Goal: Task Accomplishment & Management: Manage account settings

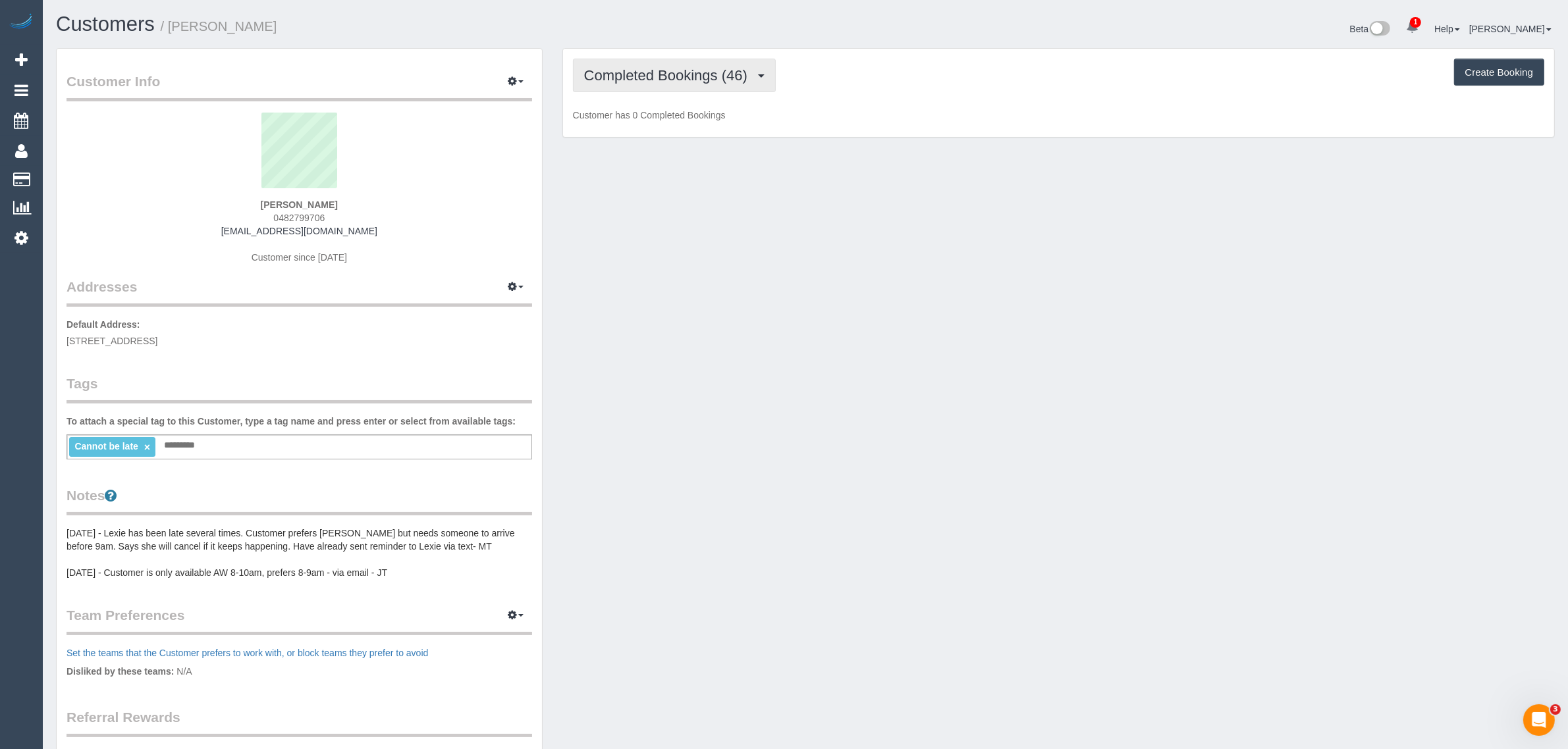
click at [662, 74] on span "Completed Bookings (46)" at bounding box center [668, 75] width 170 height 17
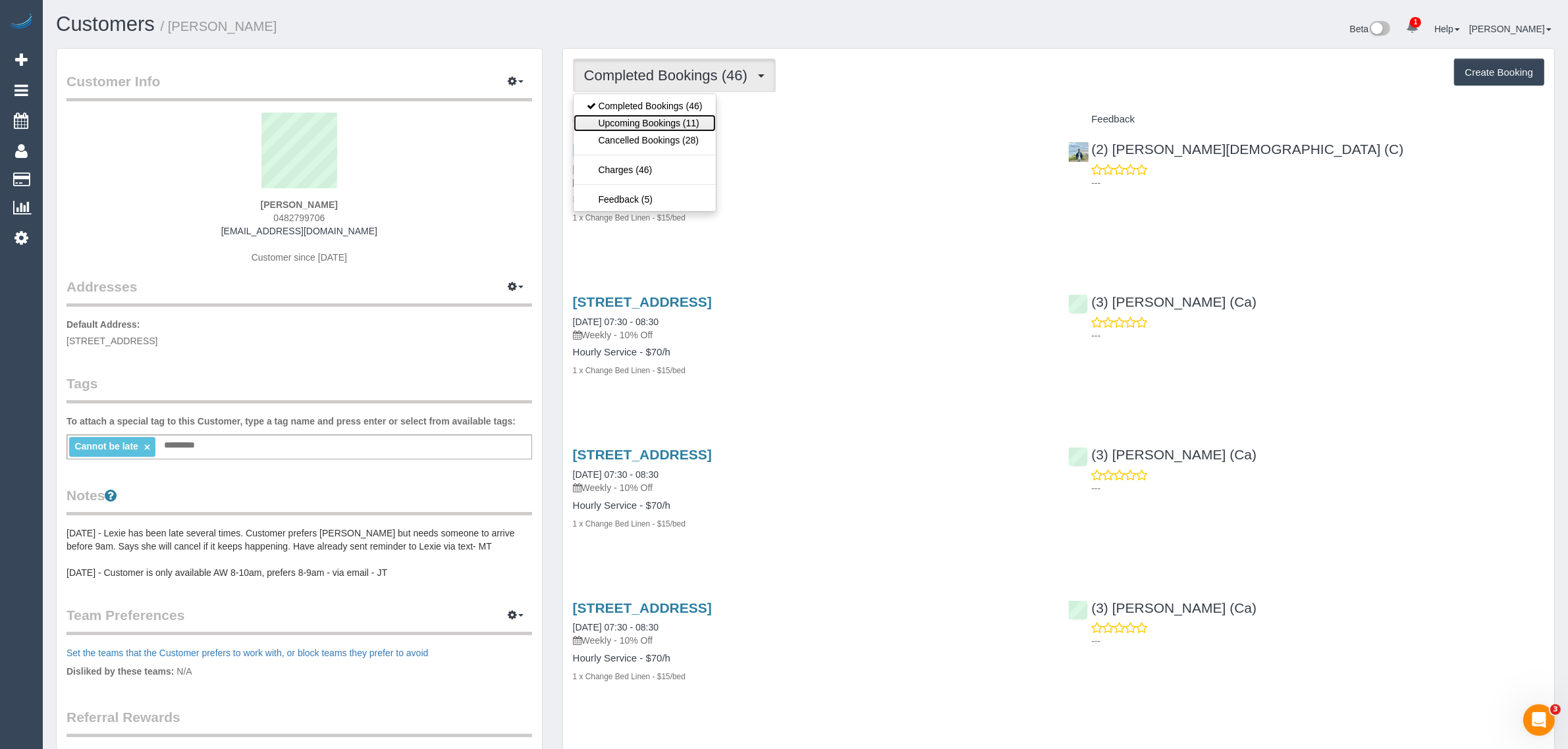
click at [643, 123] on link "Upcoming Bookings (11)" at bounding box center [644, 123] width 143 height 17
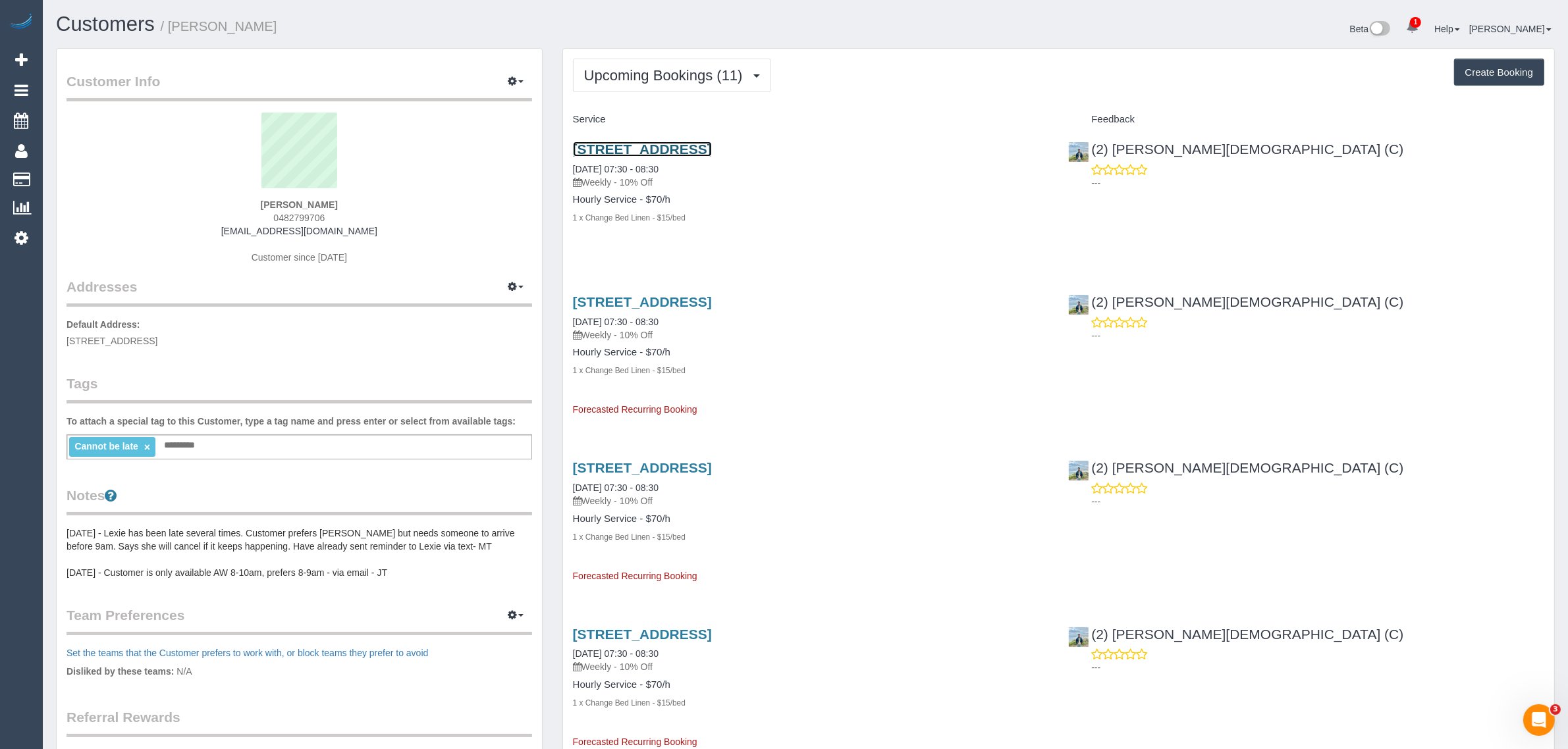
click at [688, 150] on link "31 Wellington St, 421, Collingwood, VIC 3066" at bounding box center [642, 149] width 139 height 15
drag, startPoint x: 903, startPoint y: 152, endPoint x: 570, endPoint y: 135, distance: 333.4
click at [566, 150] on div "31 Wellington St, 421, Collingwood, VIC 3066 11/08/2025 07:30 - 08:30 Weekly - …" at bounding box center [811, 190] width 496 height 119
copy link "31 Wellington St, 421, Collingwood, VIC 3066"
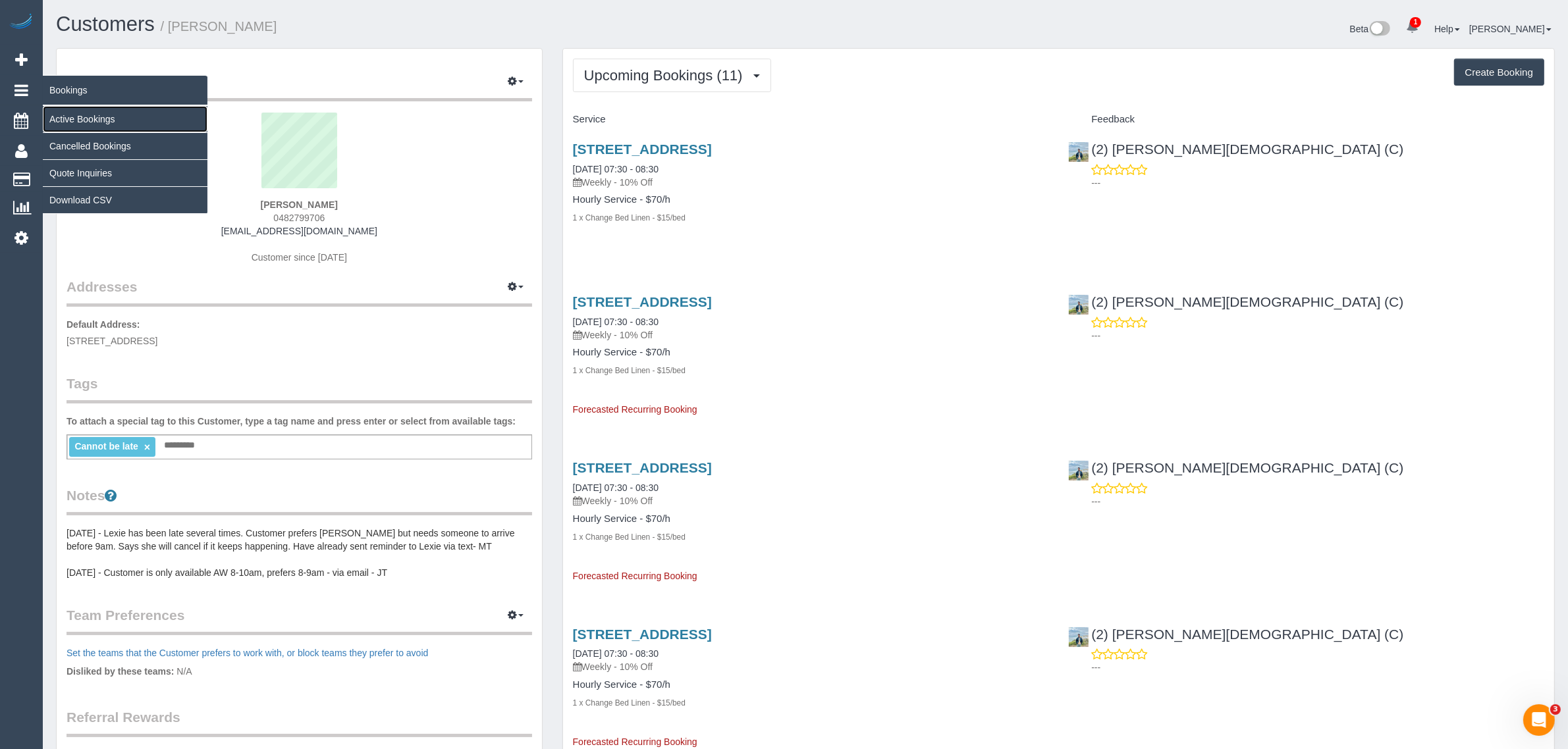
click at [63, 112] on link "Active Bookings" at bounding box center [125, 119] width 165 height 26
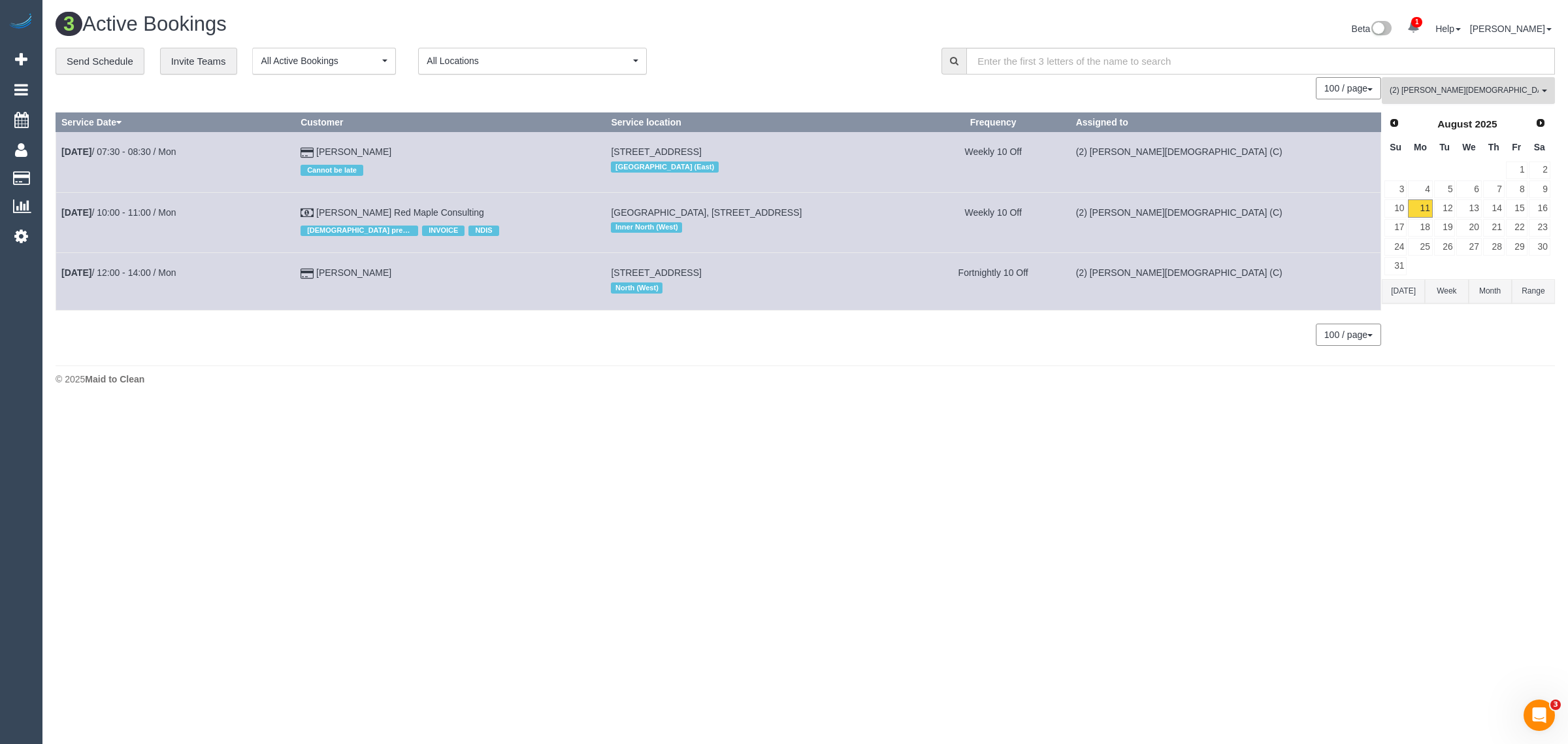
click at [1444, 89] on span "(2) Raisul Islam (C)" at bounding box center [1464, 90] width 149 height 11
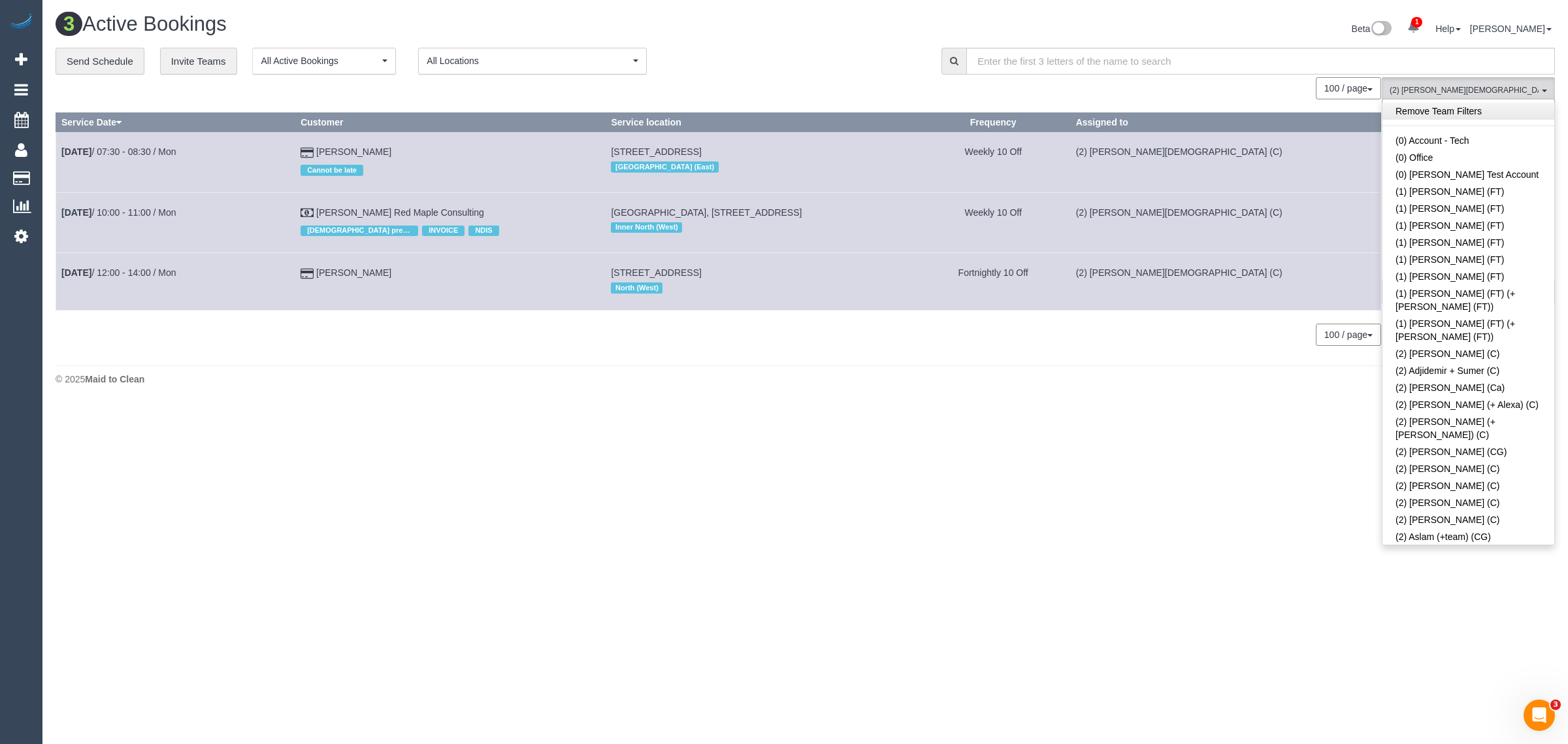
click at [1497, 113] on link "Remove Team Filters" at bounding box center [1468, 111] width 172 height 17
click at [869, 24] on div "Beta 1 Your Notifications You have 0 alerts × You have 3 to charge for 11/08/20…" at bounding box center [1185, 31] width 760 height 35
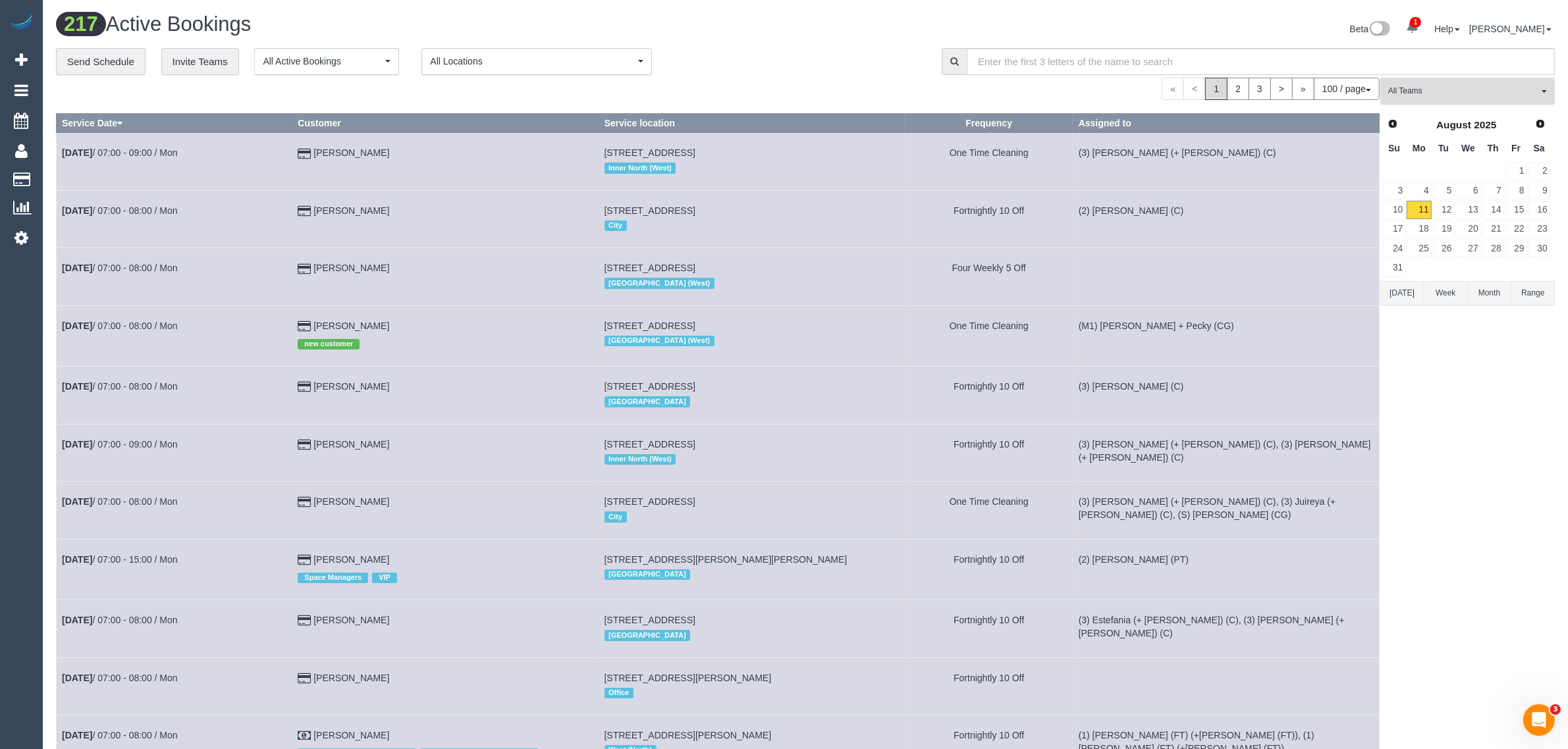
click at [1463, 96] on span "All Teams" at bounding box center [1463, 91] width 151 height 11
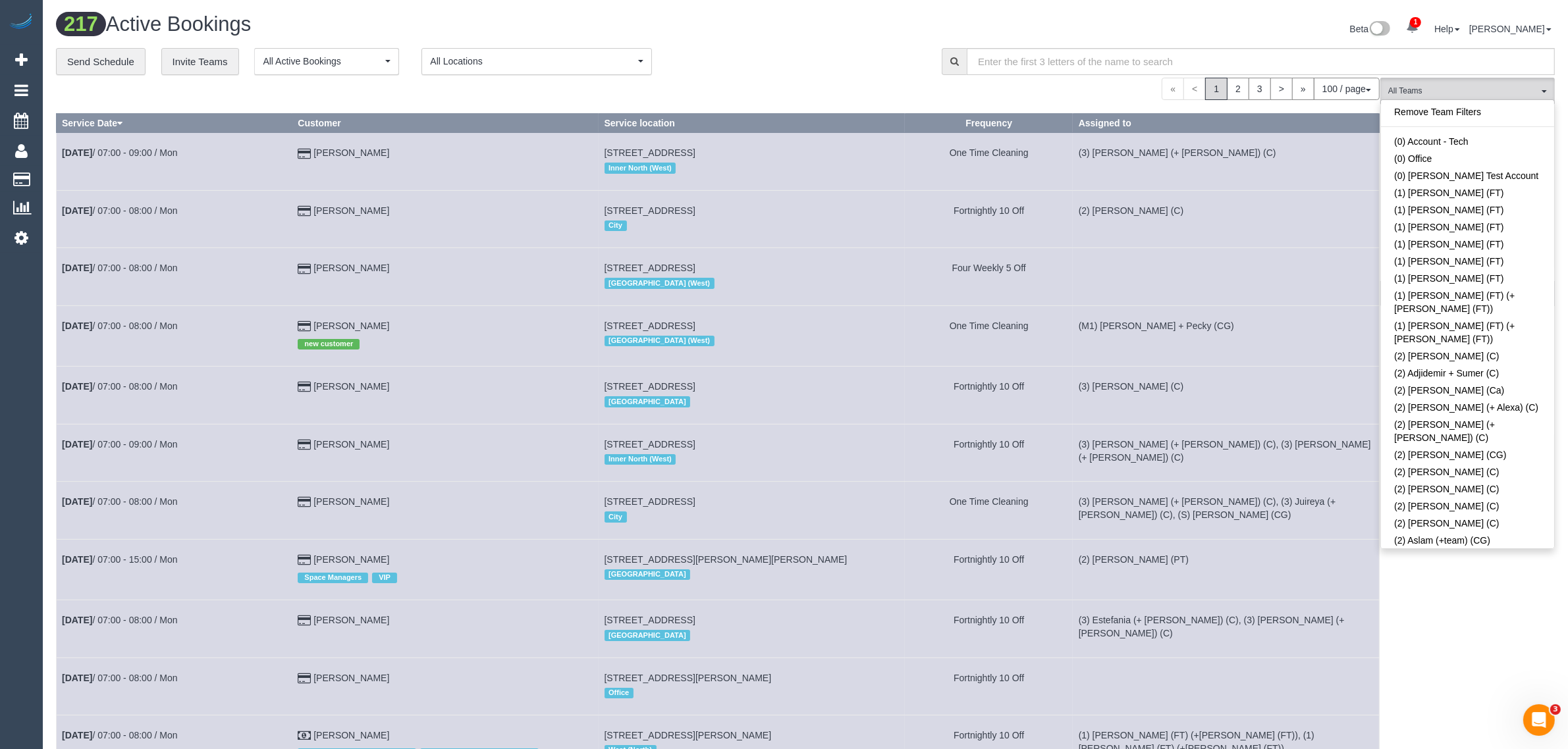
click at [1412, 111] on link "Remove Team Filters" at bounding box center [1467, 111] width 173 height 17
click at [1430, 712] on link "(3) [PERSON_NAME] (C)" at bounding box center [1467, 720] width 173 height 17
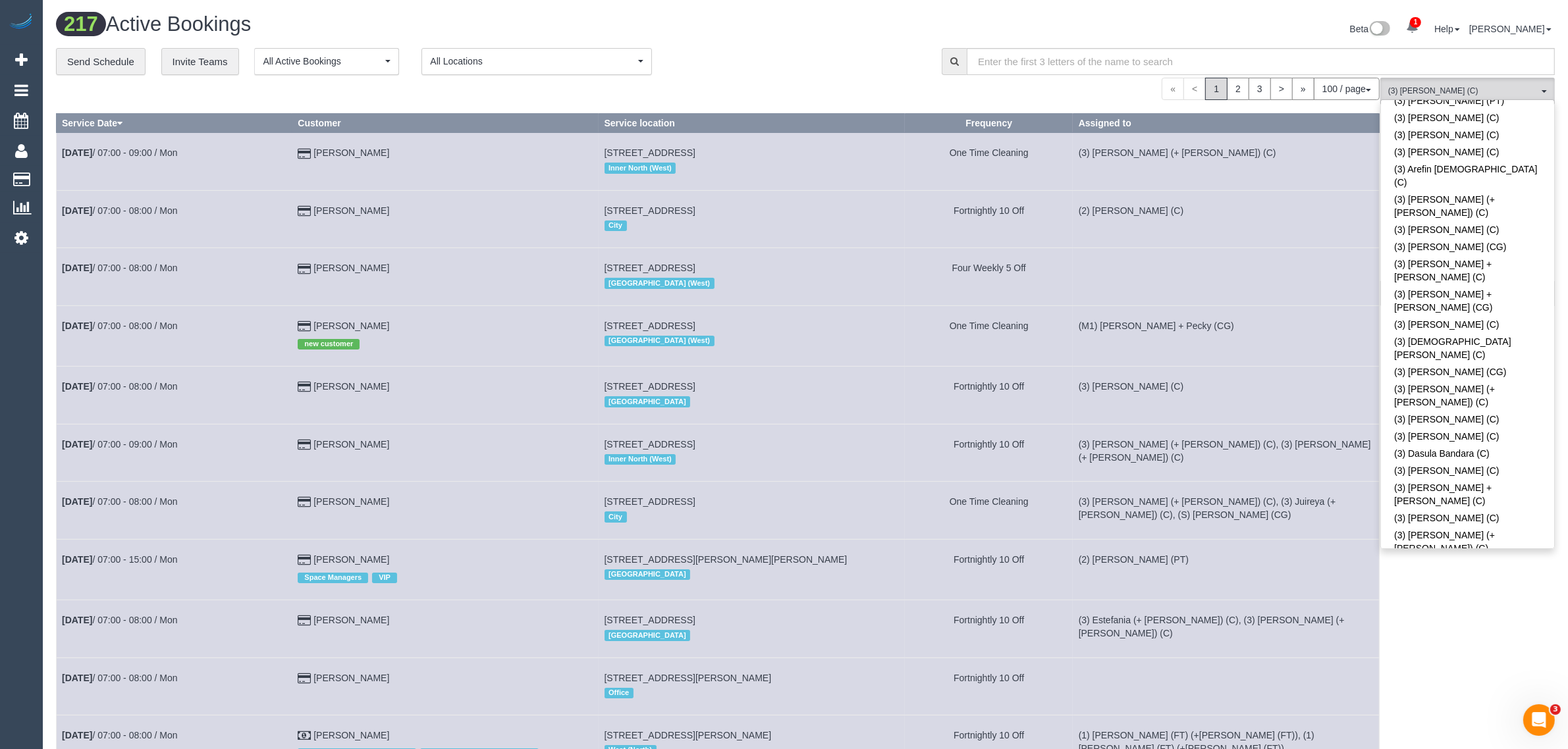
click at [801, 60] on div "**********" at bounding box center [488, 61] width 866 height 28
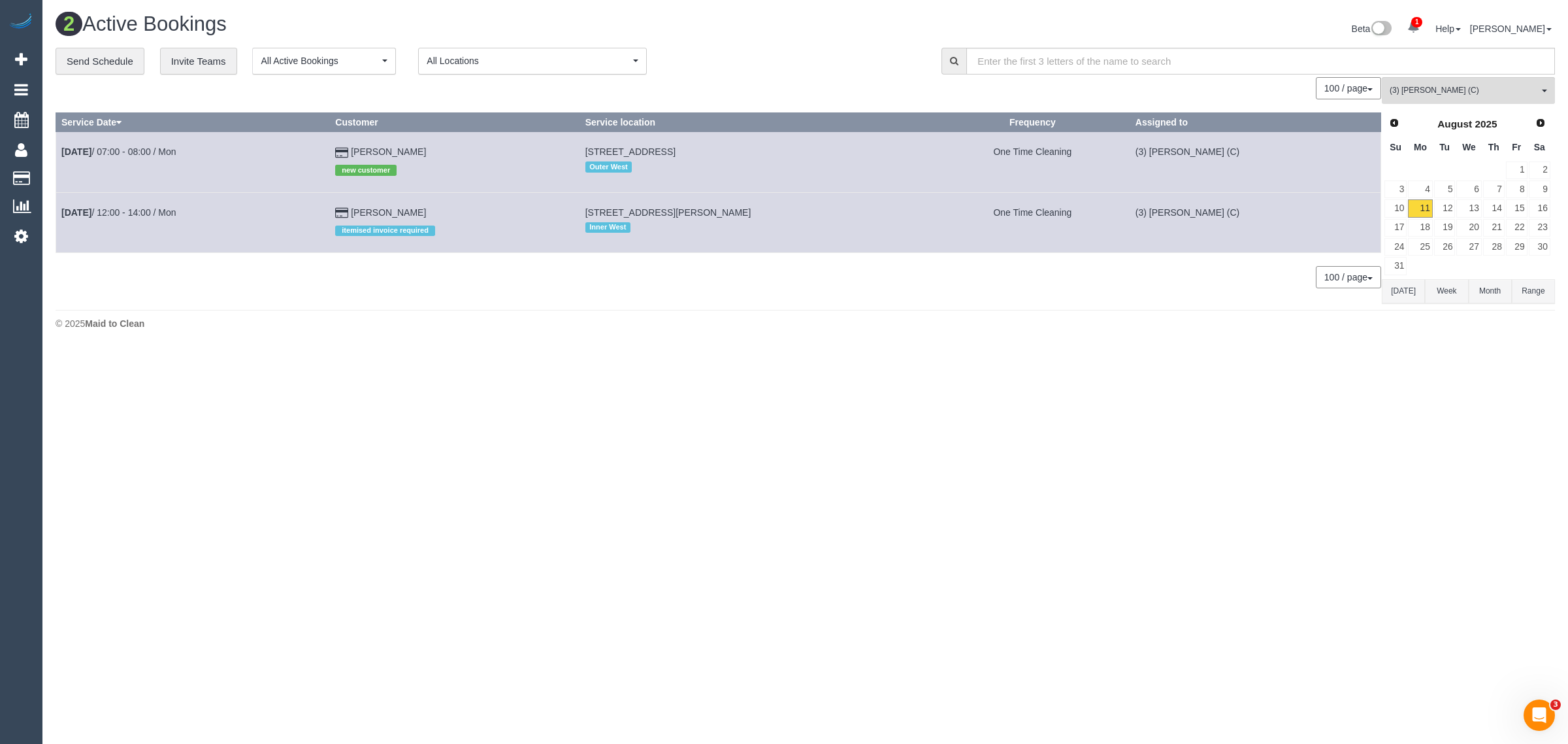
click at [937, 424] on body "1 Beta Your Notifications You have 0 alerts × You have 3 to charge for 11/08/20…" at bounding box center [784, 372] width 1568 height 744
click at [528, 336] on footer "© 2025 Maid to Clean" at bounding box center [805, 323] width 1500 height 26
drag, startPoint x: 499, startPoint y: 149, endPoint x: 60, endPoint y: 161, distance: 439.2
click at [60, 161] on tr "Aug 11th / 07:00 - 08:00 / Mon Benjamin Denman new customer 26 Lookout Way, Tar…" at bounding box center [718, 162] width 1325 height 60
copy tr "Aug 11th / 07:00 - 08:00 / Mon Benjamin Denman"
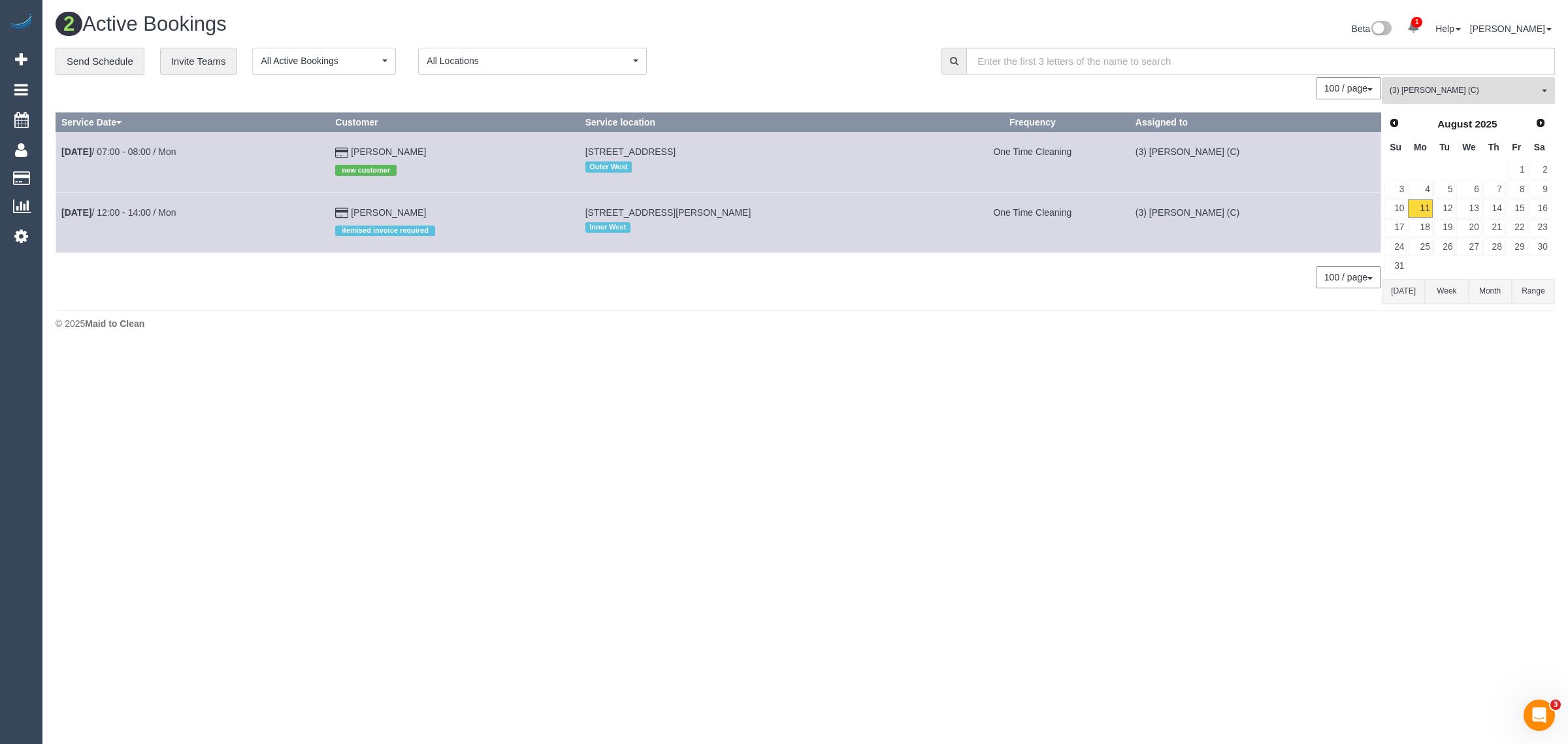
click at [1423, 83] on button "(3) Gavin Ive (C) All Teams" at bounding box center [1468, 91] width 173 height 27
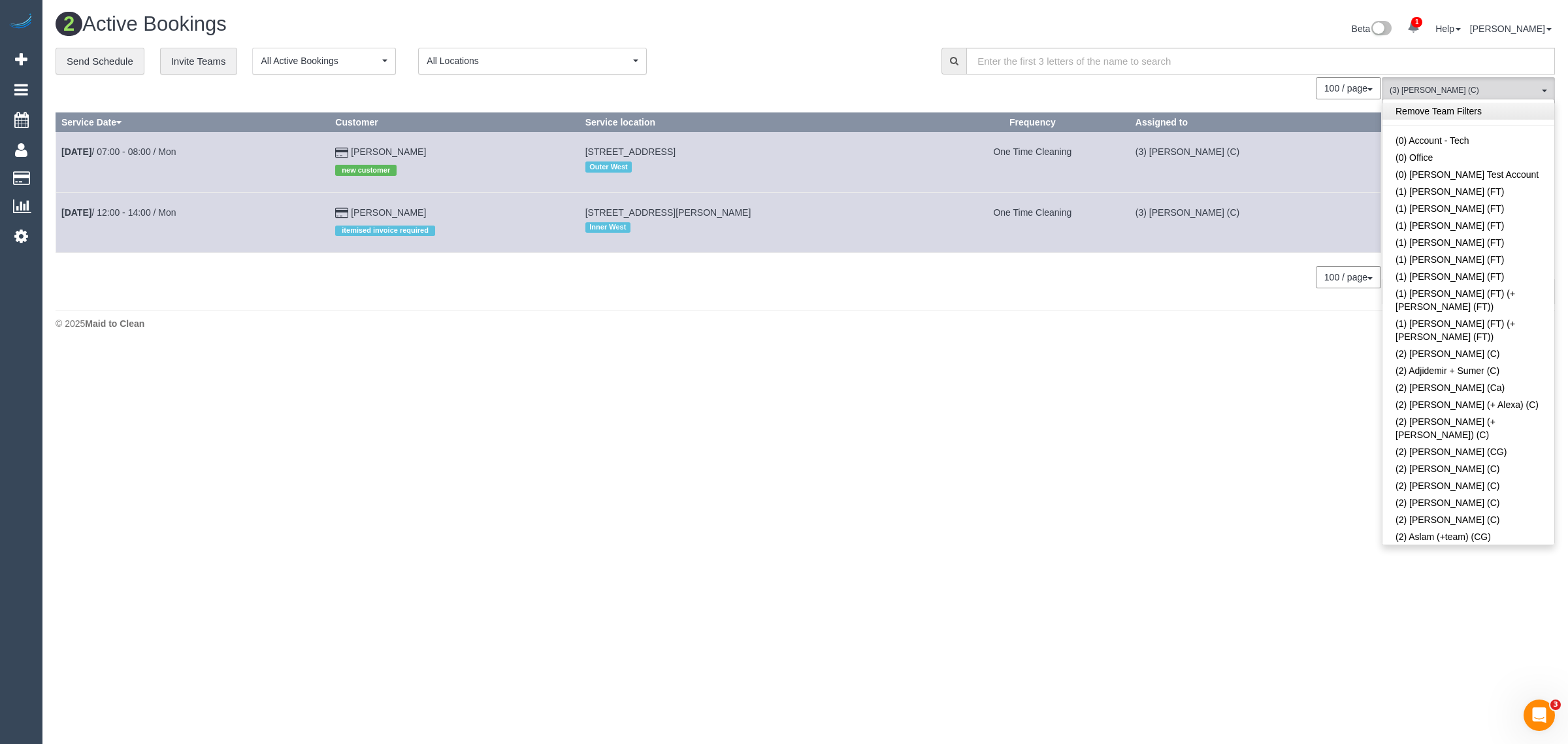
click at [1469, 112] on link "Remove Team Filters" at bounding box center [1468, 111] width 172 height 17
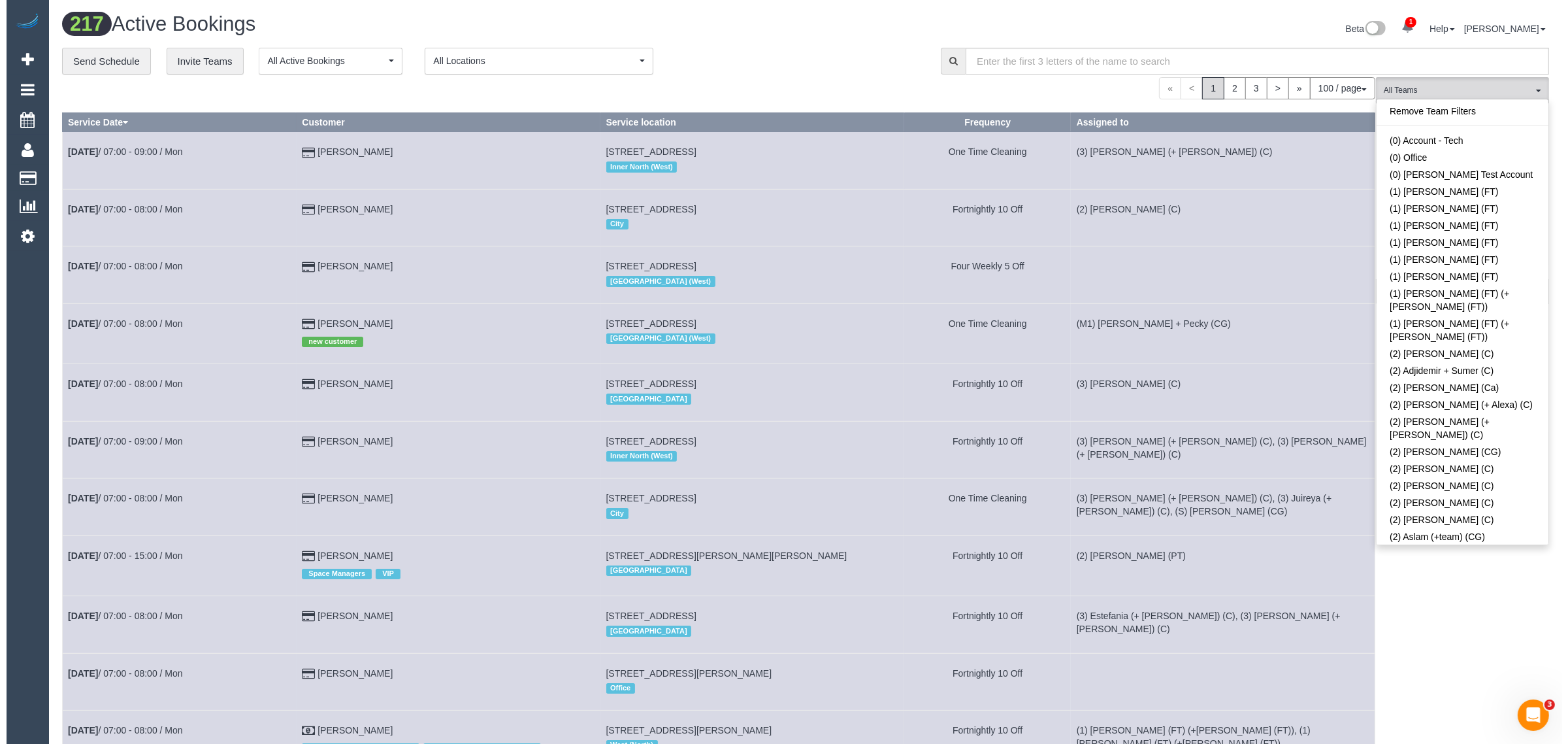
scroll to position [667, 0]
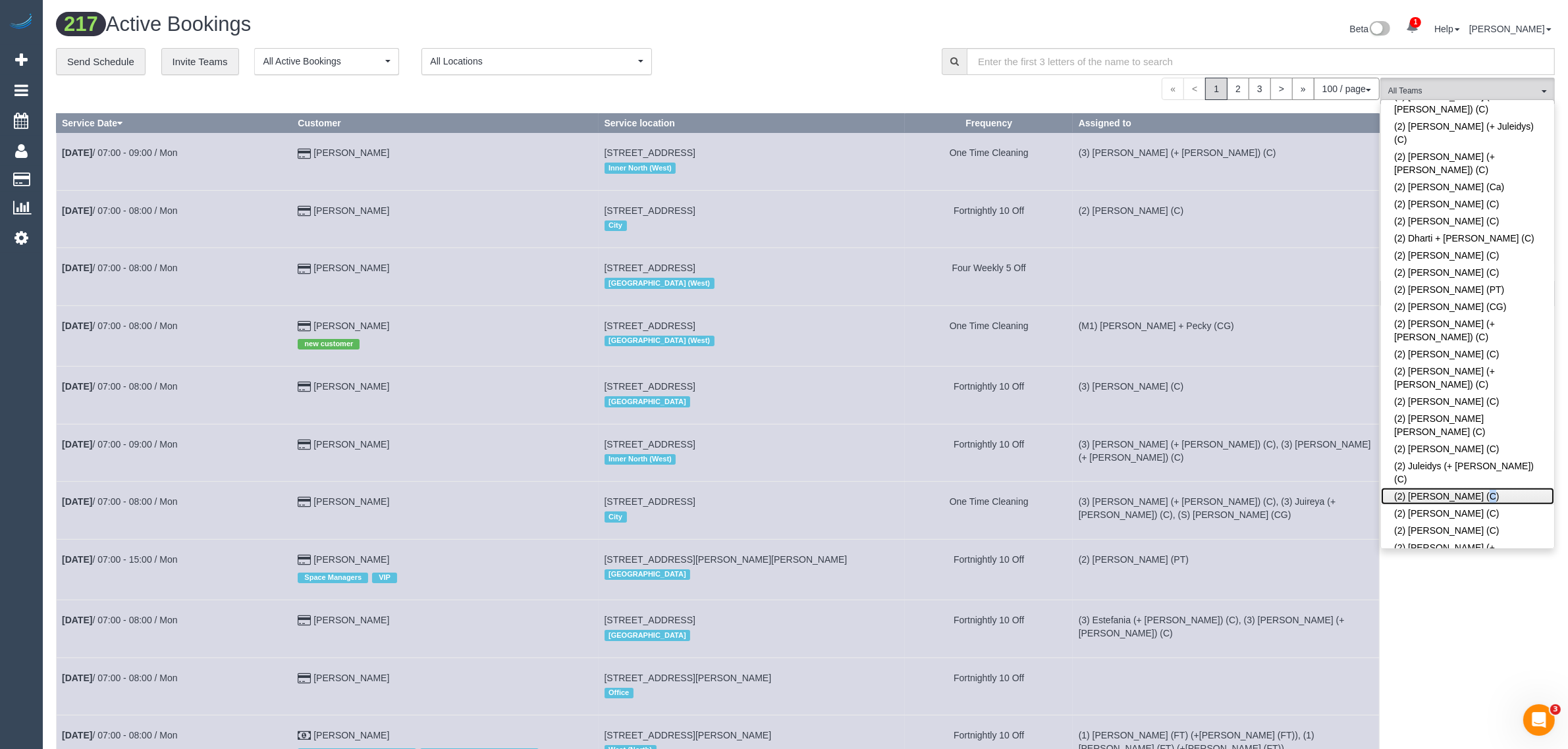
drag, startPoint x: 1445, startPoint y: 328, endPoint x: 1173, endPoint y: 260, distance: 280.4
click at [1446, 488] on link "(2) [PERSON_NAME] (C)" at bounding box center [1467, 496] width 173 height 17
click at [780, 36] on div "3 Active Bookings" at bounding box center [425, 28] width 759 height 29
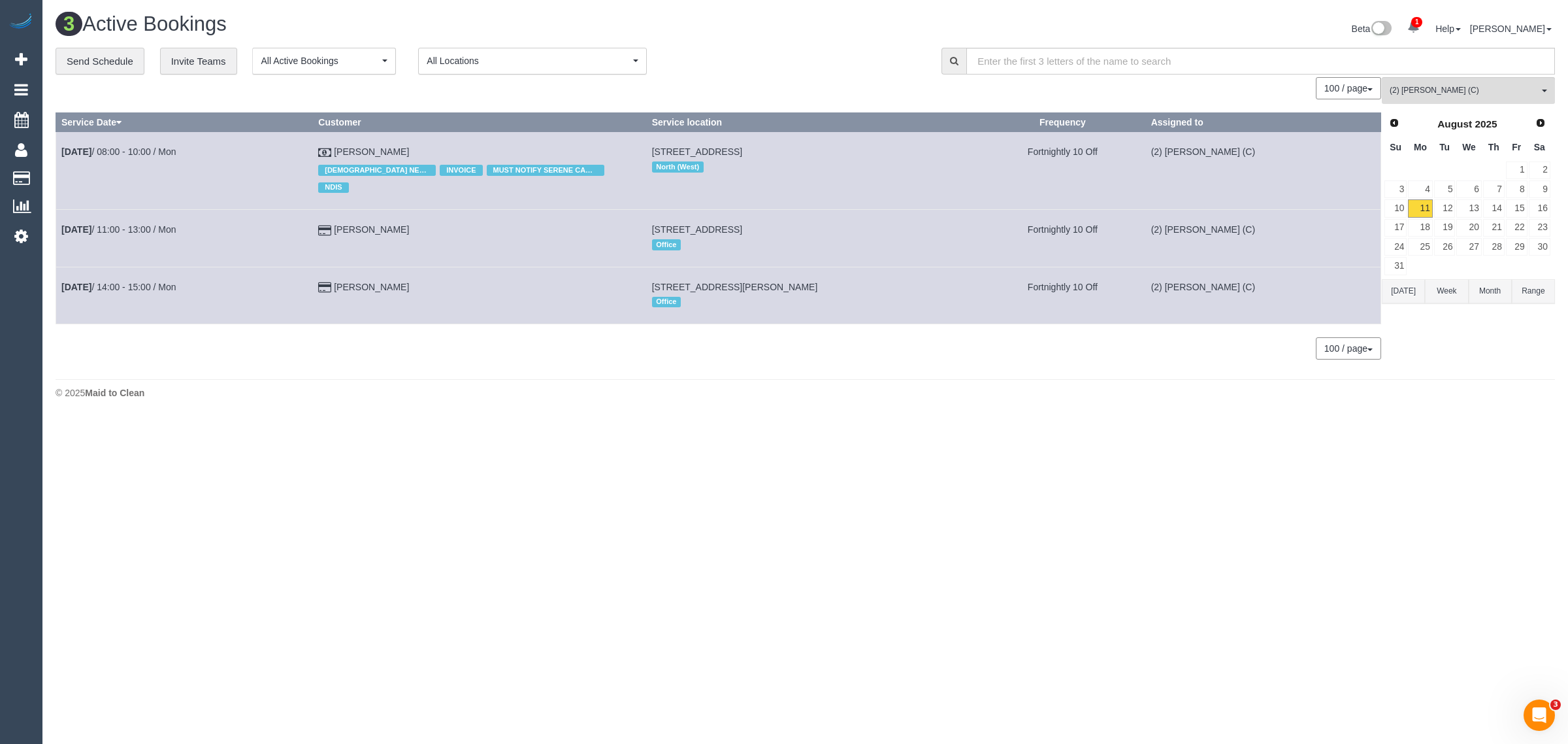
click at [775, 62] on div "**********" at bounding box center [488, 61] width 866 height 28
click at [479, 424] on body "1 Beta Your Notifications You have 0 alerts × You have 3 to charge for 11/08/20…" at bounding box center [784, 372] width 1568 height 744
drag, startPoint x: 426, startPoint y: 148, endPoint x: 60, endPoint y: 168, distance: 366.5
click at [60, 168] on tr "Aug 11th / 08:00 - 10:00 / Mon Sultan Onan FEMALE NEEDED INVOICE MUST NOTIFY SE…" at bounding box center [718, 171] width 1325 height 77
copy tr "Aug 11th / 08:00 - 10:00 / Mon Sultan Onan"
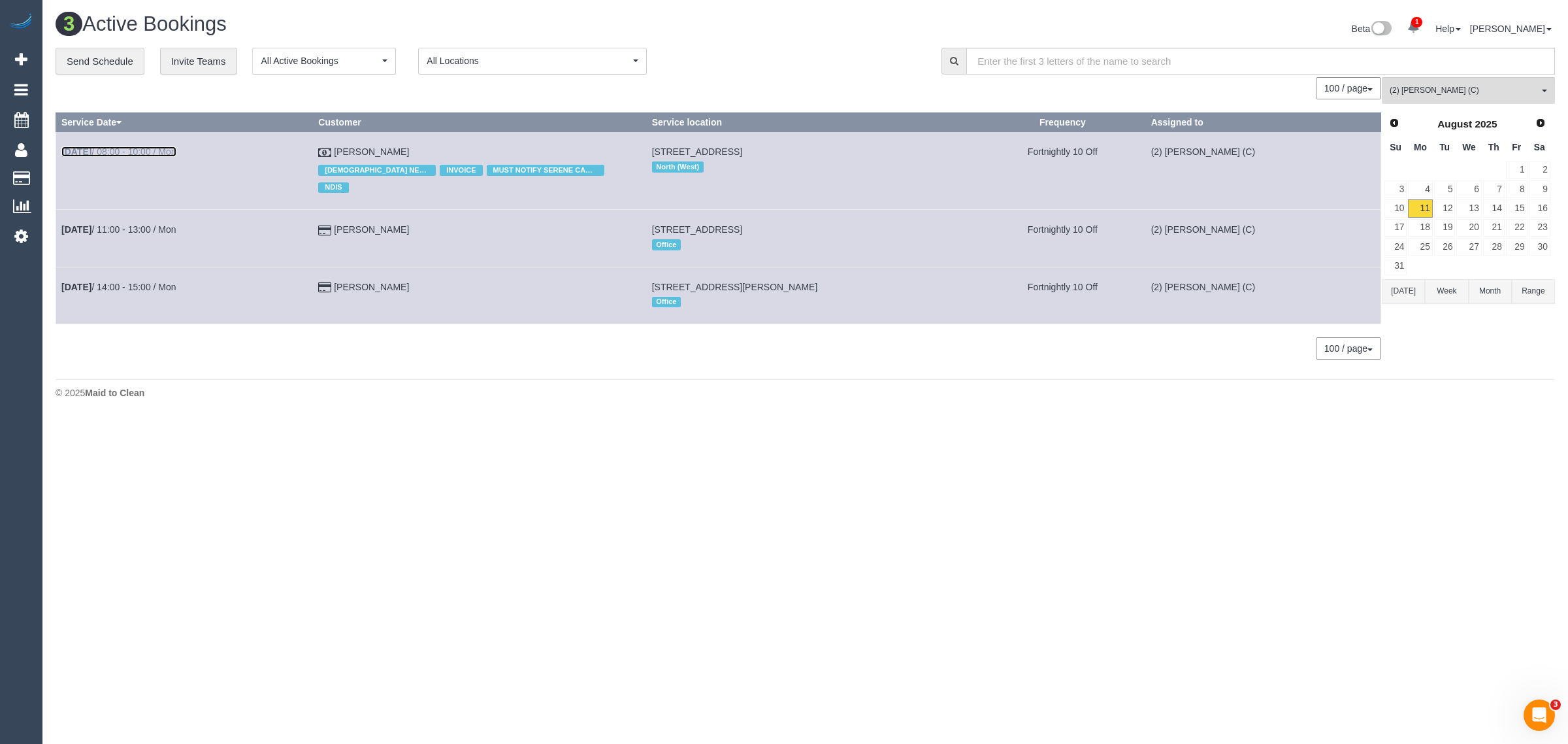
drag, startPoint x: 168, startPoint y: 157, endPoint x: 158, endPoint y: 151, distance: 11.7
click at [1436, 96] on button "(2) Karen Pinto (C) All Teams" at bounding box center [1468, 91] width 173 height 27
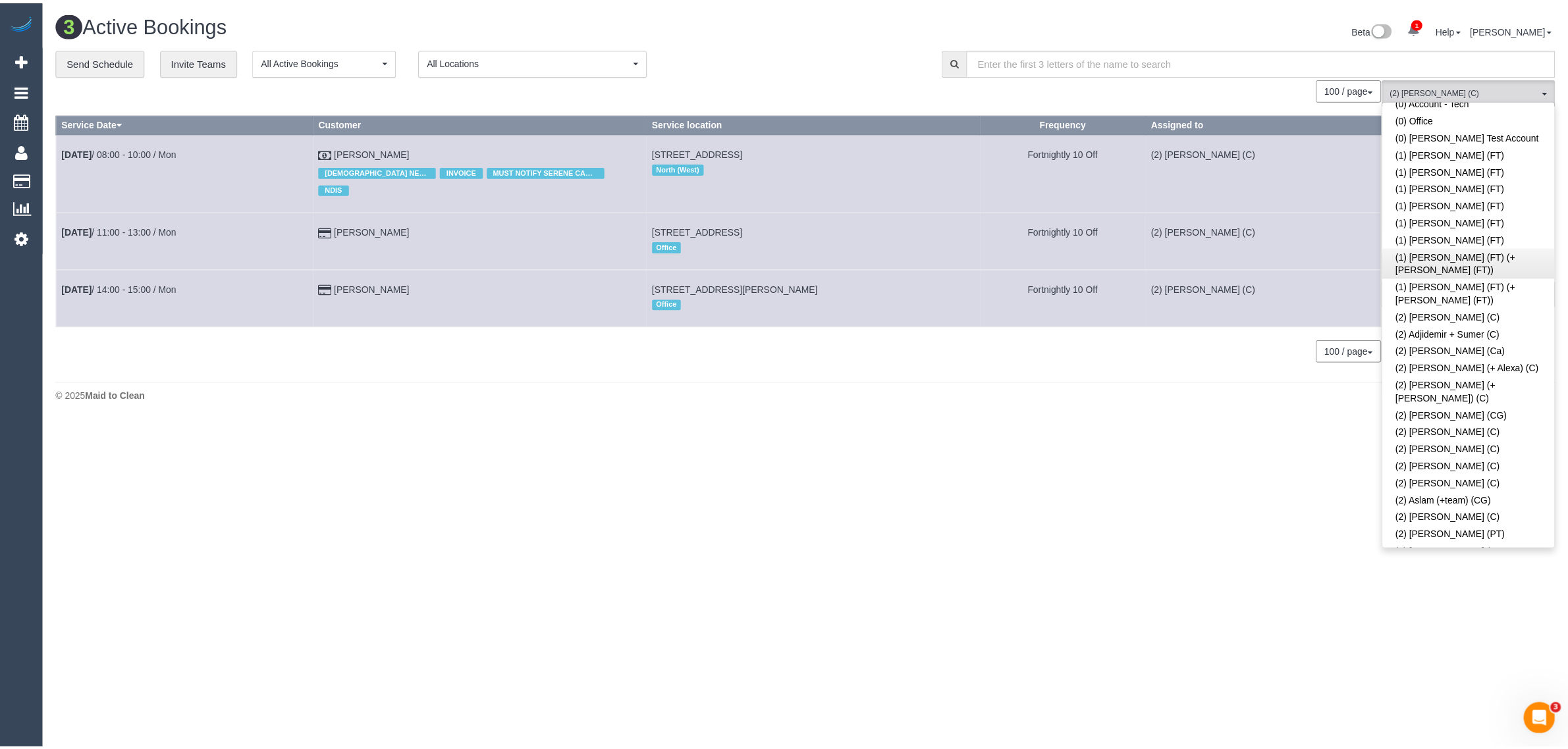
scroll to position [0, 0]
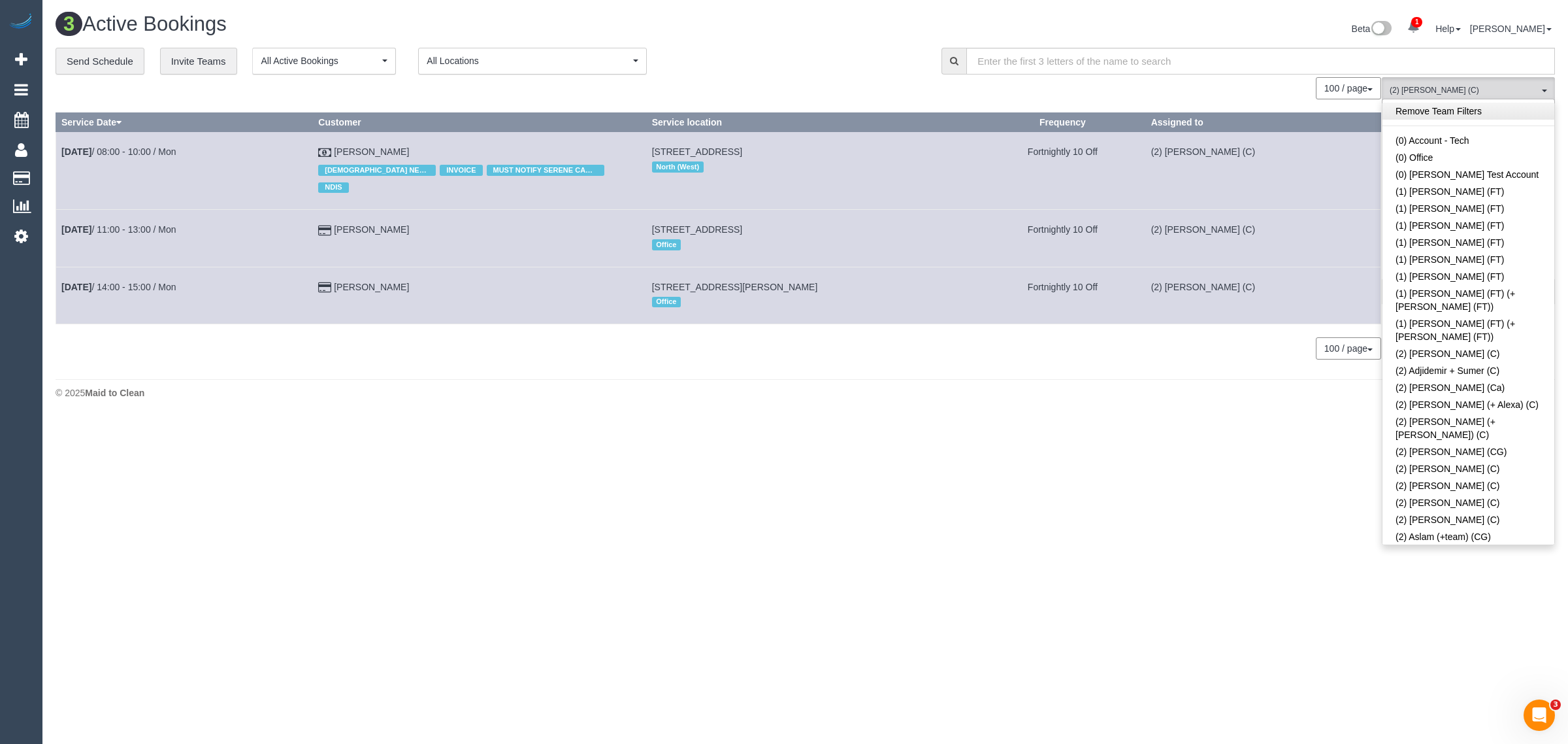
click at [1449, 116] on link "Remove Team Filters" at bounding box center [1468, 111] width 172 height 17
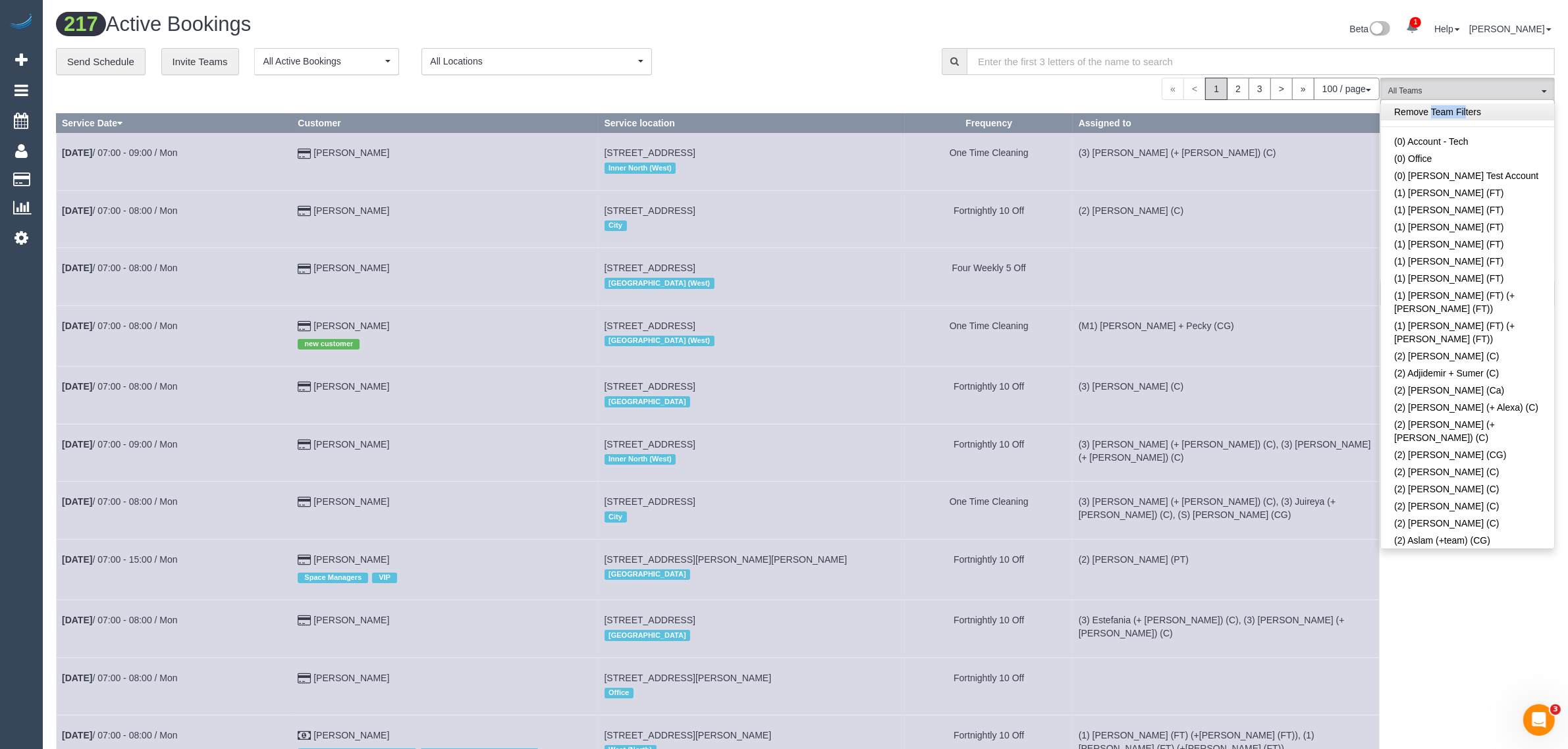
click at [1433, 104] on div "Remove Team Filters (0) Account - Tech (0) Office (0) Raunak Test Account (1) D…" at bounding box center [1467, 324] width 174 height 450
drag, startPoint x: 1432, startPoint y: 105, endPoint x: 1414, endPoint y: 103, distance: 18.1
click at [1431, 105] on link "Remove Team Filters" at bounding box center [1467, 111] width 173 height 17
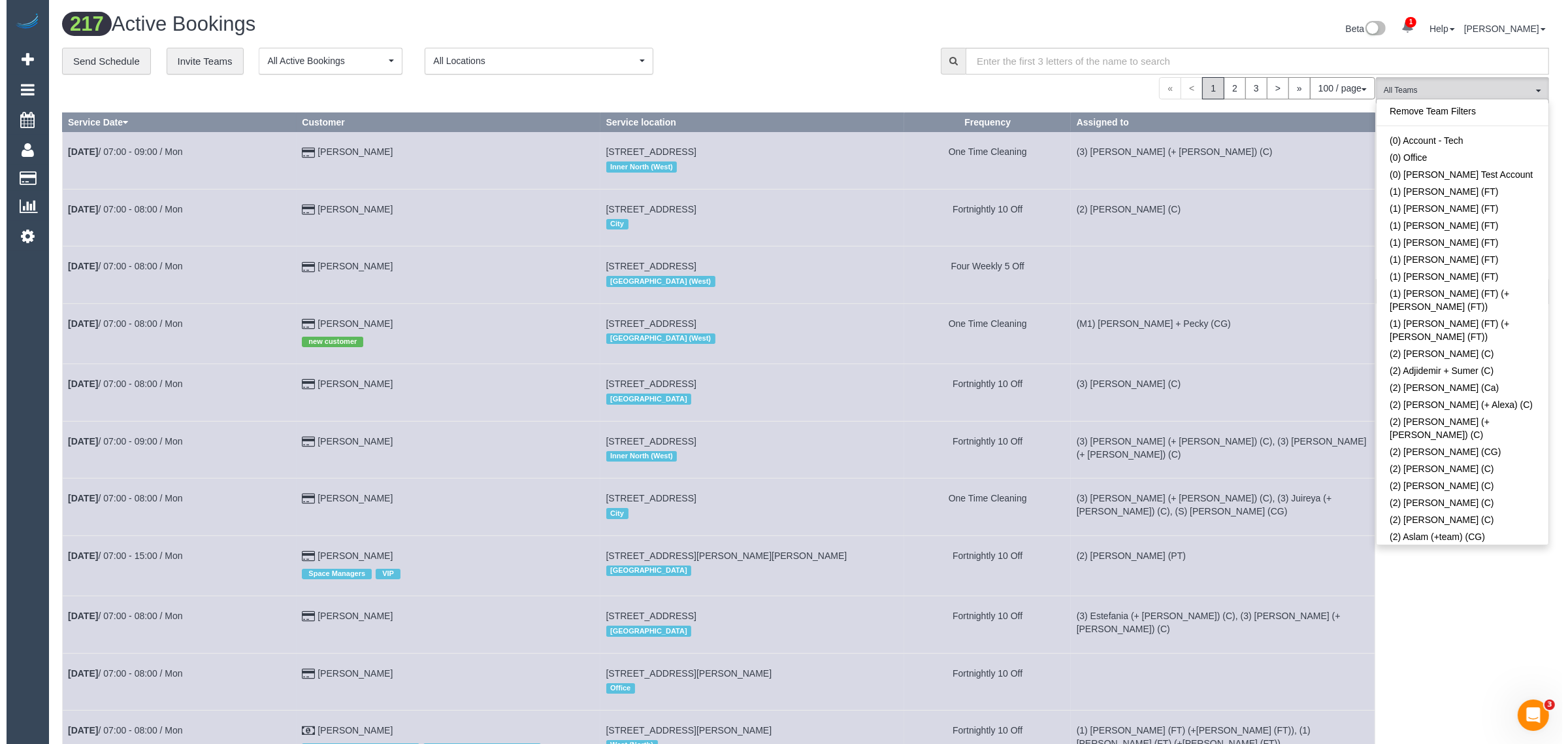
scroll to position [3465, 0]
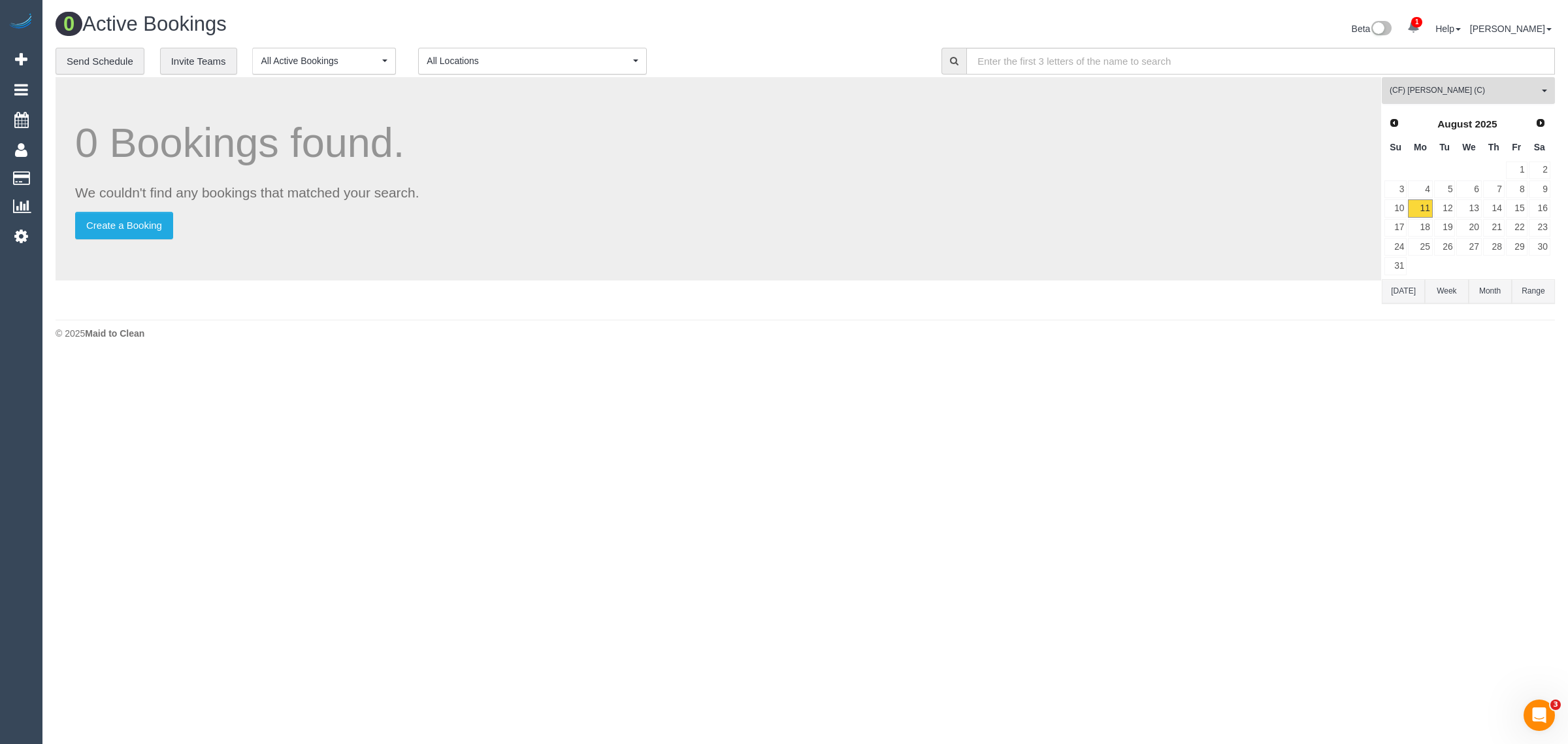
click at [1419, 89] on span "(CF) [PERSON_NAME] (C)" at bounding box center [1464, 90] width 149 height 11
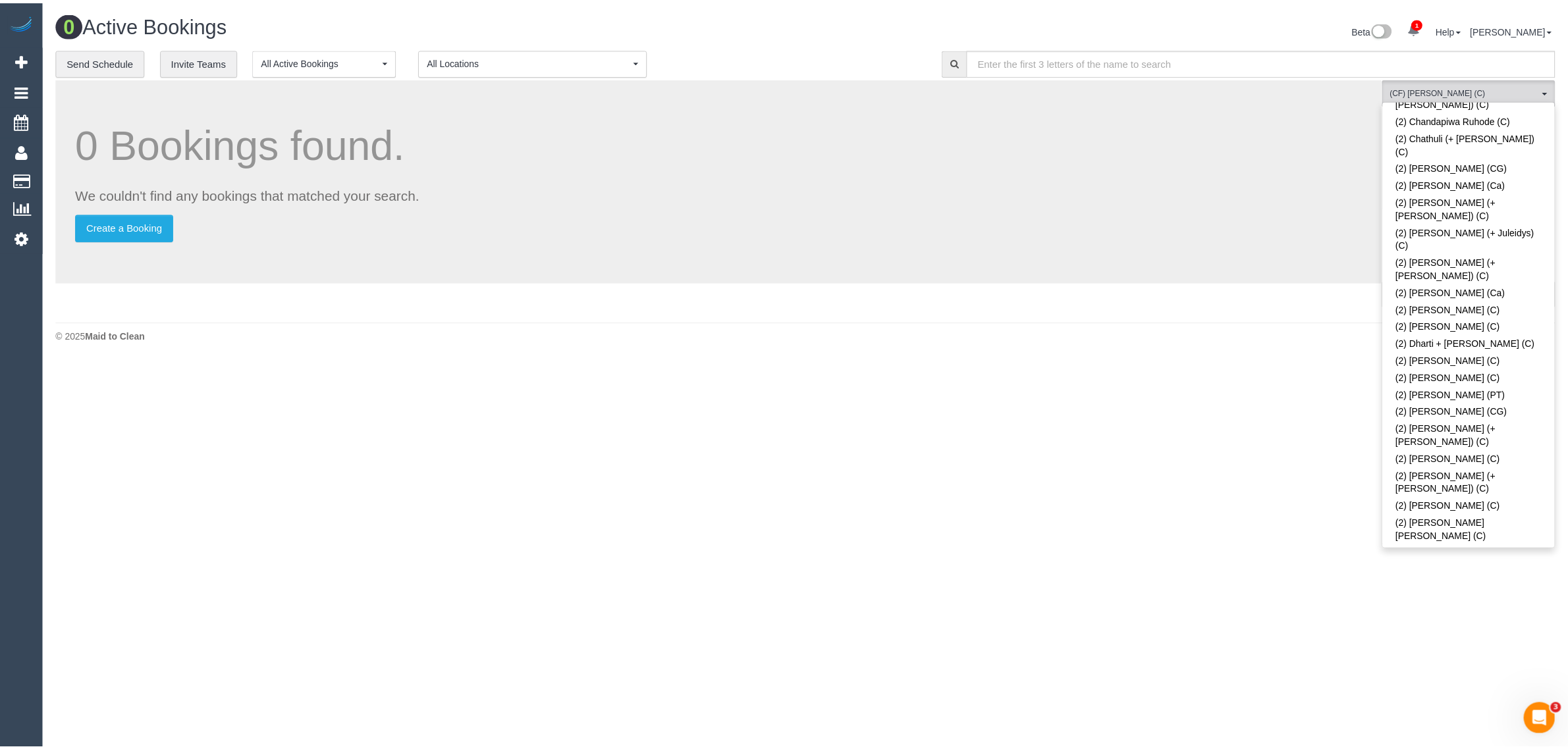
scroll to position [0, 0]
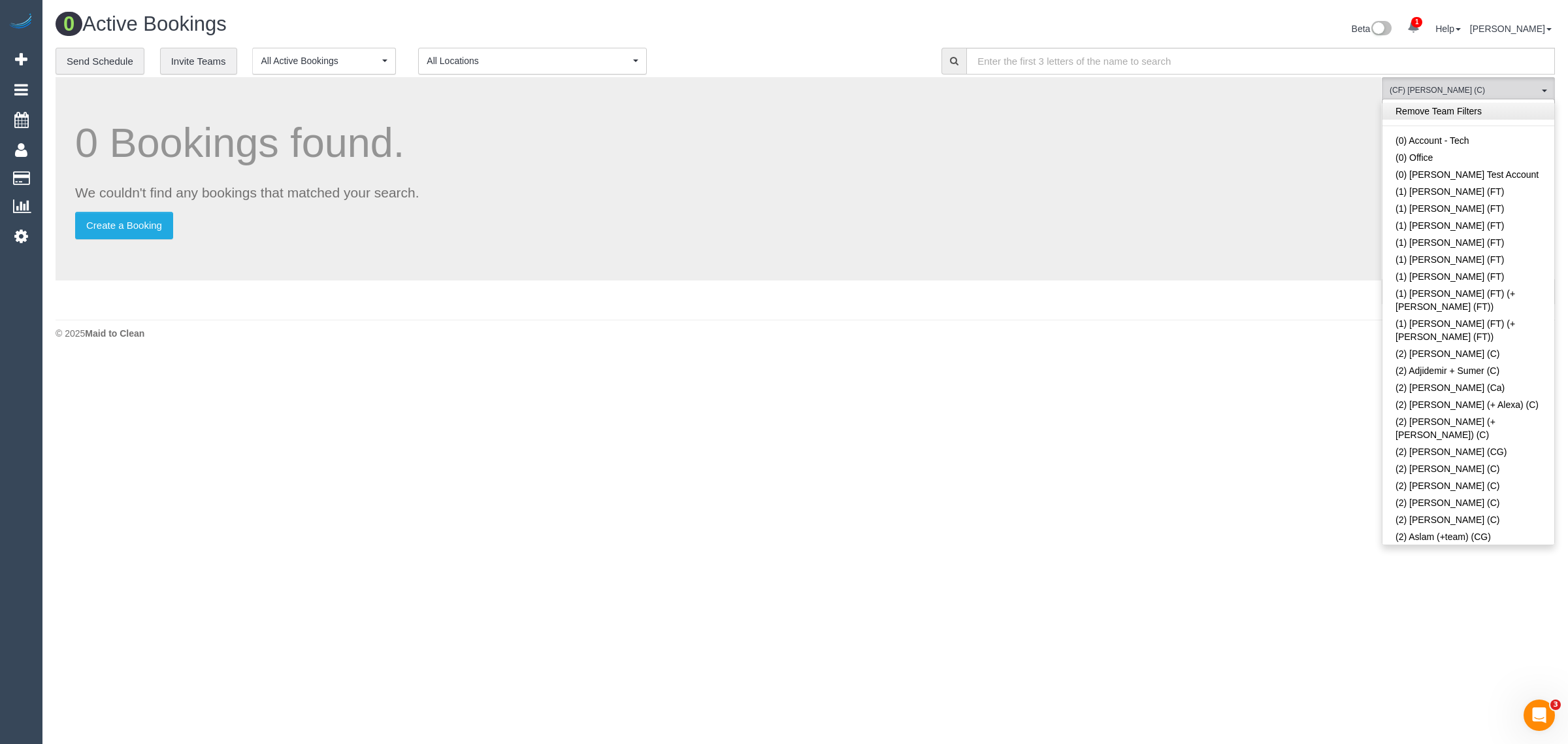
click at [1500, 115] on link "Remove Team Filters" at bounding box center [1468, 111] width 172 height 17
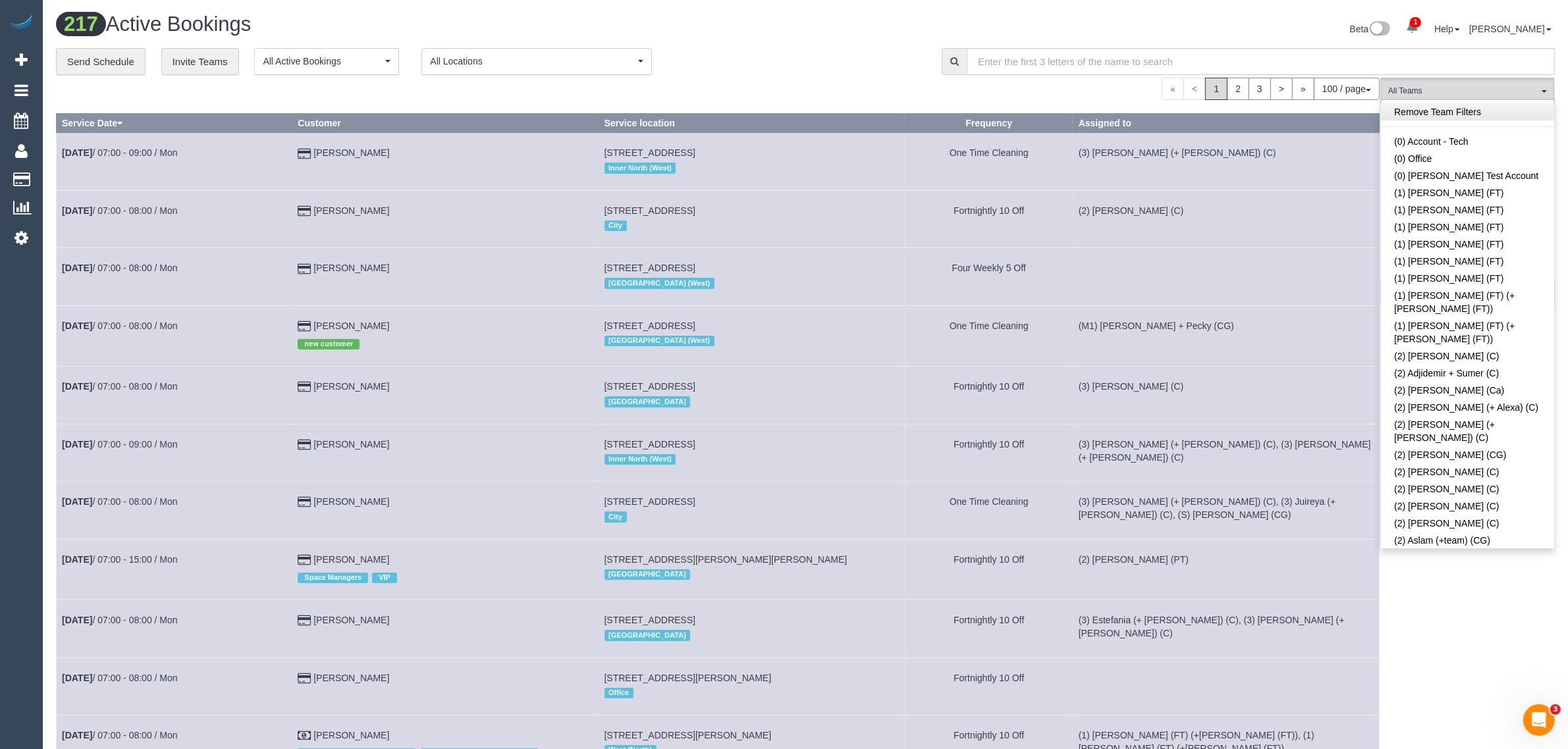
click at [1482, 108] on link "Remove Team Filters" at bounding box center [1467, 111] width 173 height 17
click at [822, 17] on div "Beta 1 Your Notifications You have 0 alerts × You have 3 to charge for 11/08/20…" at bounding box center [1184, 31] width 759 height 35
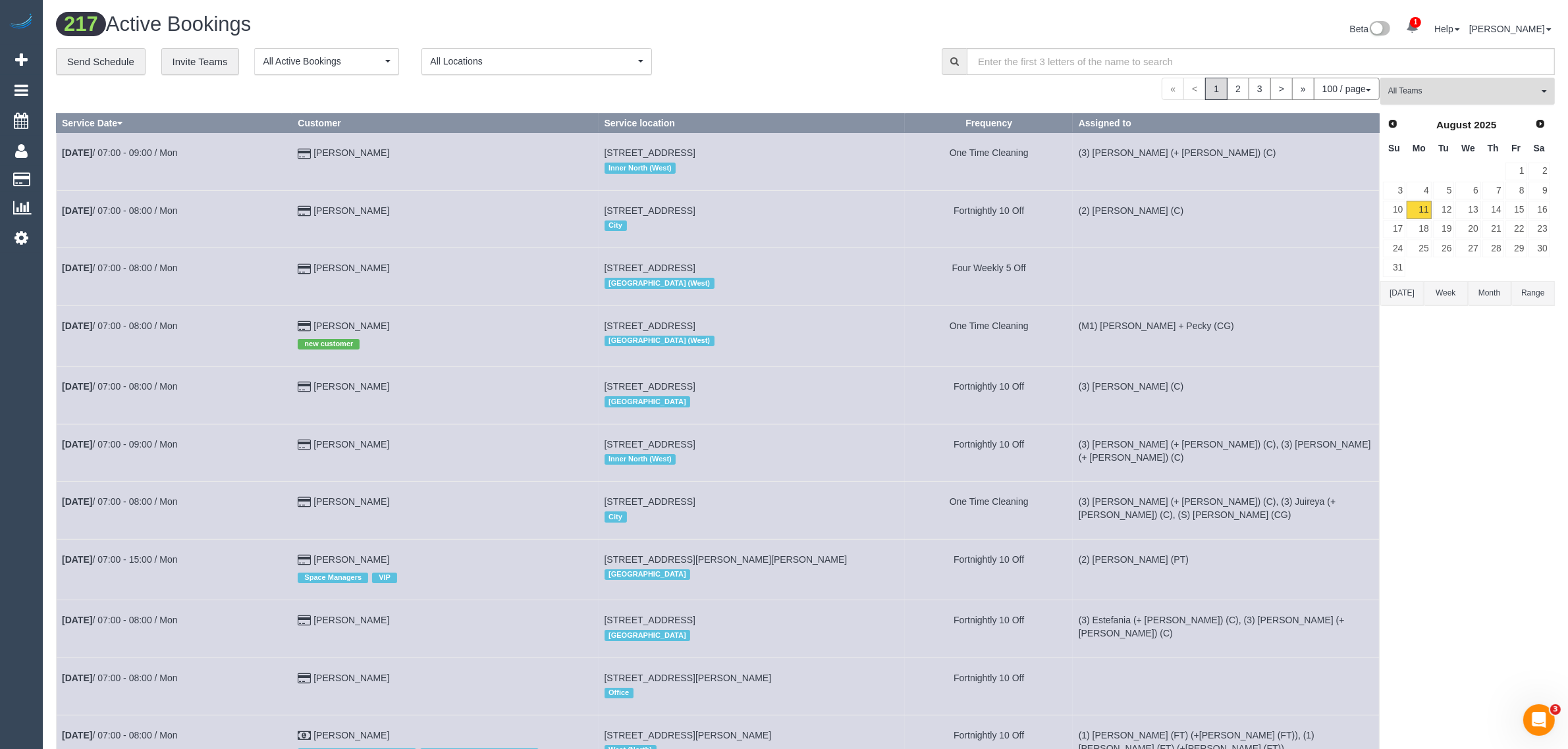
click at [1458, 87] on span "All Teams" at bounding box center [1463, 91] width 151 height 11
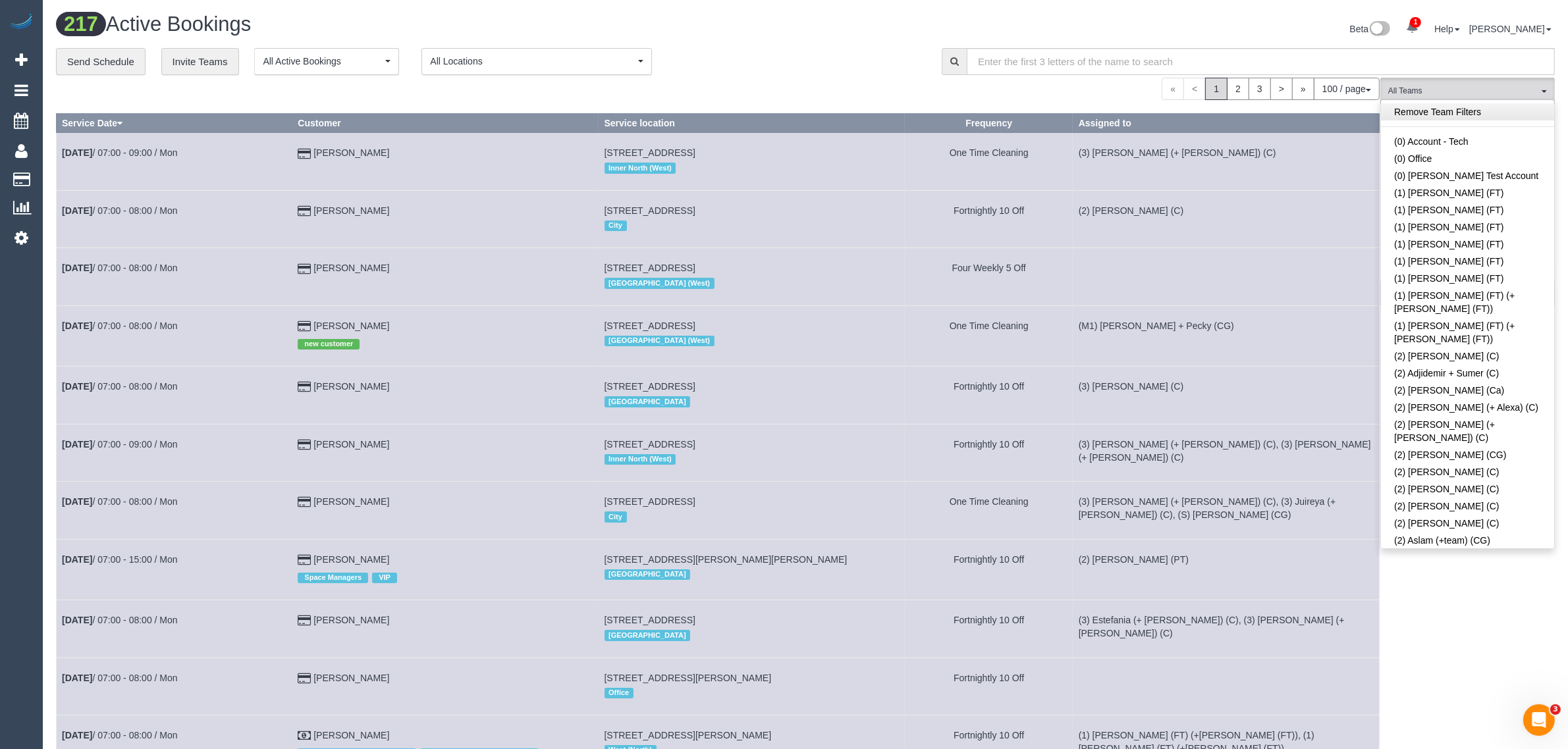
click at [1507, 119] on link "Remove Team Filters" at bounding box center [1467, 111] width 173 height 17
click at [749, 48] on div "**********" at bounding box center [488, 61] width 866 height 28
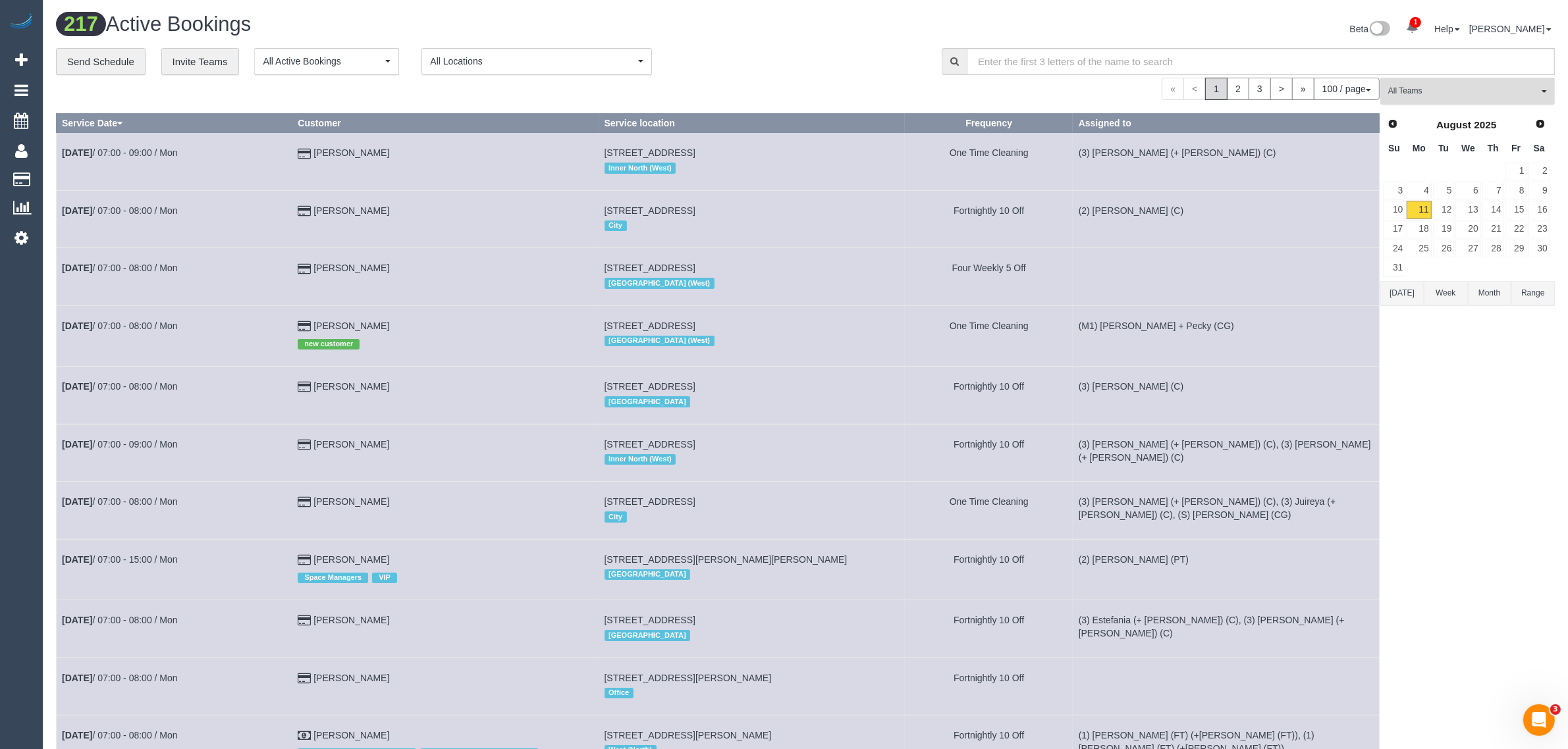
click at [1426, 97] on button "All Teams" at bounding box center [1467, 92] width 174 height 27
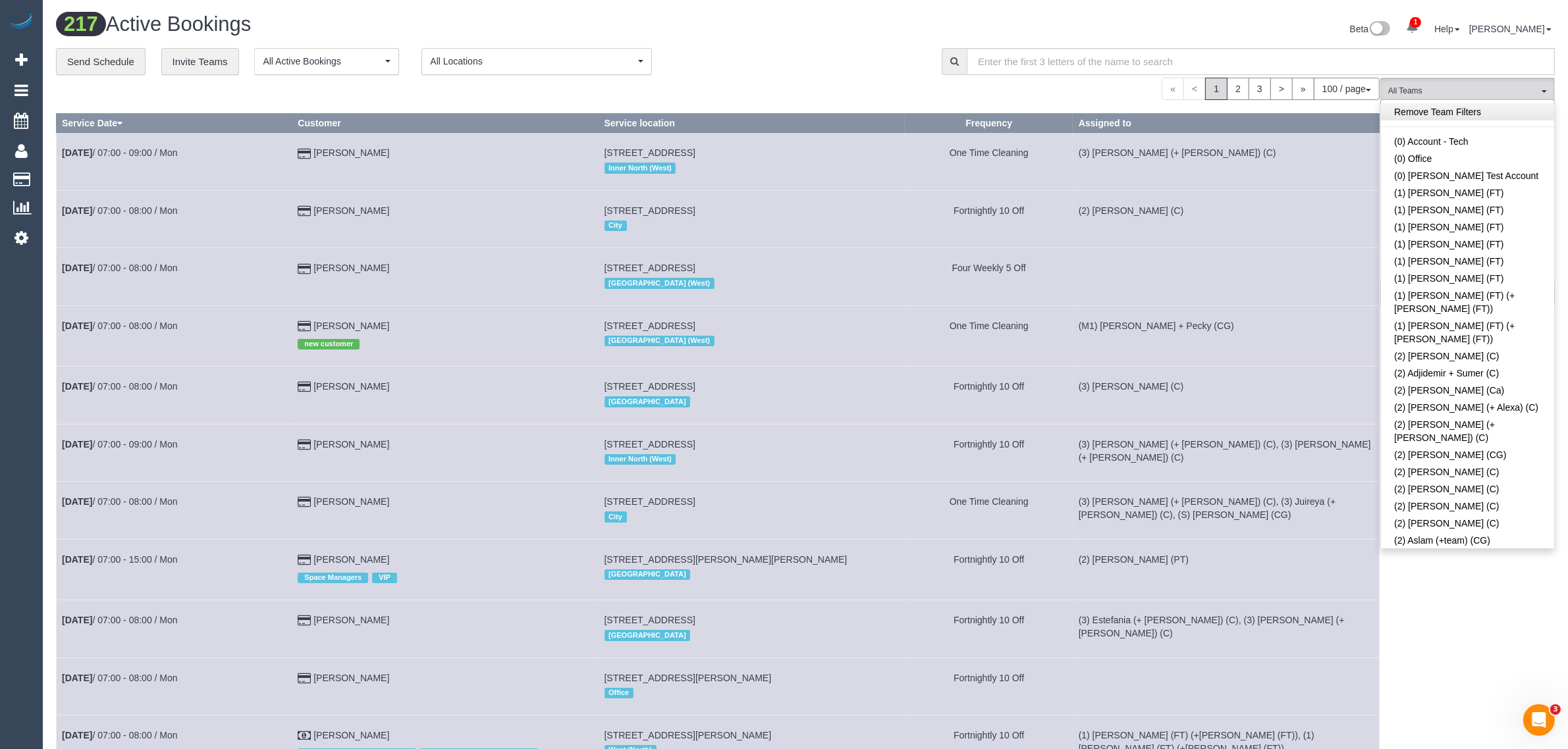
click at [1499, 113] on link "Remove Team Filters" at bounding box center [1467, 111] width 173 height 17
click at [860, 78] on div "« < 1 2 3 > » 100 / page 10 / page 20 / page 30 / page 40 / page 50 / page 100 …" at bounding box center [718, 89] width 1324 height 22
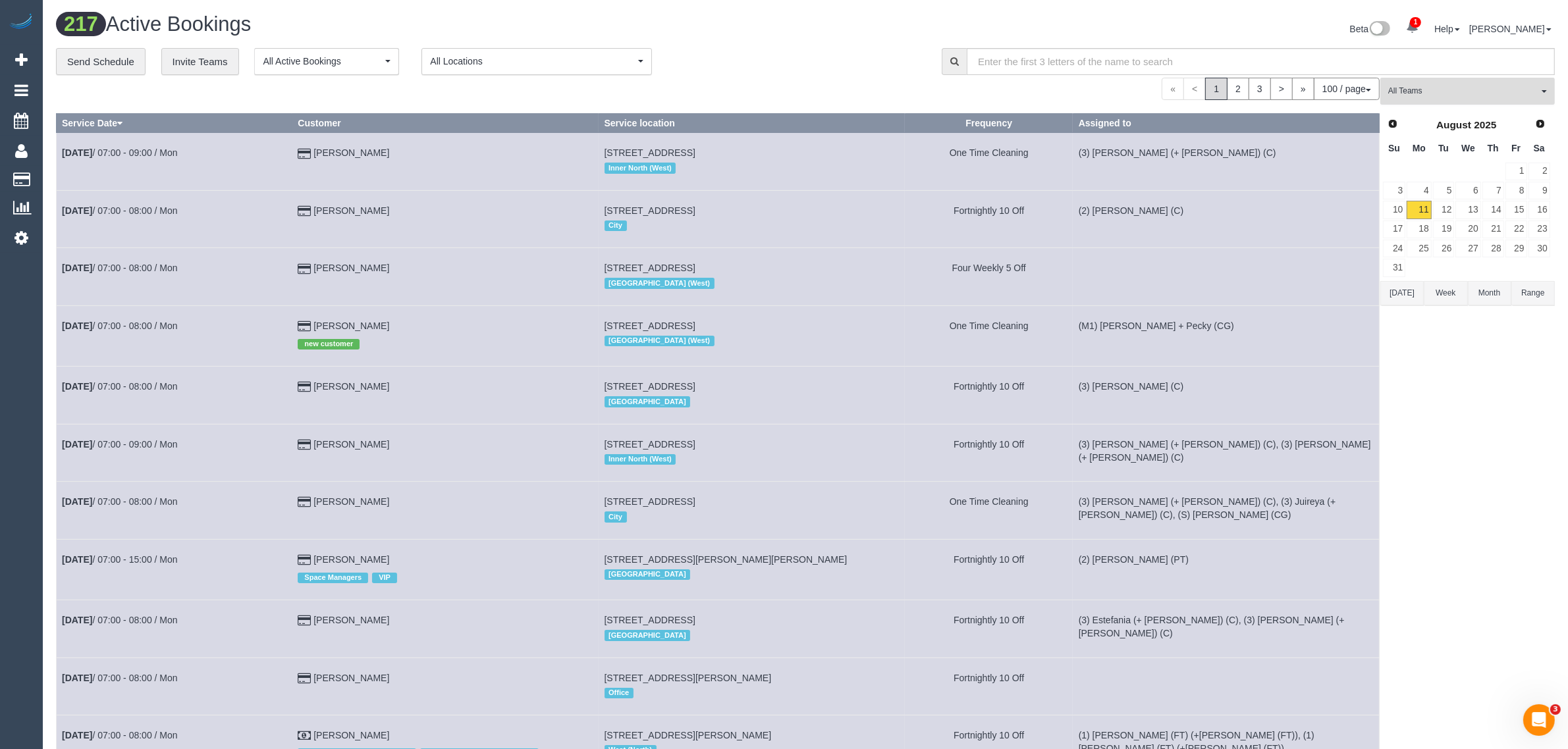
click at [1476, 91] on span "All Teams" at bounding box center [1463, 91] width 151 height 11
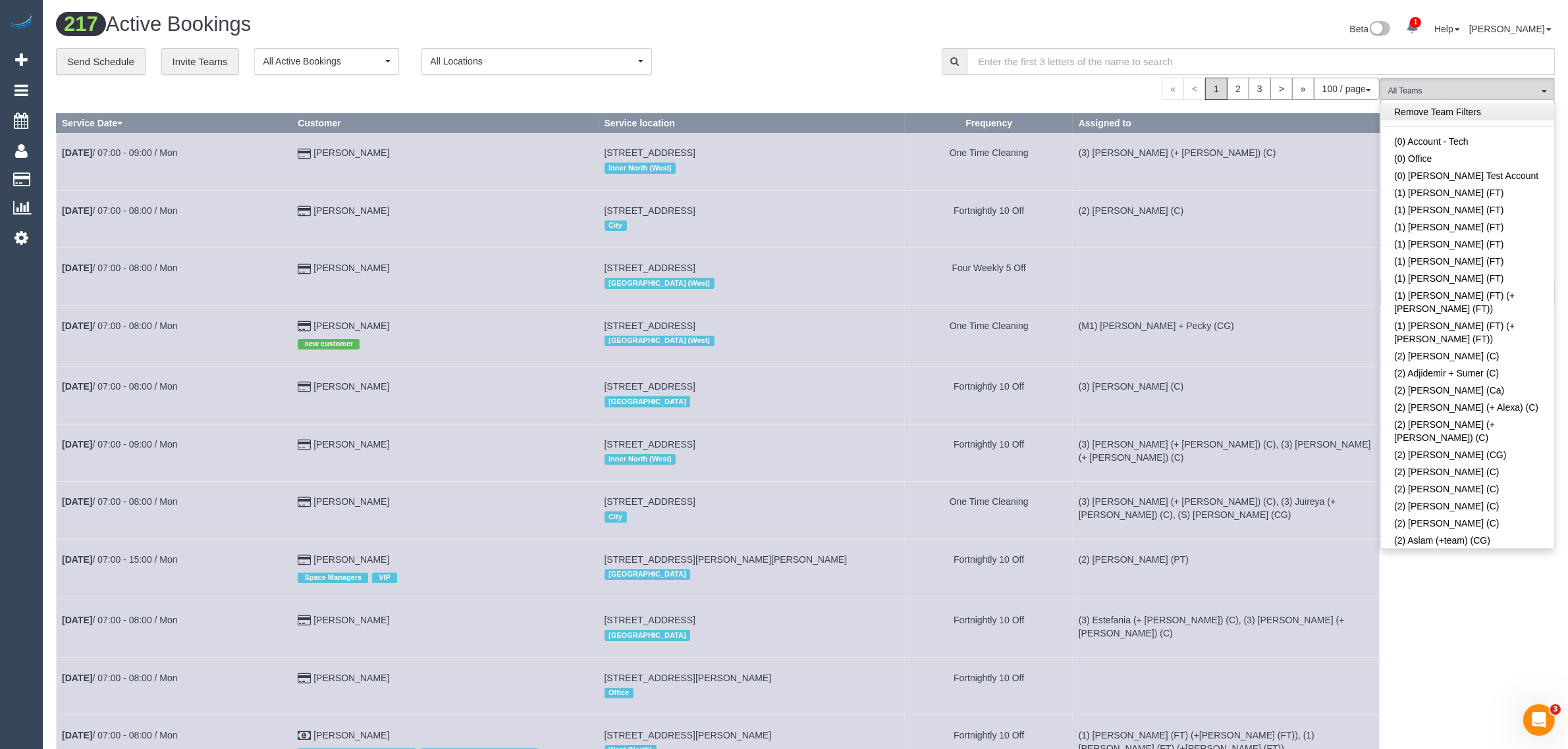
click at [1477, 105] on link "Remove Team Filters" at bounding box center [1467, 111] width 173 height 17
click at [1414, 712] on link "(3) [PERSON_NAME] (C)" at bounding box center [1467, 720] width 173 height 17
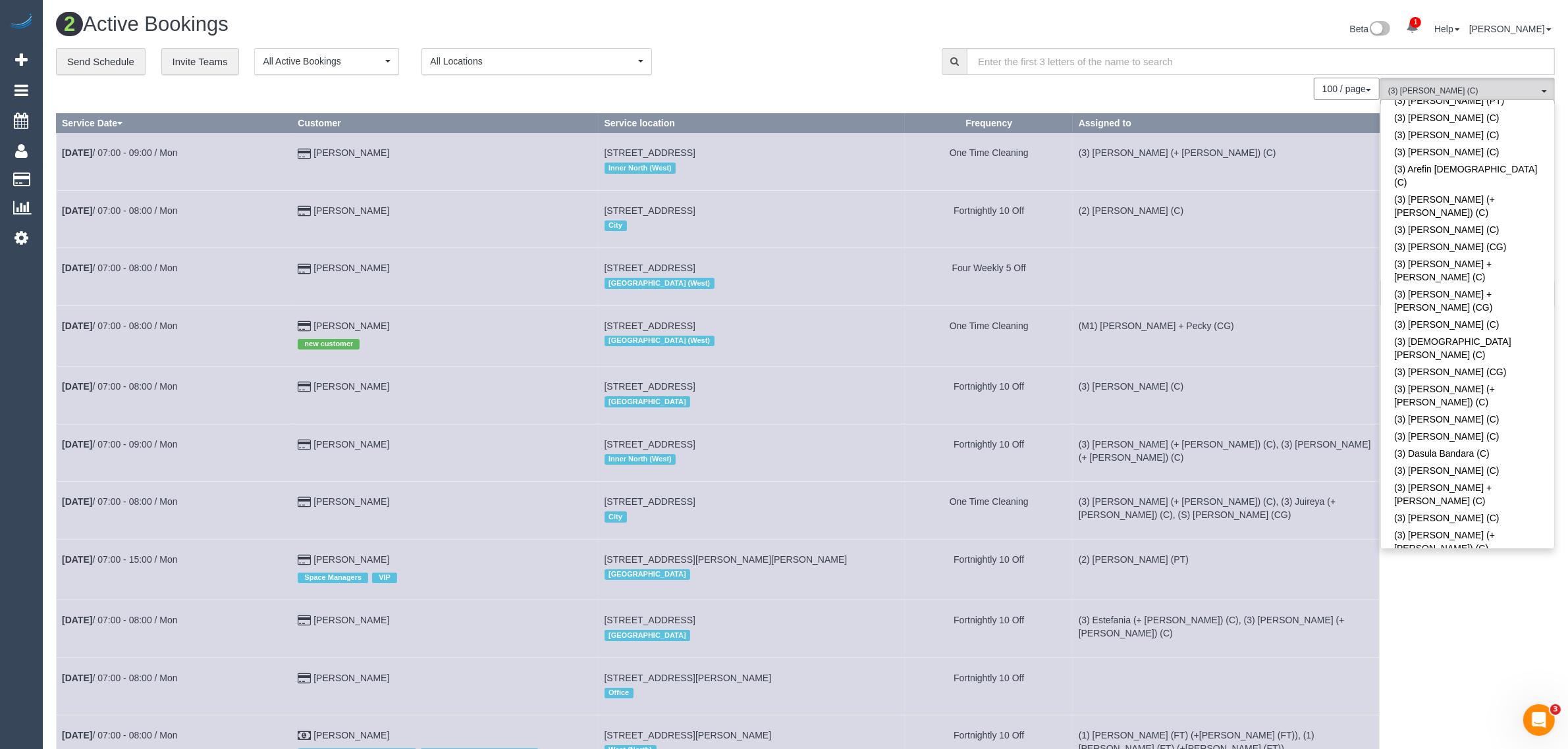
click at [823, 67] on div "**********" at bounding box center [488, 61] width 866 height 28
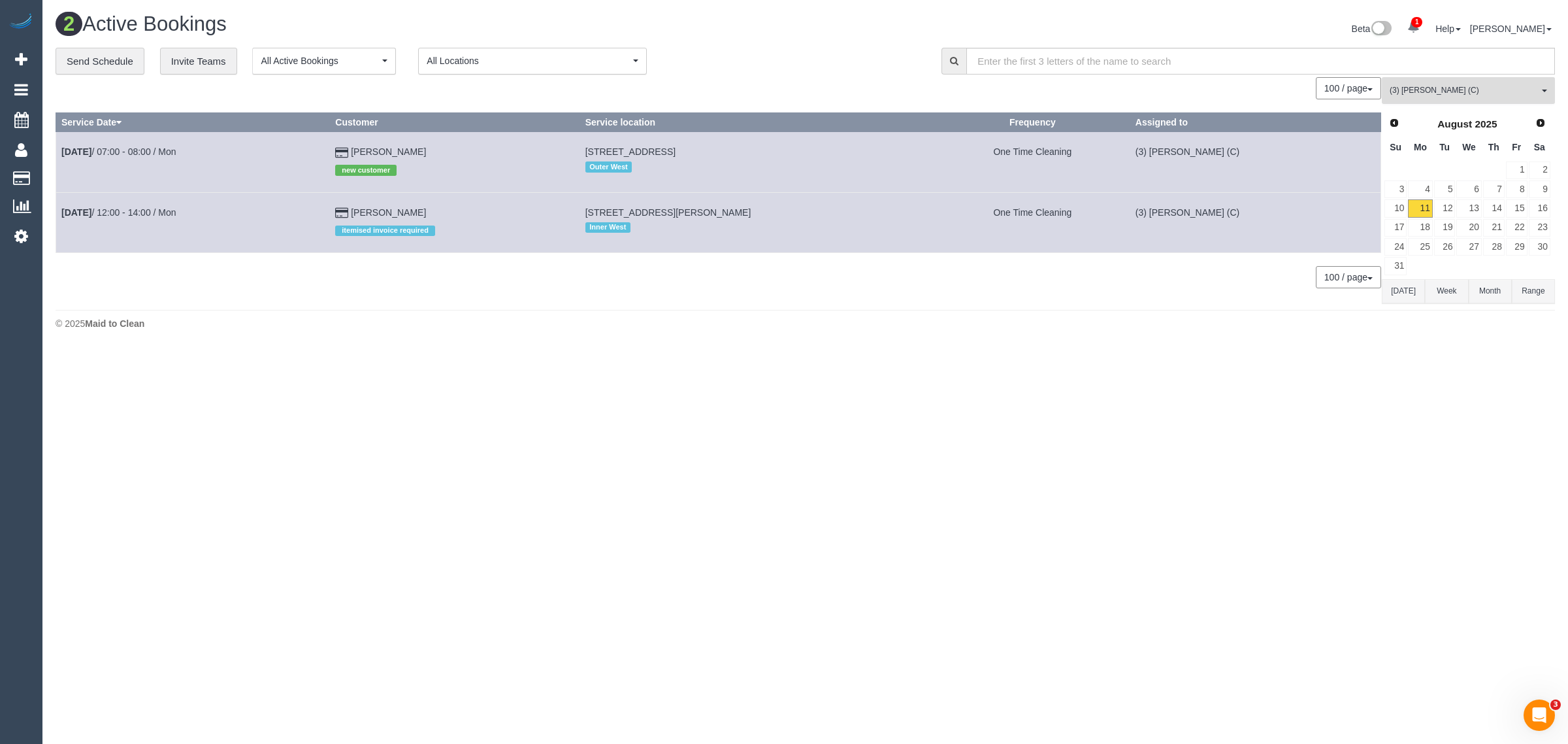
click at [1510, 83] on button "(3) Gavin Ive (C) All Teams" at bounding box center [1468, 91] width 173 height 27
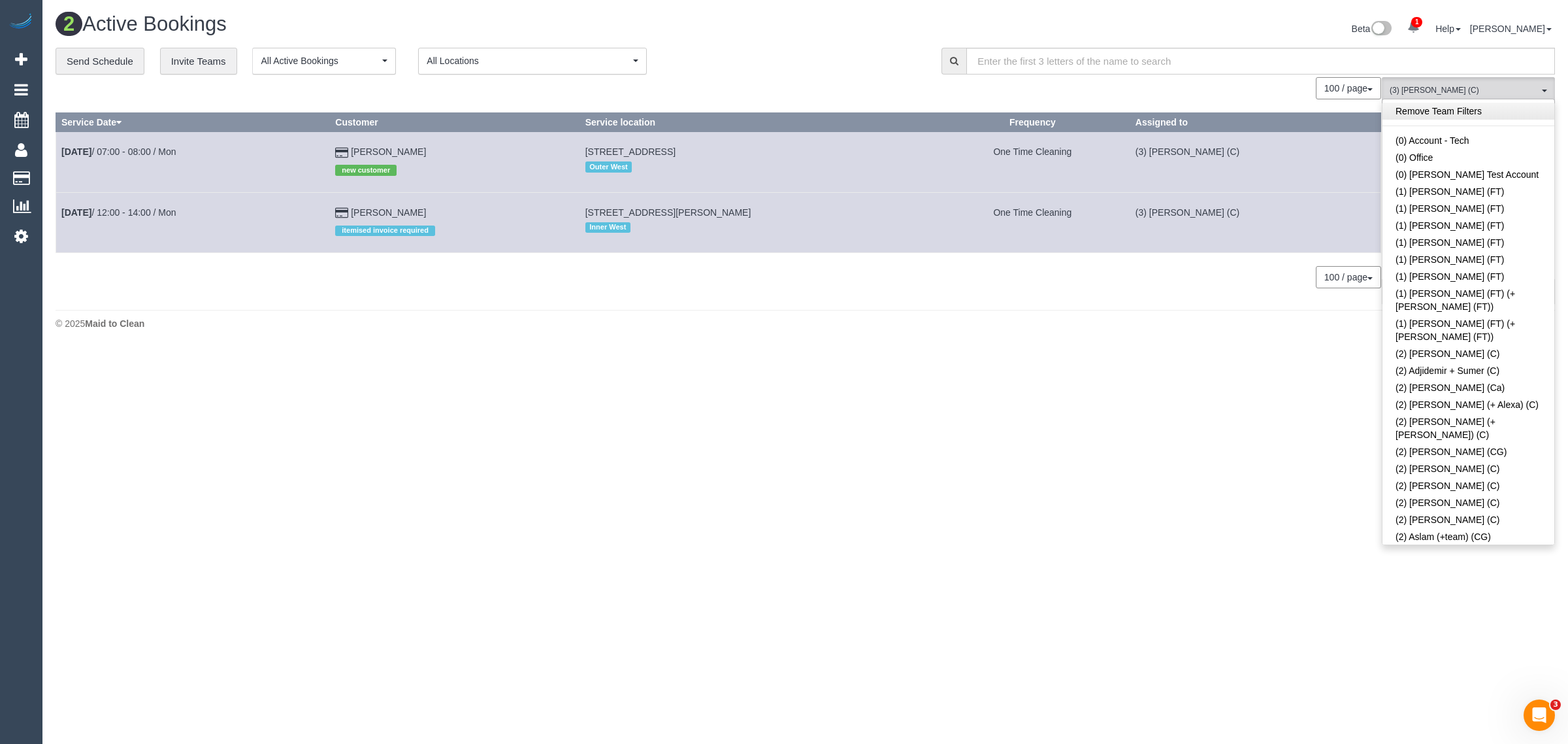
click at [1423, 104] on link "Remove Team Filters" at bounding box center [1468, 111] width 172 height 17
click at [880, 33] on div "Beta 1 Your Notifications You have 0 alerts × You have 3 to charge for 11/08/20…" at bounding box center [1185, 31] width 760 height 35
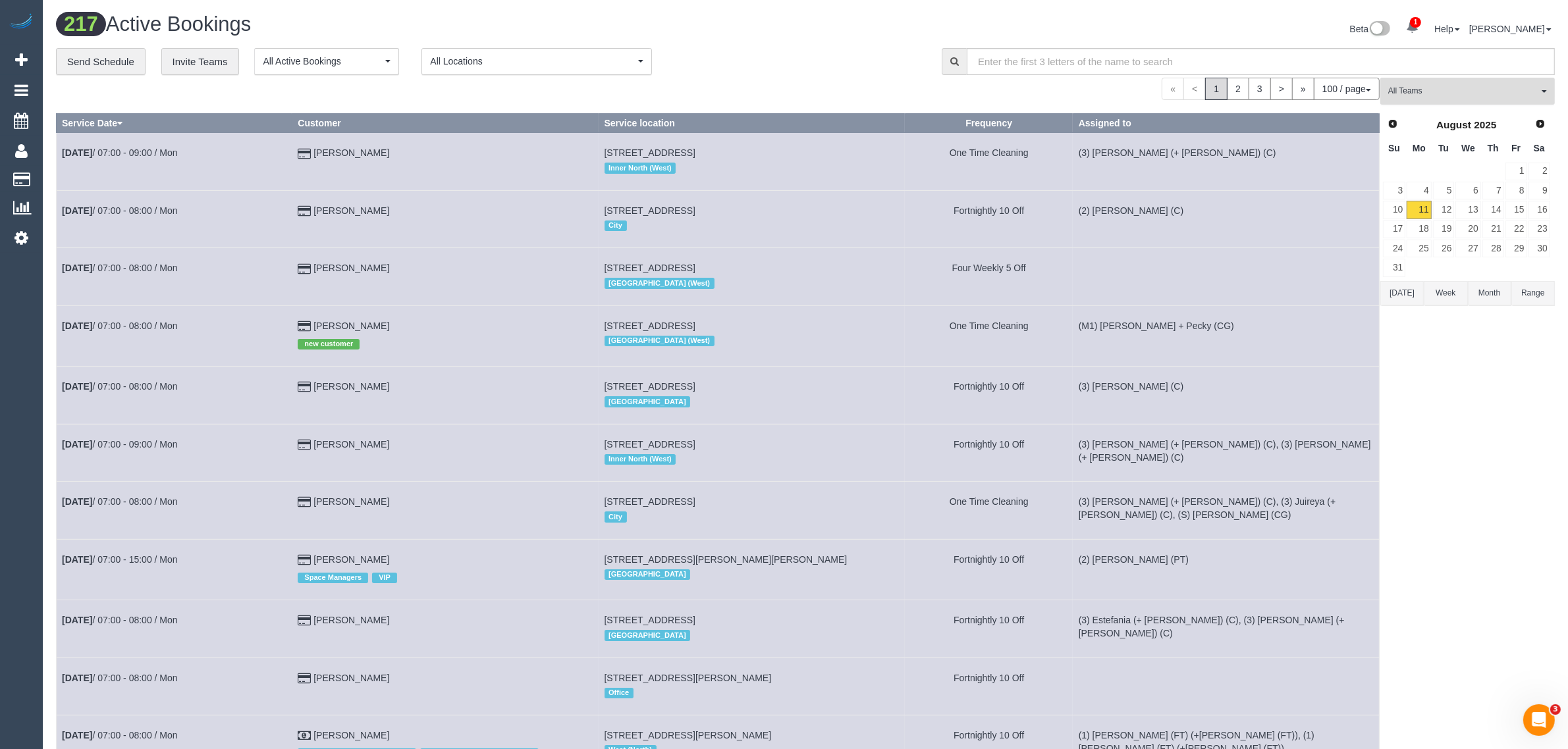
click at [1414, 96] on span "All Teams" at bounding box center [1463, 91] width 151 height 11
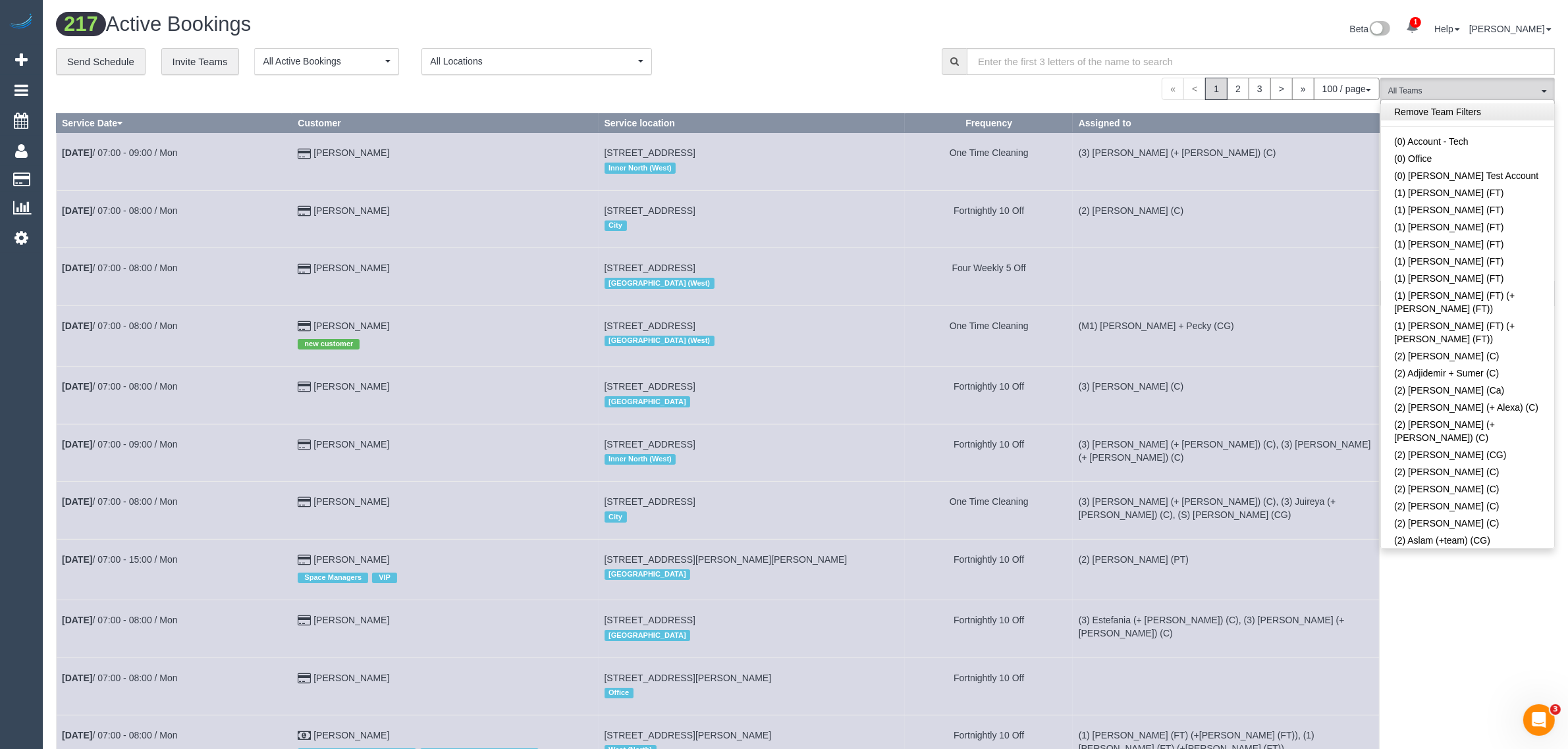
click at [1480, 119] on link "Remove Team Filters" at bounding box center [1467, 111] width 173 height 17
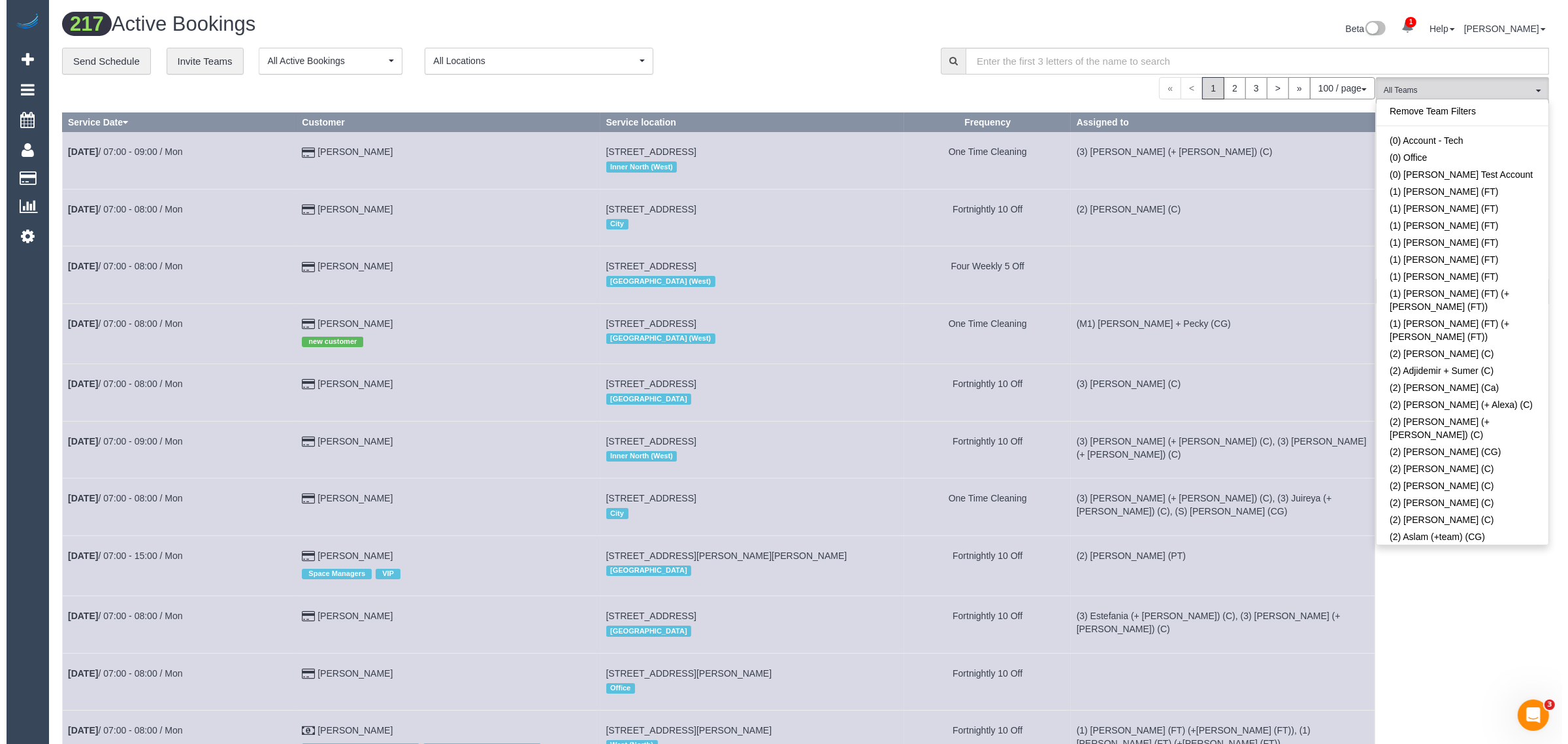
scroll to position [3024, 0]
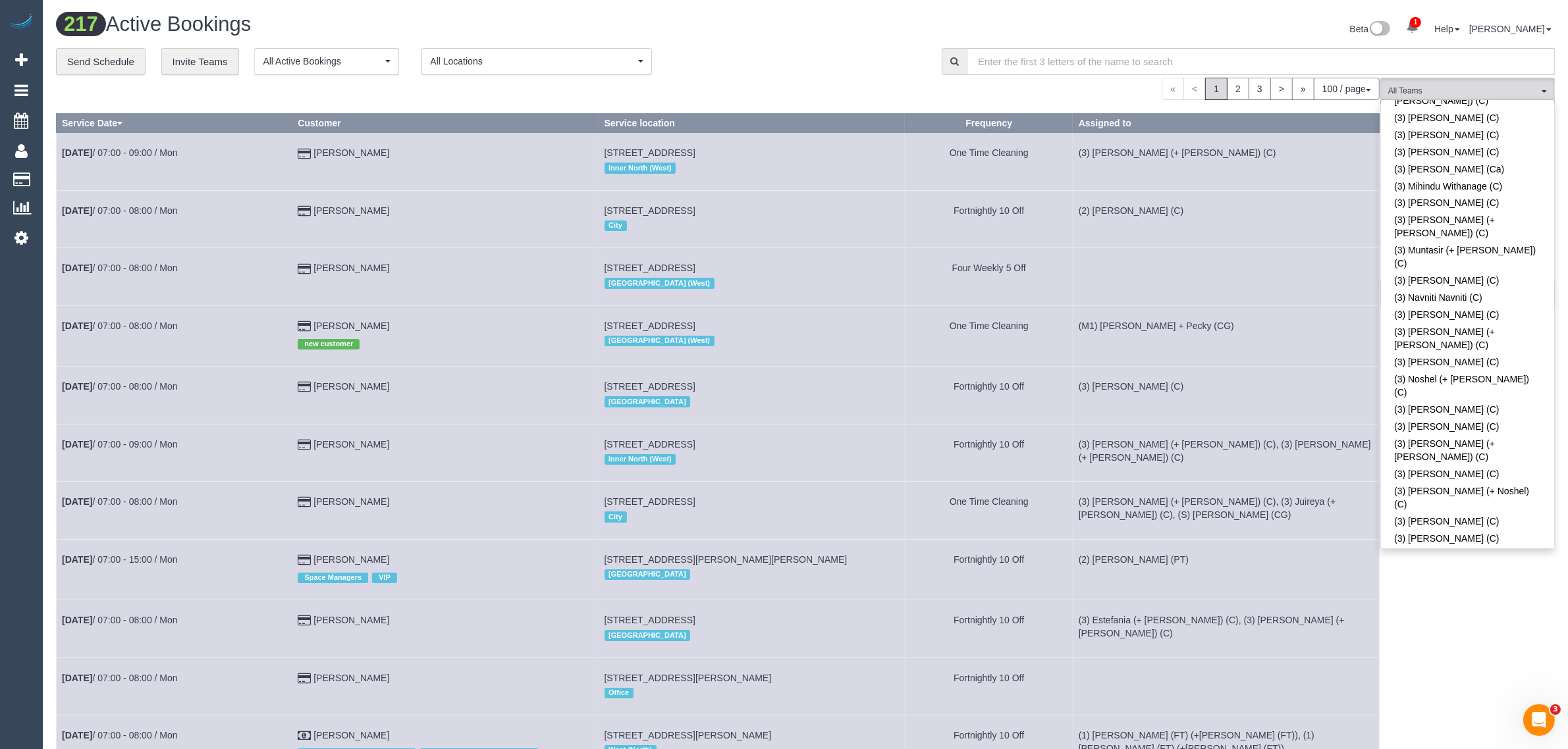
click at [827, 53] on div "**********" at bounding box center [488, 61] width 866 height 28
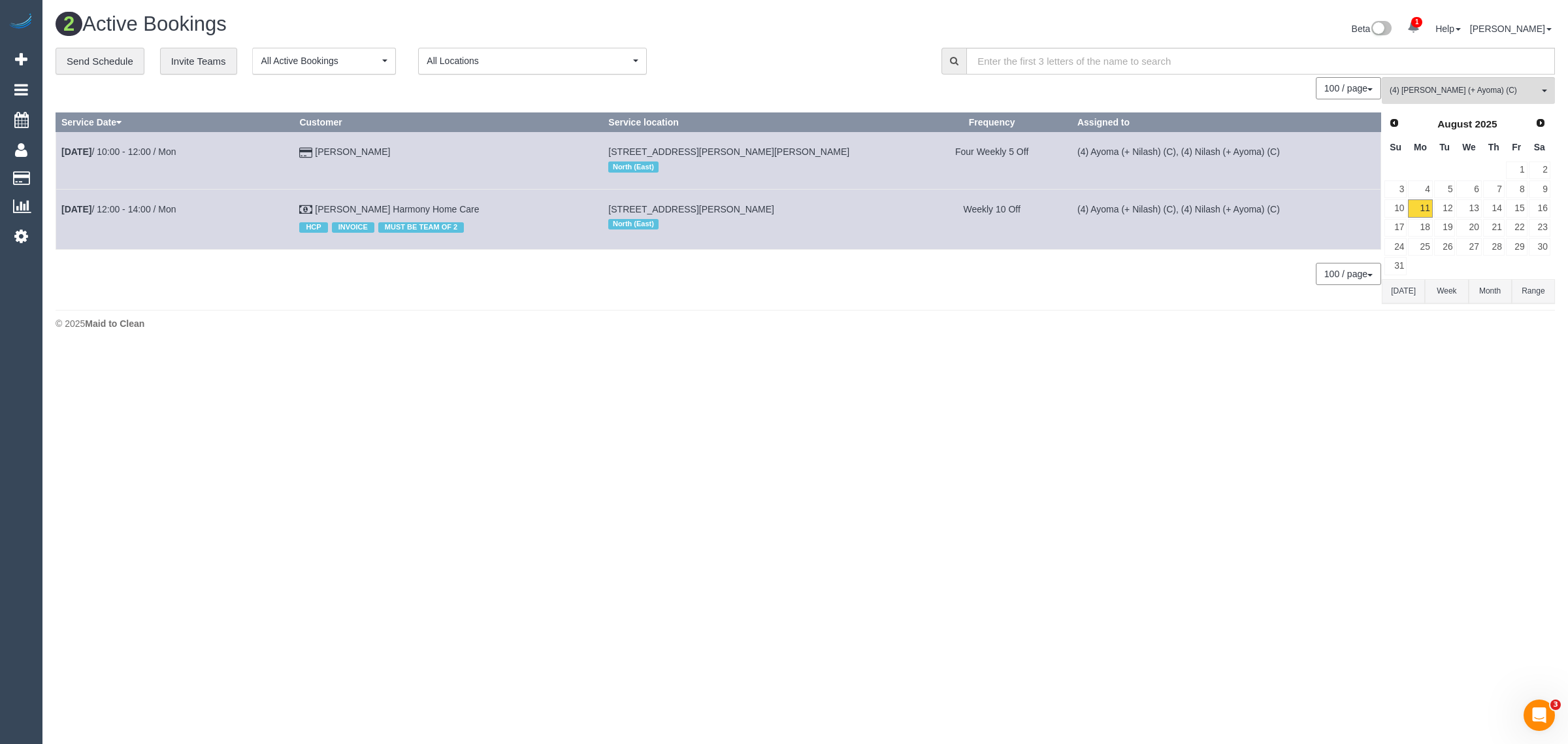
drag, startPoint x: 394, startPoint y: 152, endPoint x: 59, endPoint y: 154, distance: 335.0
click at [60, 154] on tr "Aug 11th / 10:00 - 12:00 / Mon Blaise Palmer 38 Wilcox Street, Preston, VIC 307…" at bounding box center [718, 161] width 1325 height 57
copy tr "Aug 11th / 10:00 - 12:00 / Mon Blaise Palmer"
drag, startPoint x: 447, startPoint y: 500, endPoint x: 452, endPoint y: 432, distance: 68.2
click at [452, 484] on body "1 Beta Your Notifications You have 0 alerts × You have 3 to charge for 11/08/20…" at bounding box center [784, 372] width 1568 height 744
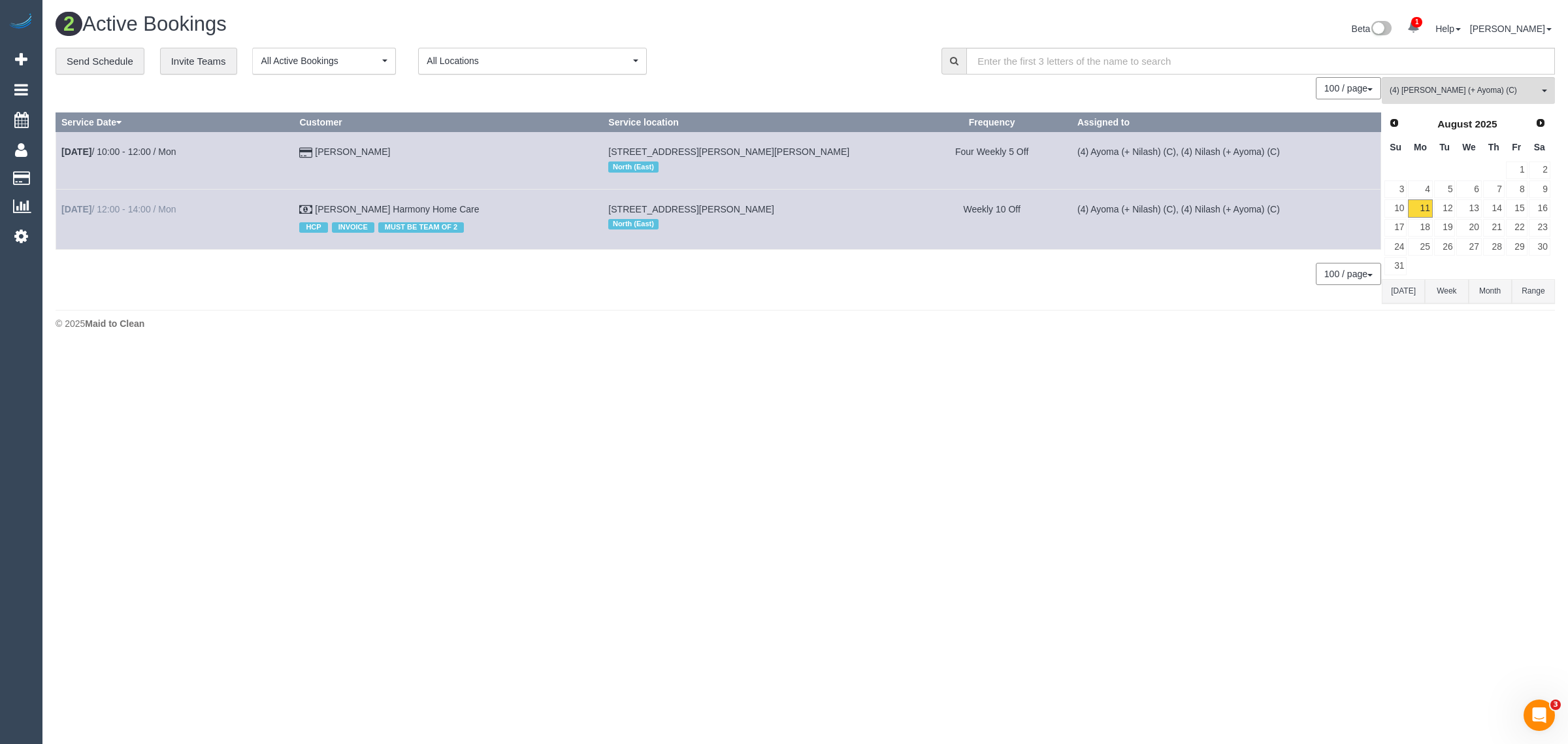
drag, startPoint x: 522, startPoint y: 208, endPoint x: 62, endPoint y: 210, distance: 460.0
click at [62, 210] on tr "Aug 11th / 12:00 - 14:00 / Mon Guiseppe Lombardo Harmony Home Care HCP INVOICE …" at bounding box center [718, 219] width 1325 height 60
copy tr "Aug 11th / 12:00 - 14:00 / Mon Guiseppe Lombardo Harmony Home Care"
drag, startPoint x: 522, startPoint y: 357, endPoint x: 510, endPoint y: 300, distance: 58.2
click at [522, 357] on body "1 Beta Your Notifications You have 0 alerts × You have 3 to charge for 11/08/20…" at bounding box center [784, 372] width 1568 height 744
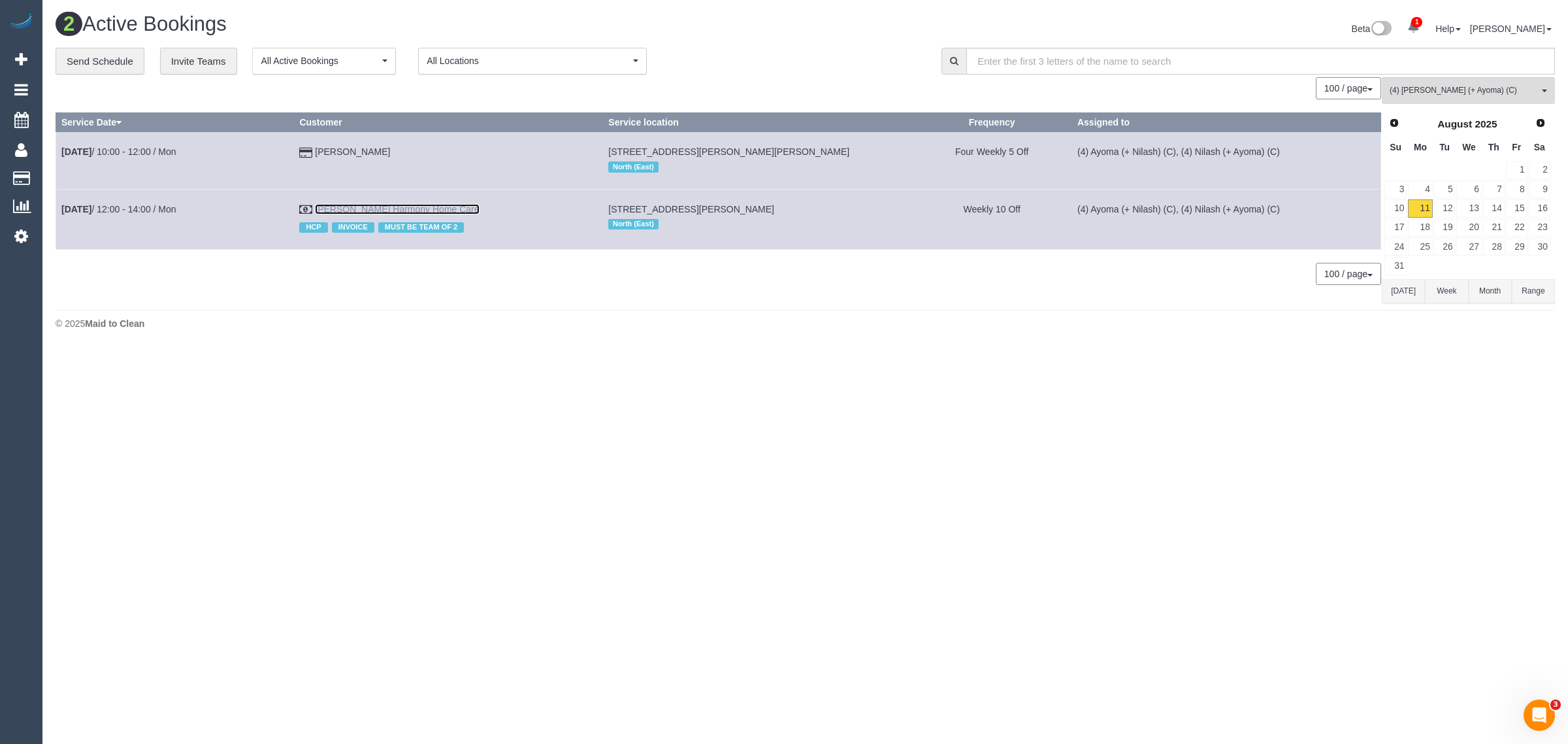
click at [387, 210] on link "Guiseppe Lombardo Harmony Home Care" at bounding box center [398, 209] width 164 height 10
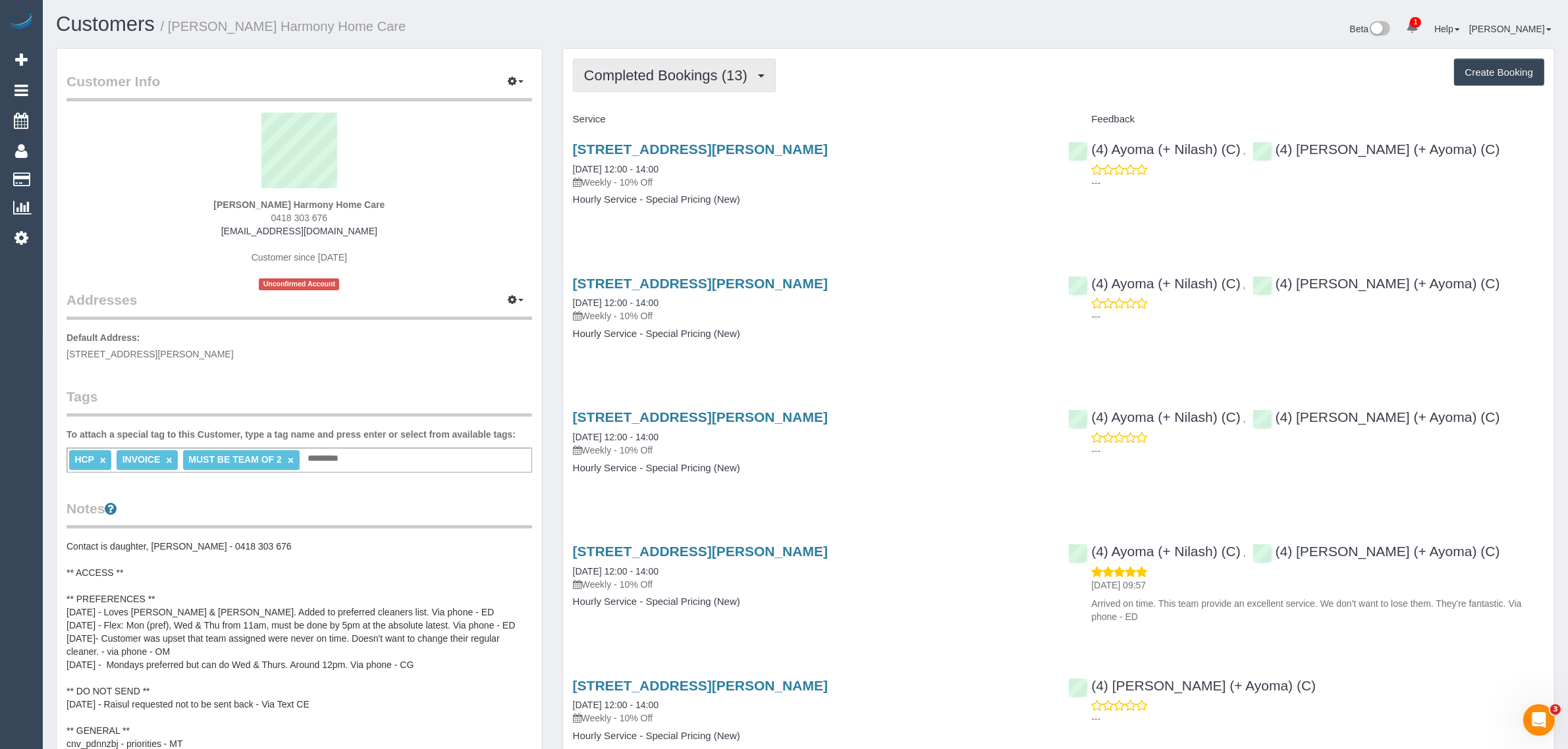
click at [622, 69] on span "Completed Bookings (13)" at bounding box center [668, 75] width 170 height 17
click at [610, 123] on link "Upcoming Bookings (11)" at bounding box center [644, 123] width 143 height 17
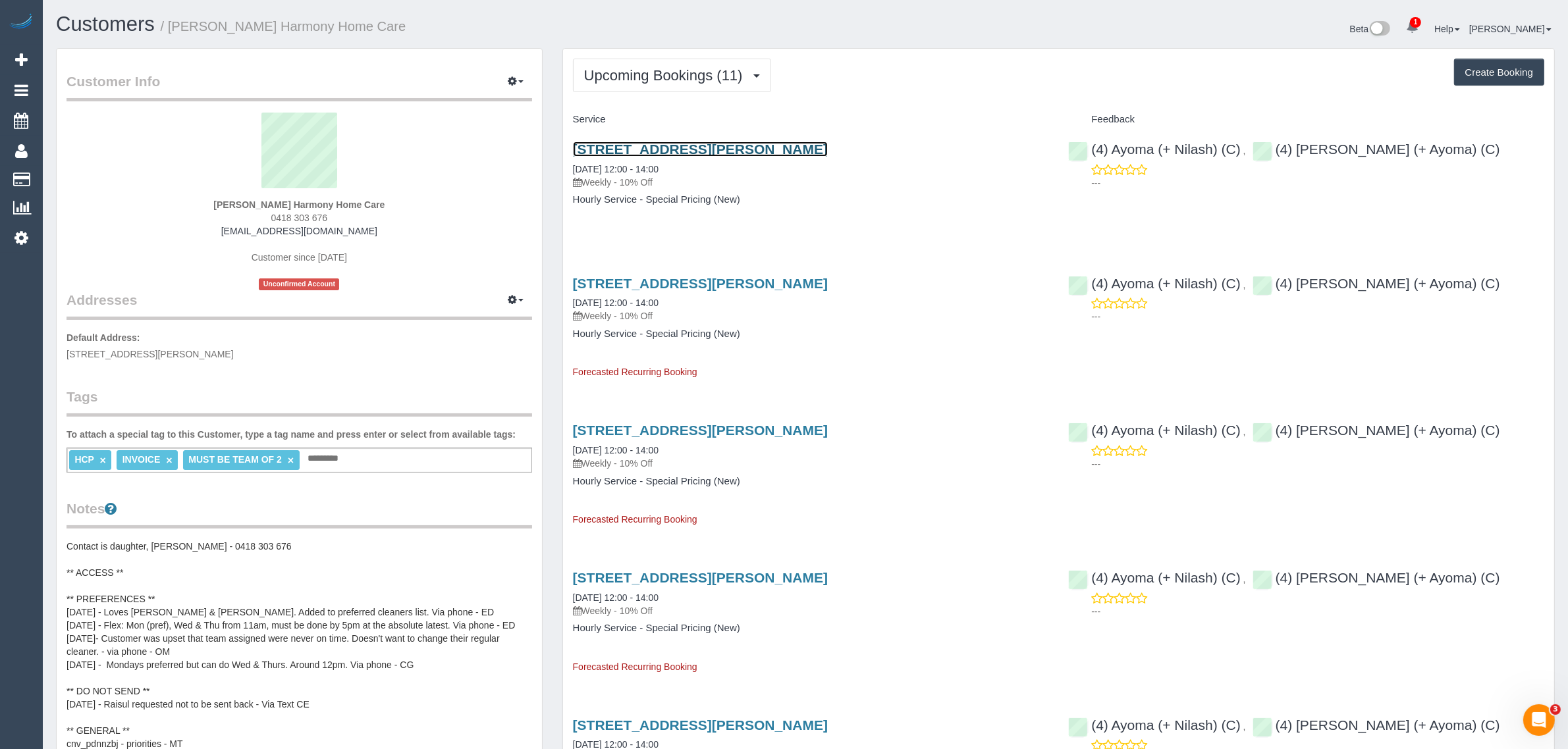
click at [702, 142] on link "97 Porter Rd, Heidelberg Heights, VIC 3081" at bounding box center [700, 149] width 255 height 15
click at [643, 67] on span "Upcoming Bookings (11)" at bounding box center [667, 75] width 166 height 17
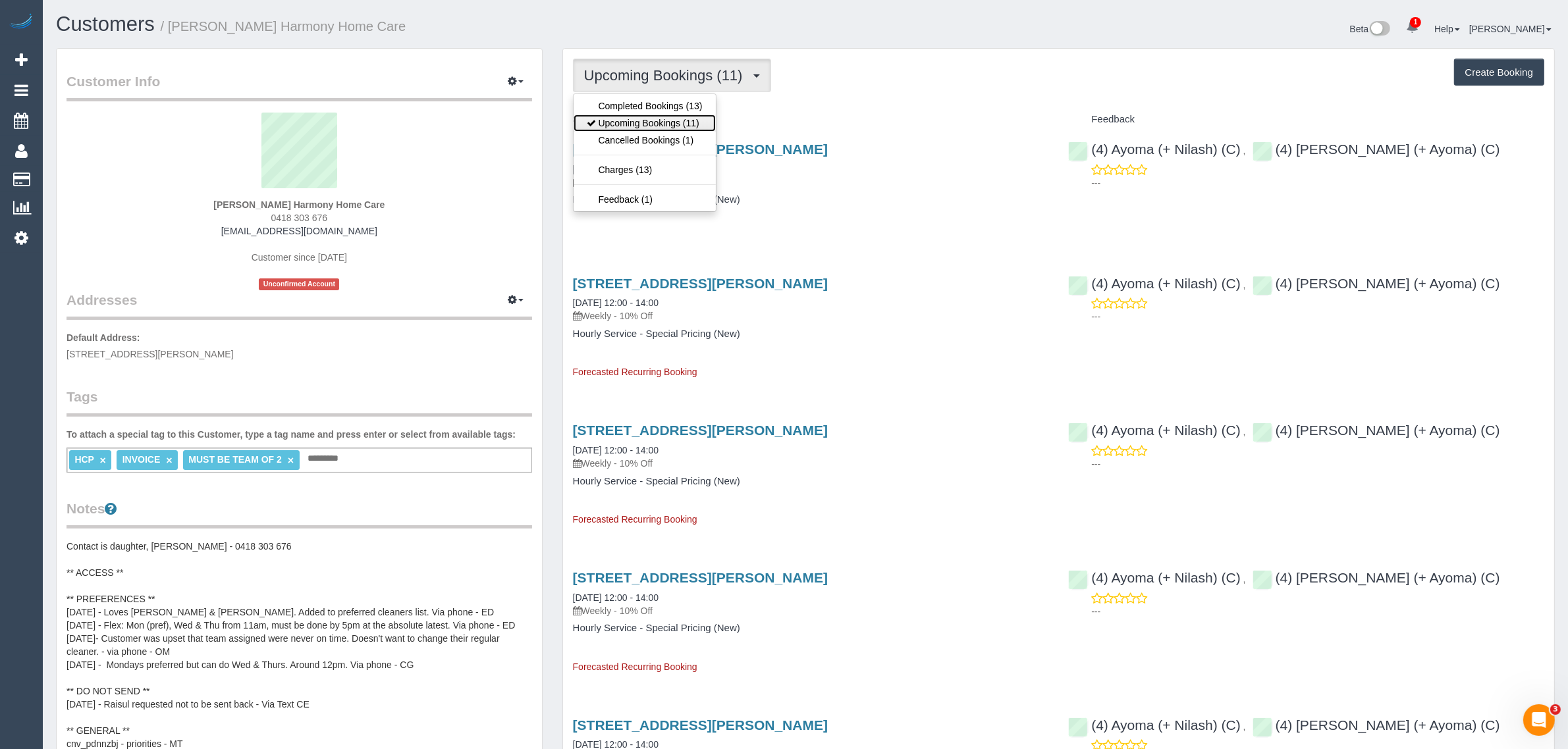
click at [644, 119] on link "Upcoming Bookings (11)" at bounding box center [644, 123] width 143 height 17
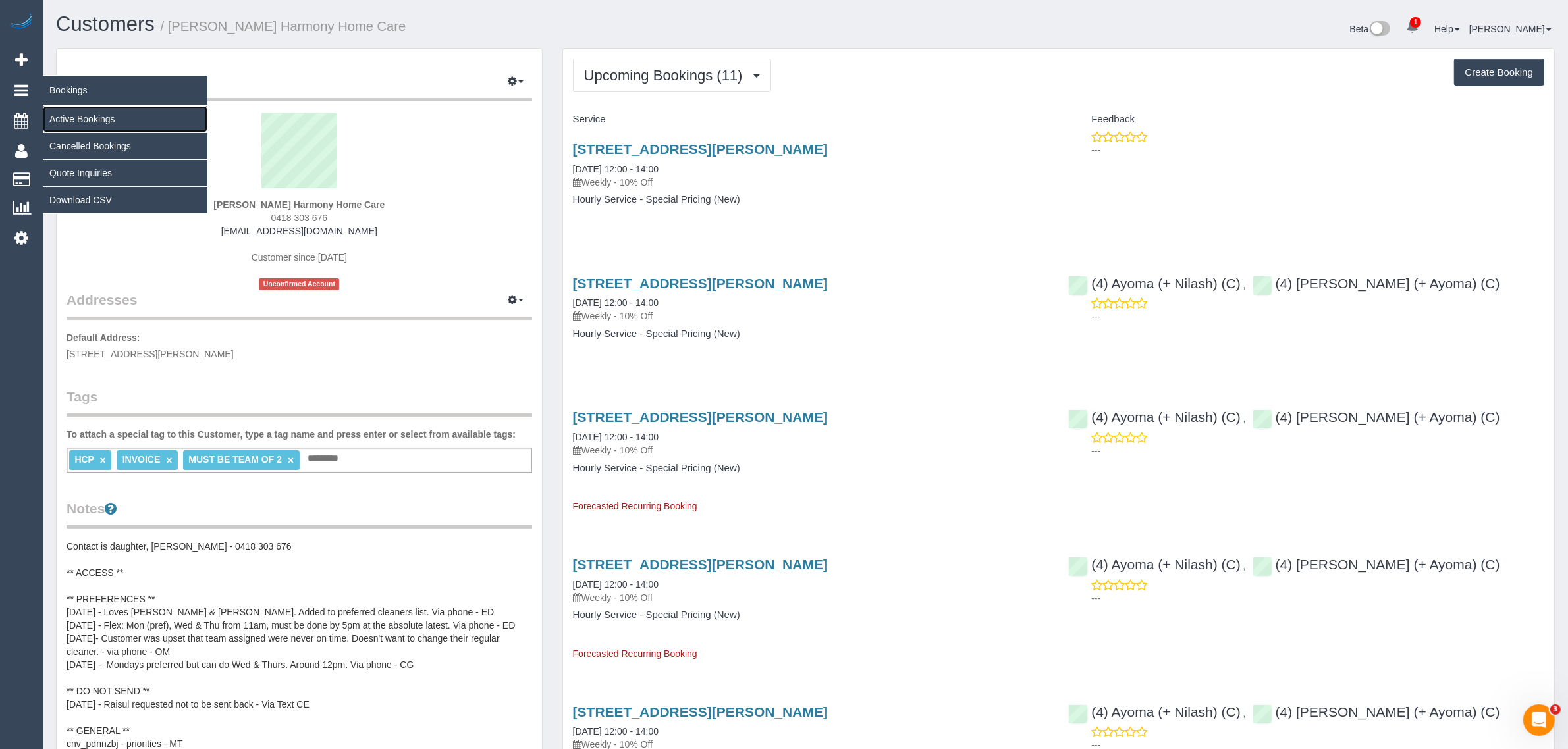
click at [70, 109] on link "Active Bookings" at bounding box center [125, 119] width 165 height 26
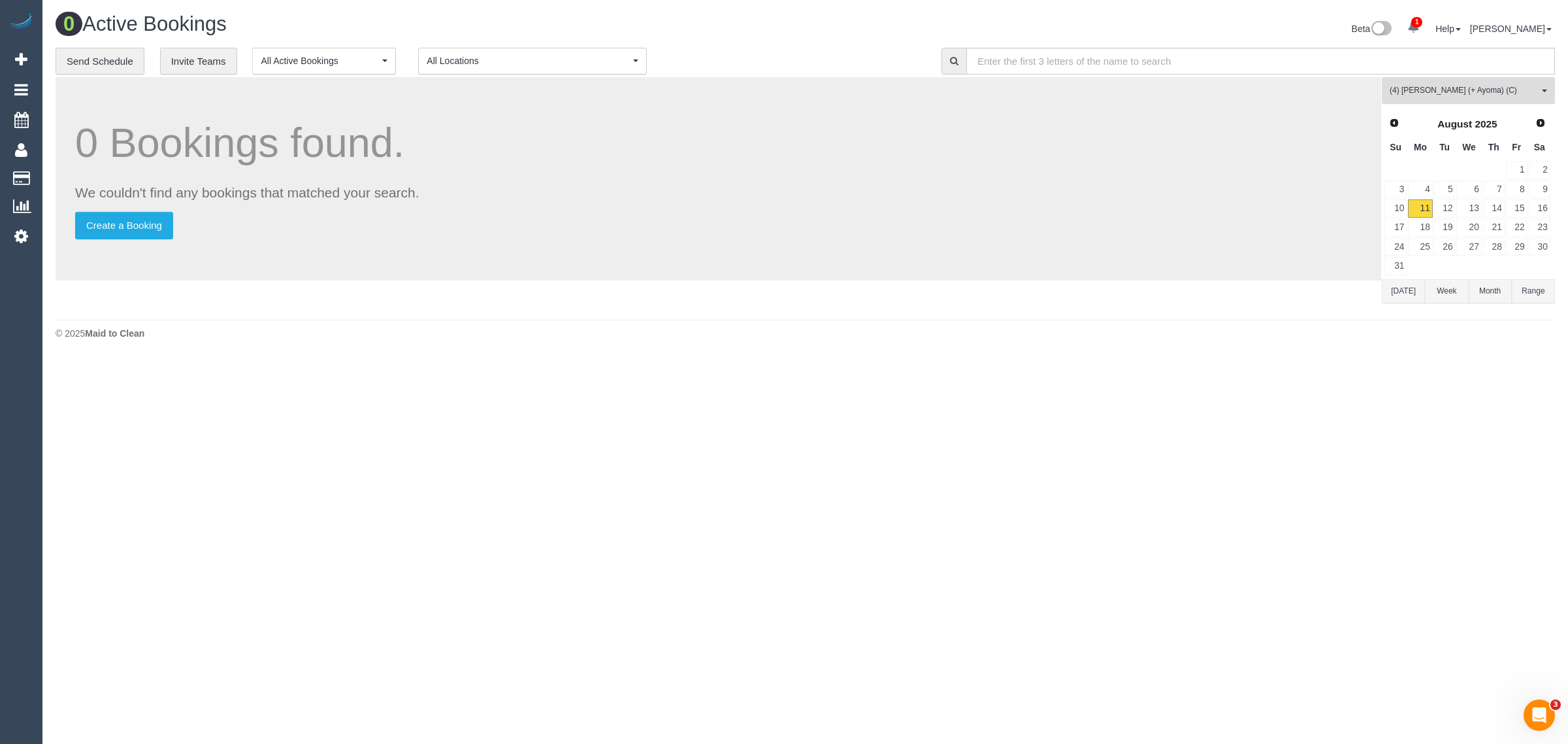
click at [1424, 96] on button "(4) Nilash (+ Ayoma) (C) All Teams" at bounding box center [1468, 91] width 173 height 27
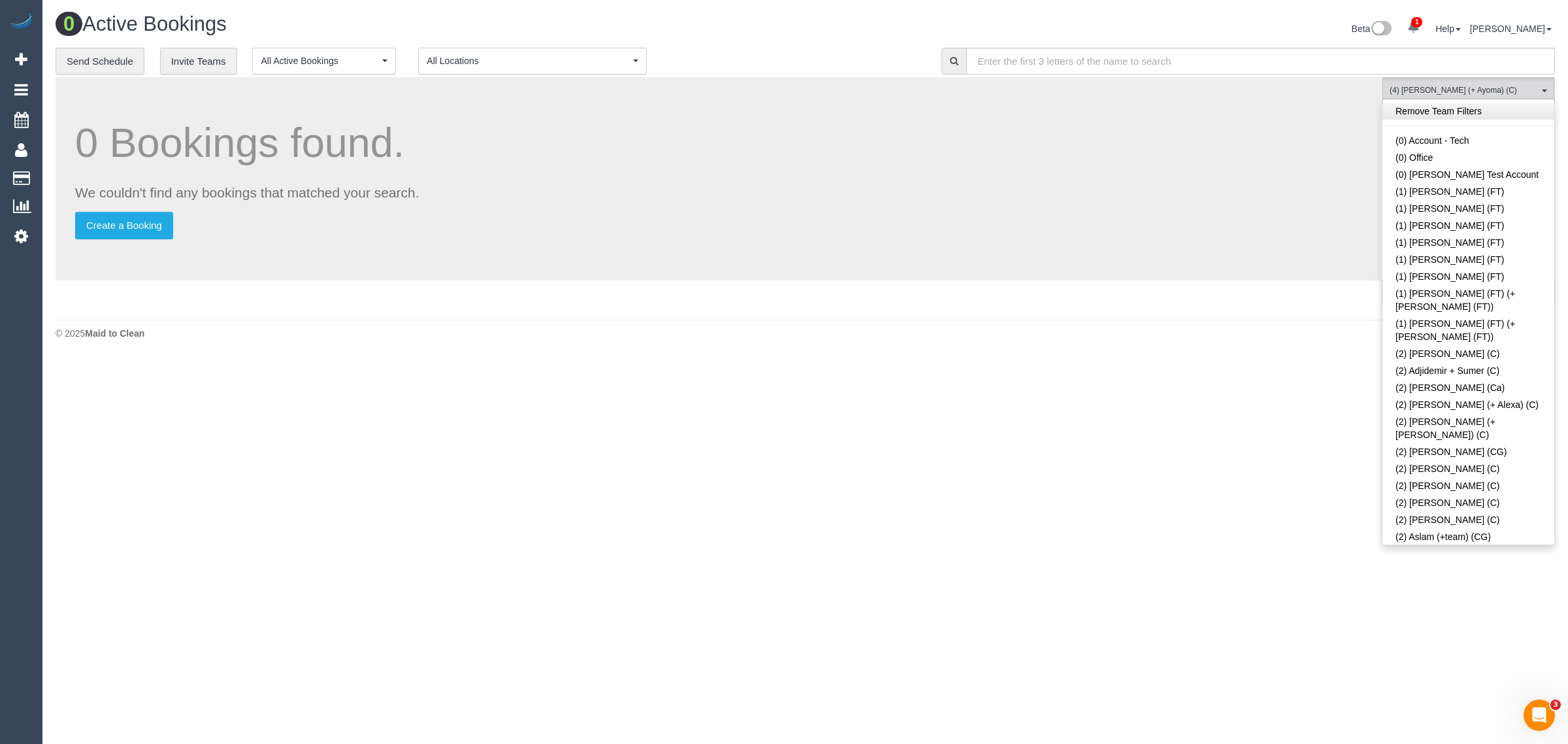
click at [1465, 108] on link "Remove Team Filters" at bounding box center [1468, 111] width 172 height 17
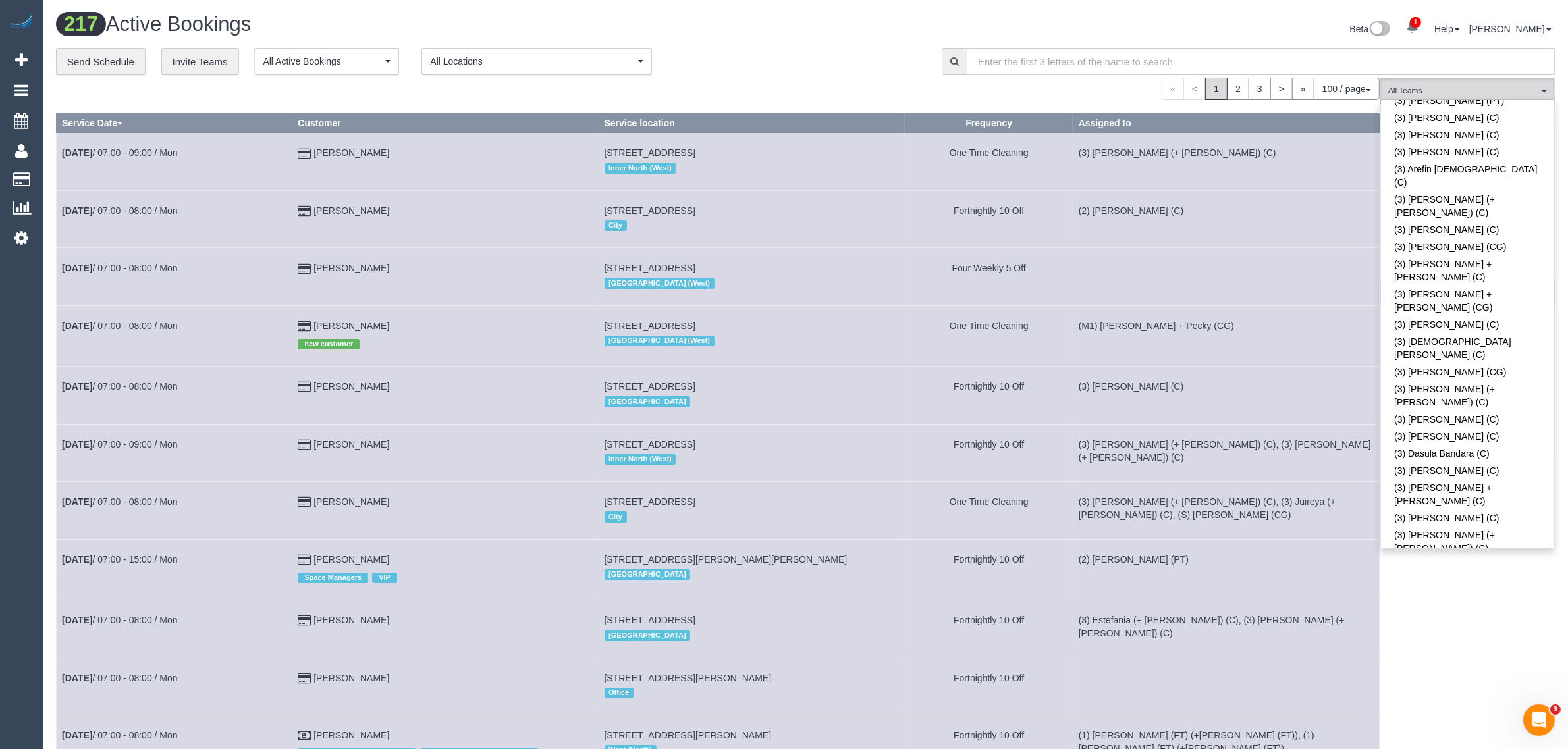
drag, startPoint x: 1425, startPoint y: 322, endPoint x: 1258, endPoint y: 267, distance: 175.8
click at [1425, 712] on link "(3) [PERSON_NAME] (C)" at bounding box center [1467, 720] width 173 height 17
click at [808, 56] on div "**********" at bounding box center [488, 61] width 866 height 28
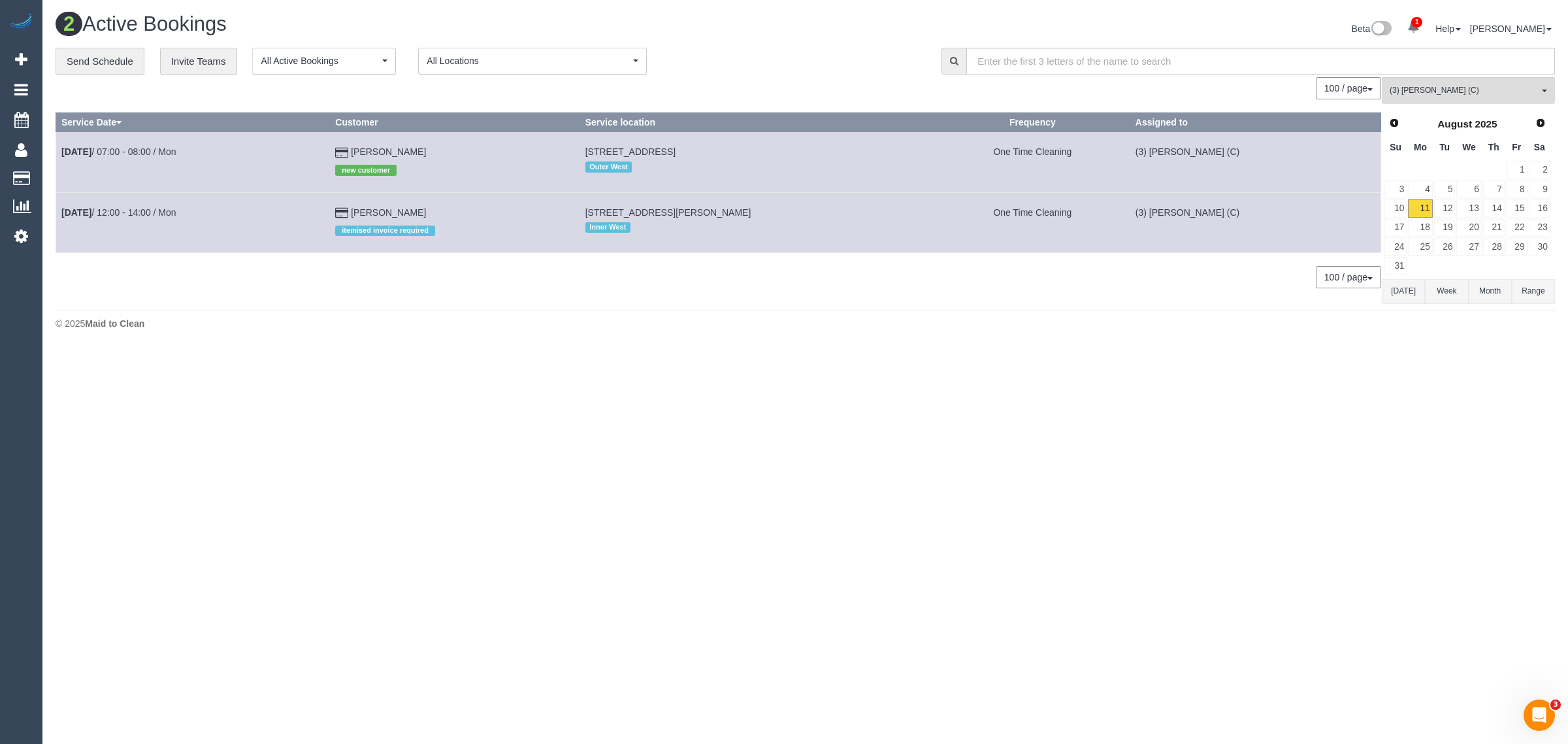
click at [981, 376] on body "1 Beta Your Notifications You have 0 alerts × You have 3 to charge for 11/08/20…" at bounding box center [784, 372] width 1568 height 744
drag, startPoint x: 464, startPoint y: 210, endPoint x: 141, endPoint y: 236, distance: 324.0
click at [57, 211] on tr "Aug 11th / 12:00 - 14:00 / Mon Ally Ashcroft itemised invoice required 24a Sand…" at bounding box center [718, 222] width 1325 height 60
copy tr "Aug 11th / 12:00 - 14:00 / Mon Ally Ashcroft"
click at [1485, 99] on button "(3) Gavin Ive (C) All Teams" at bounding box center [1468, 91] width 173 height 27
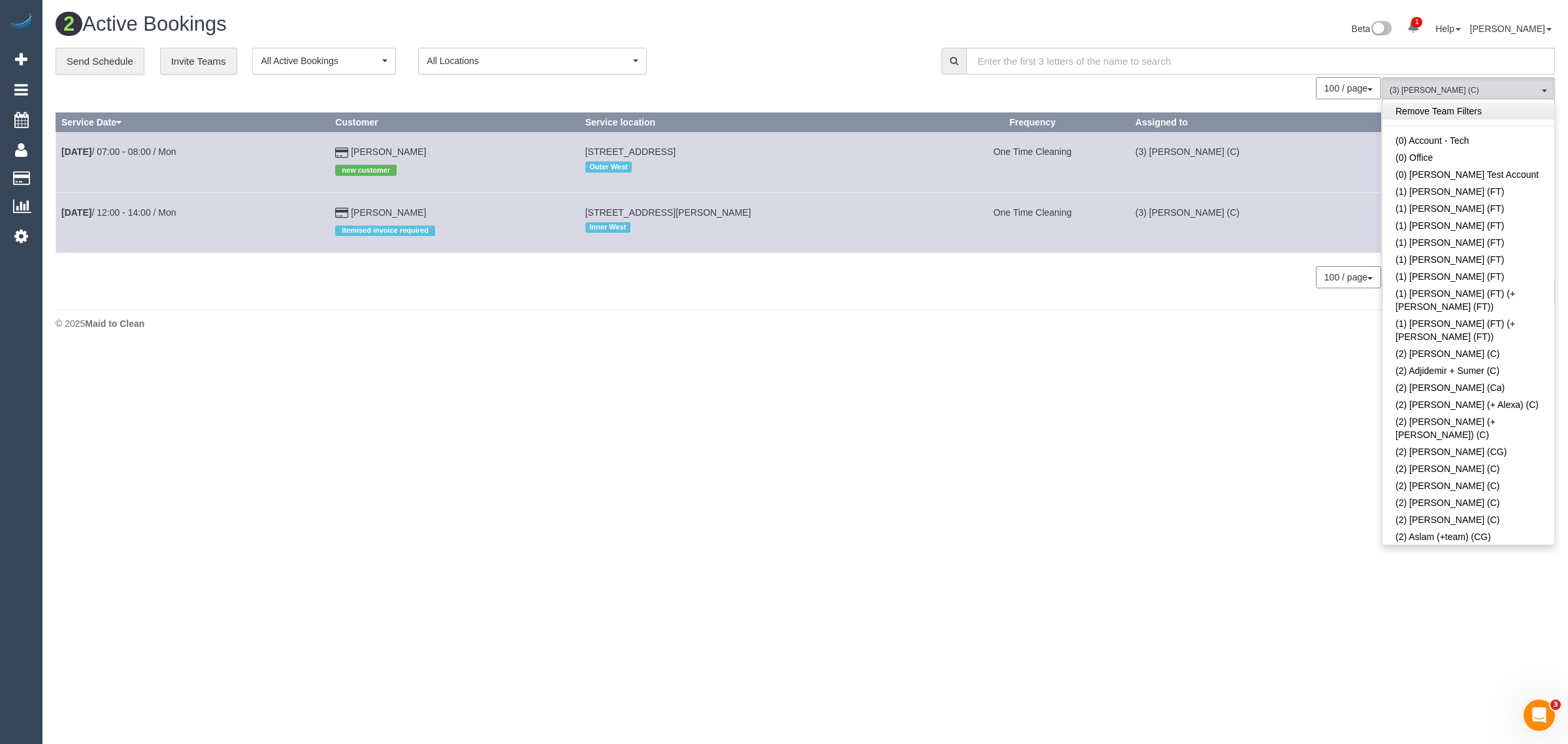
click at [1493, 116] on link "Remove Team Filters" at bounding box center [1468, 111] width 172 height 17
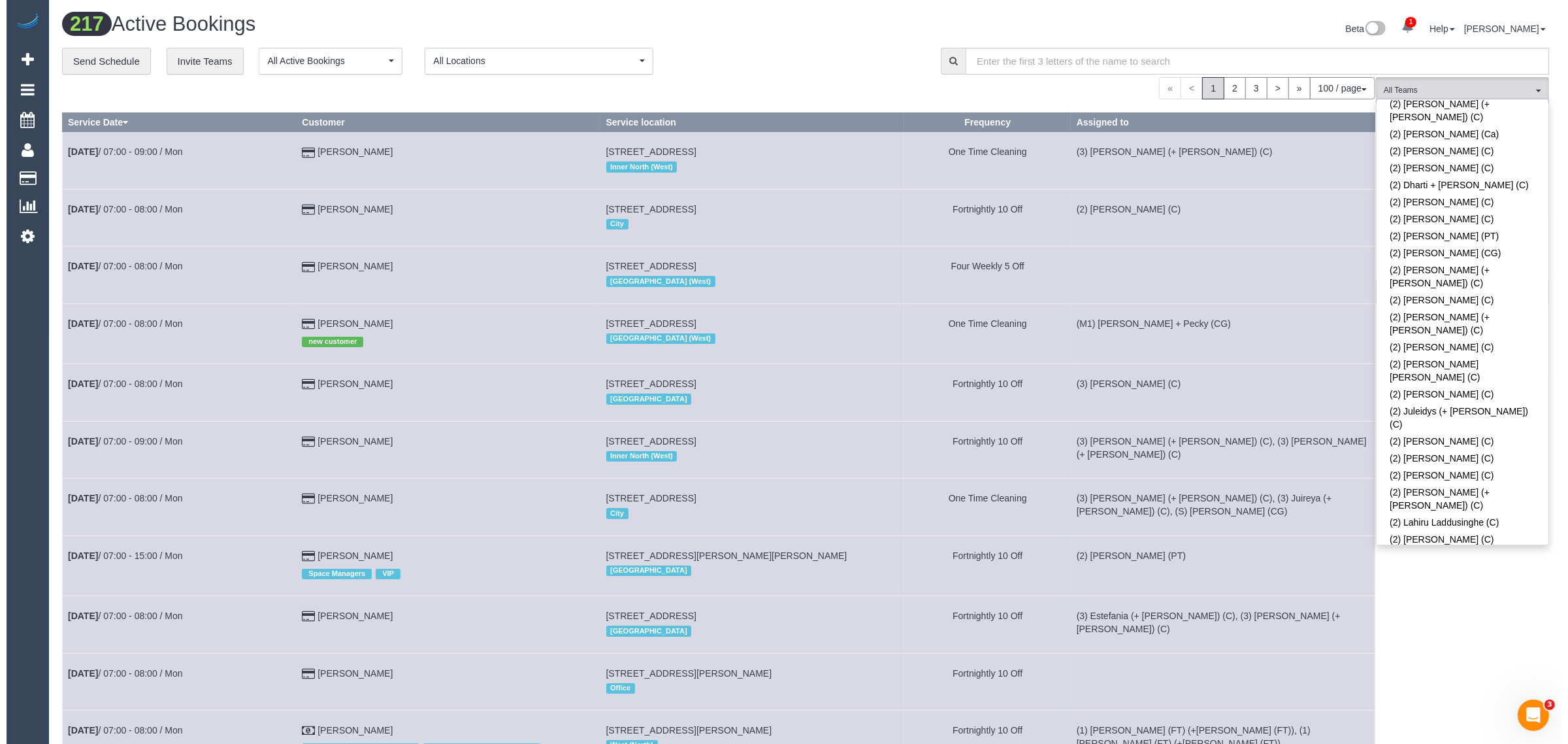
scroll to position [3499, 0]
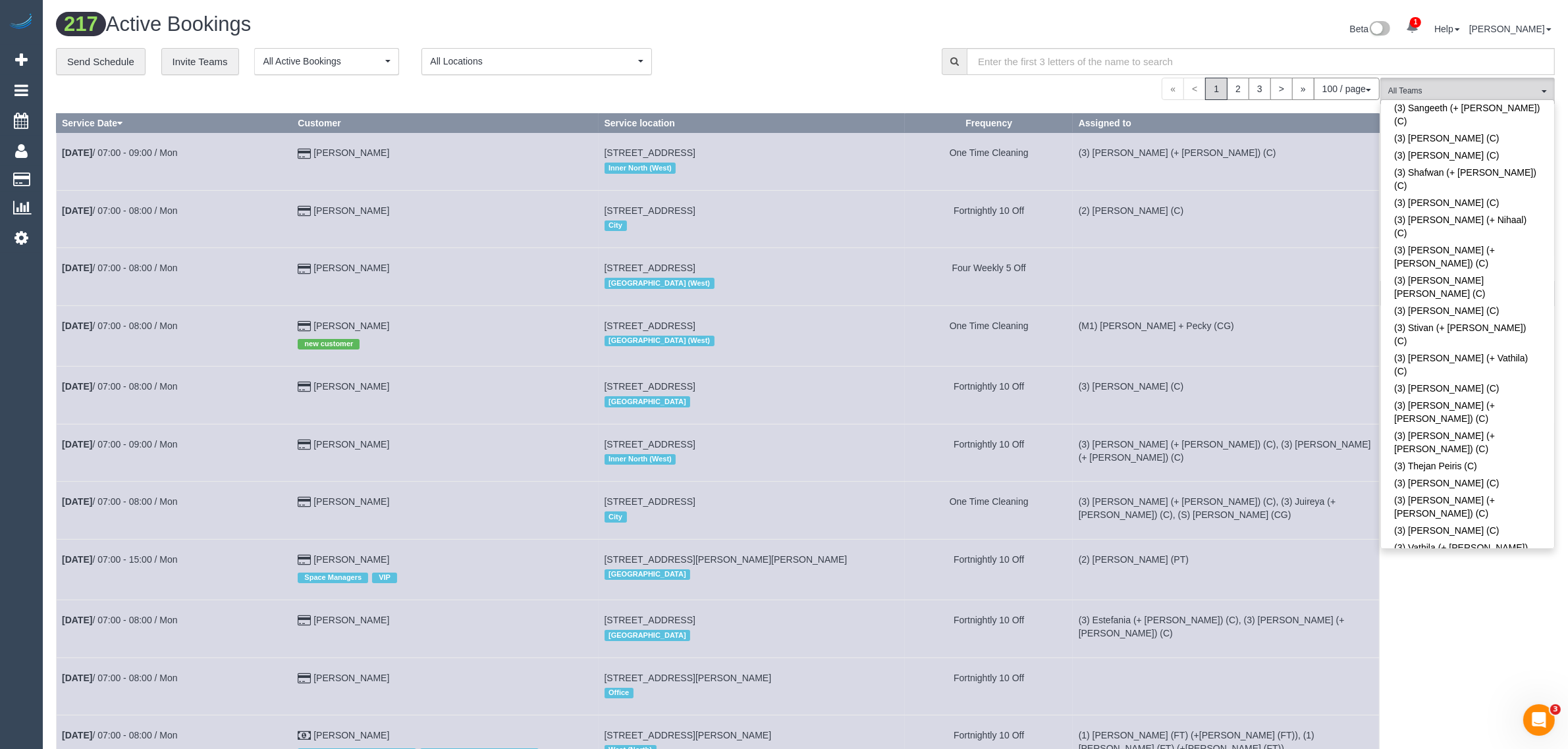
click at [789, 33] on h1 "217 Active Bookings" at bounding box center [425, 25] width 740 height 22
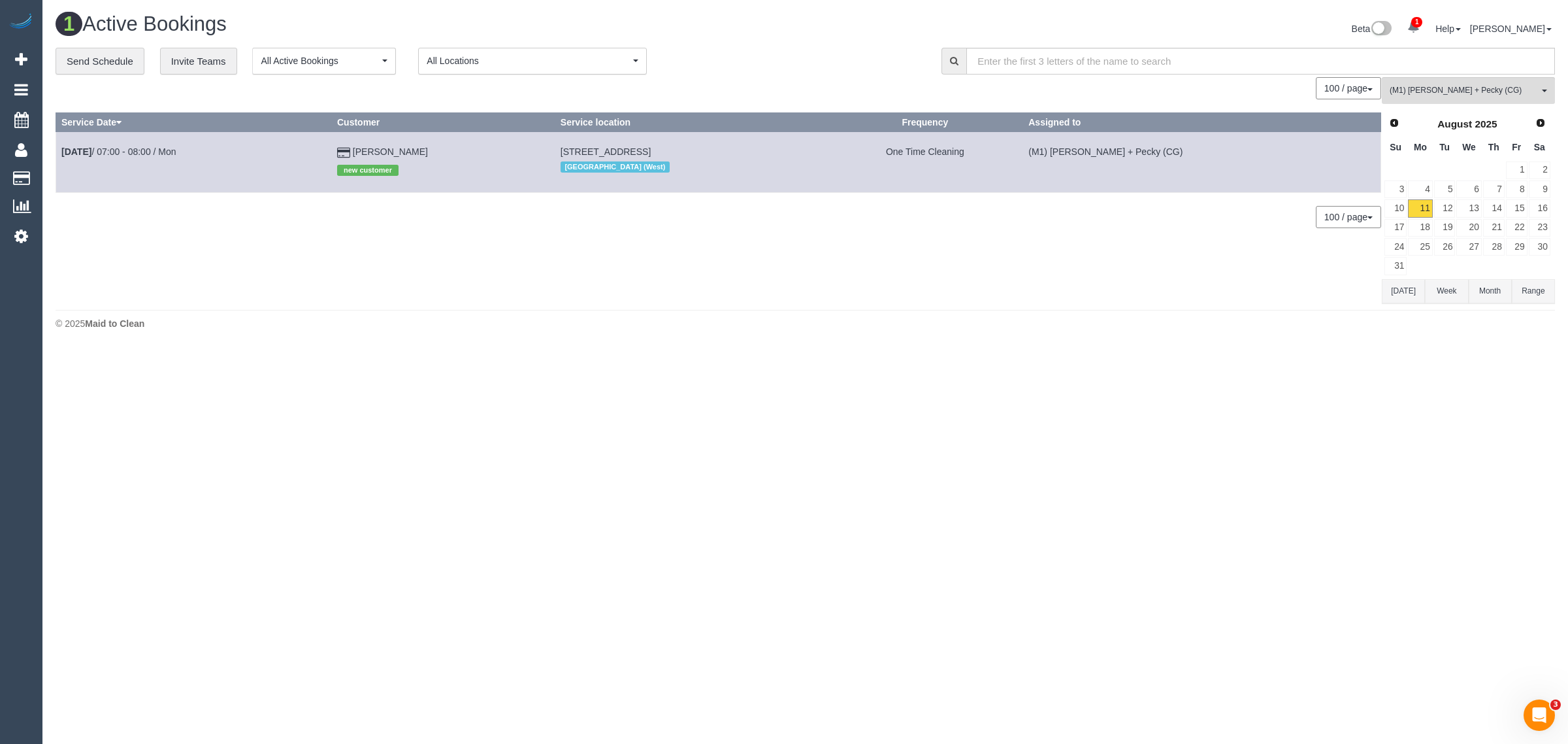
click at [768, 232] on div "0 Bookings found. We couldn't find any bookings that matched your search. Creat…" at bounding box center [718, 191] width 1326 height 226
drag, startPoint x: 461, startPoint y: 145, endPoint x: 55, endPoint y: 153, distance: 406.1
click at [56, 153] on tr "Aug 11th / 07:00 - 08:00 / Mon Ally Mullany new customer 7 Rooding St, Brighton…" at bounding box center [718, 162] width 1325 height 60
copy tr "Aug 11th / 07:00 - 08:00 / Mon Ally Mullany"
drag, startPoint x: 1467, startPoint y: 81, endPoint x: 1480, endPoint y: 95, distance: 19.1
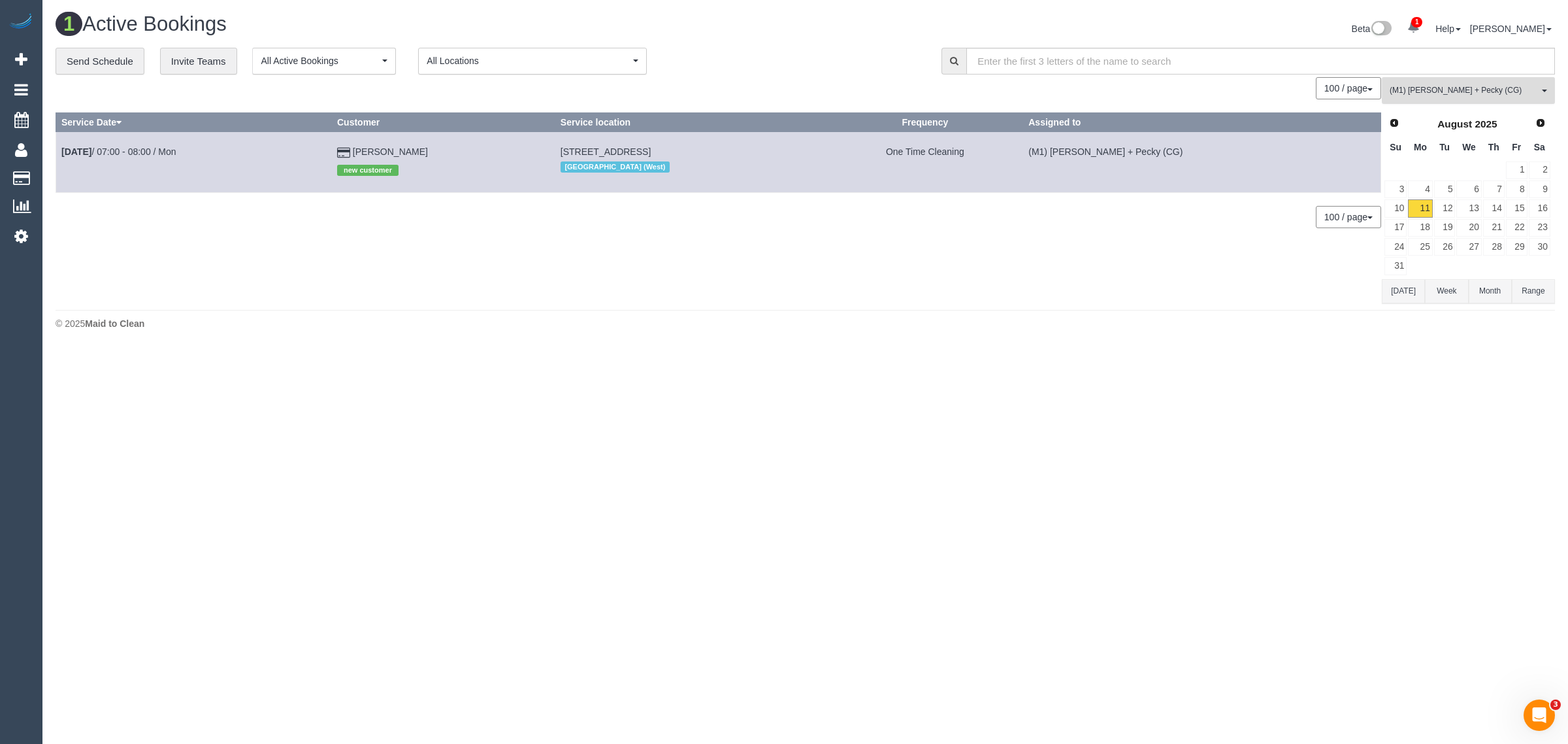
click at [1467, 81] on button "(M1) Daniel + Pecky (CG) All Teams" at bounding box center [1468, 91] width 173 height 27
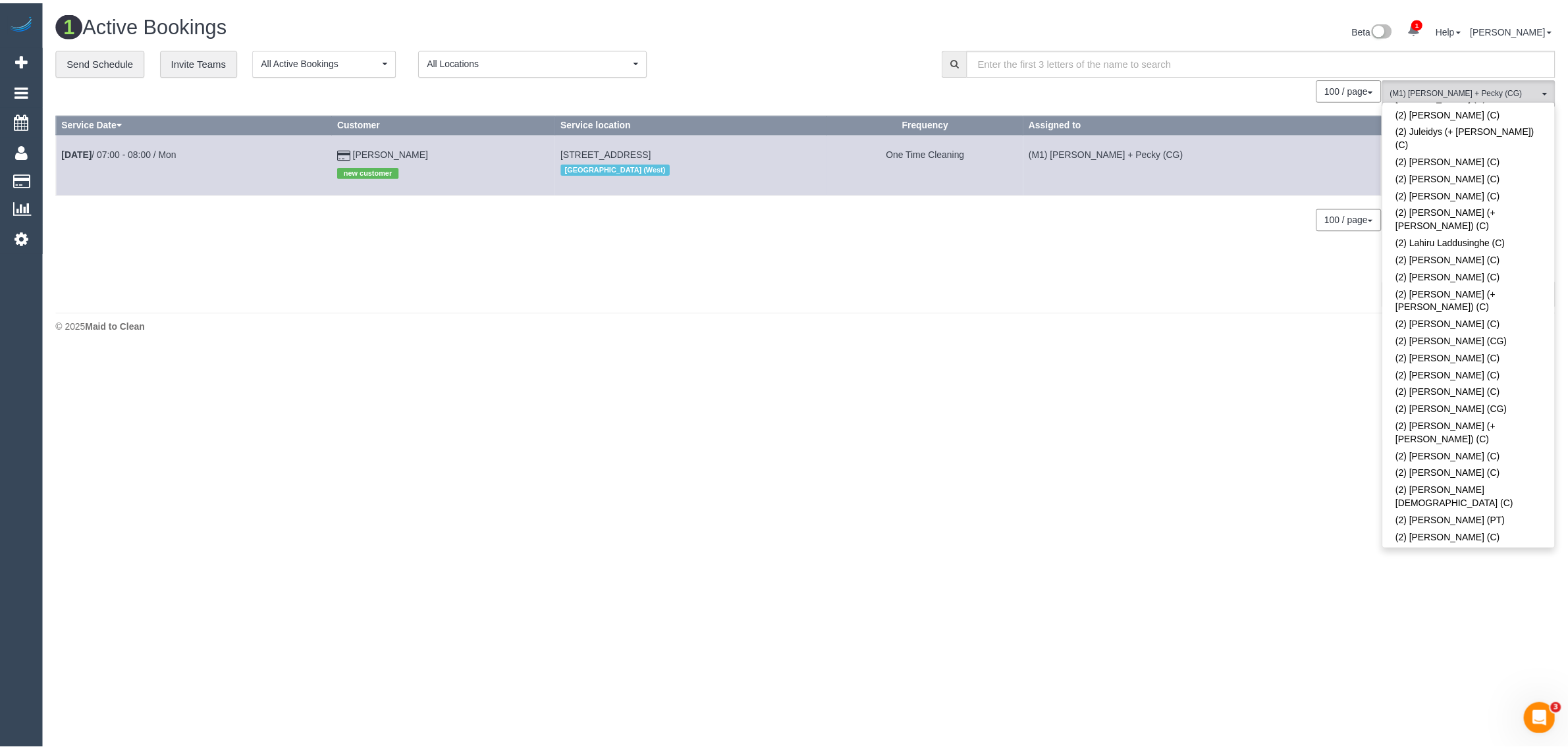
scroll to position [0, 0]
click at [1487, 110] on link "Remove Team Filters" at bounding box center [1480, 111] width 173 height 17
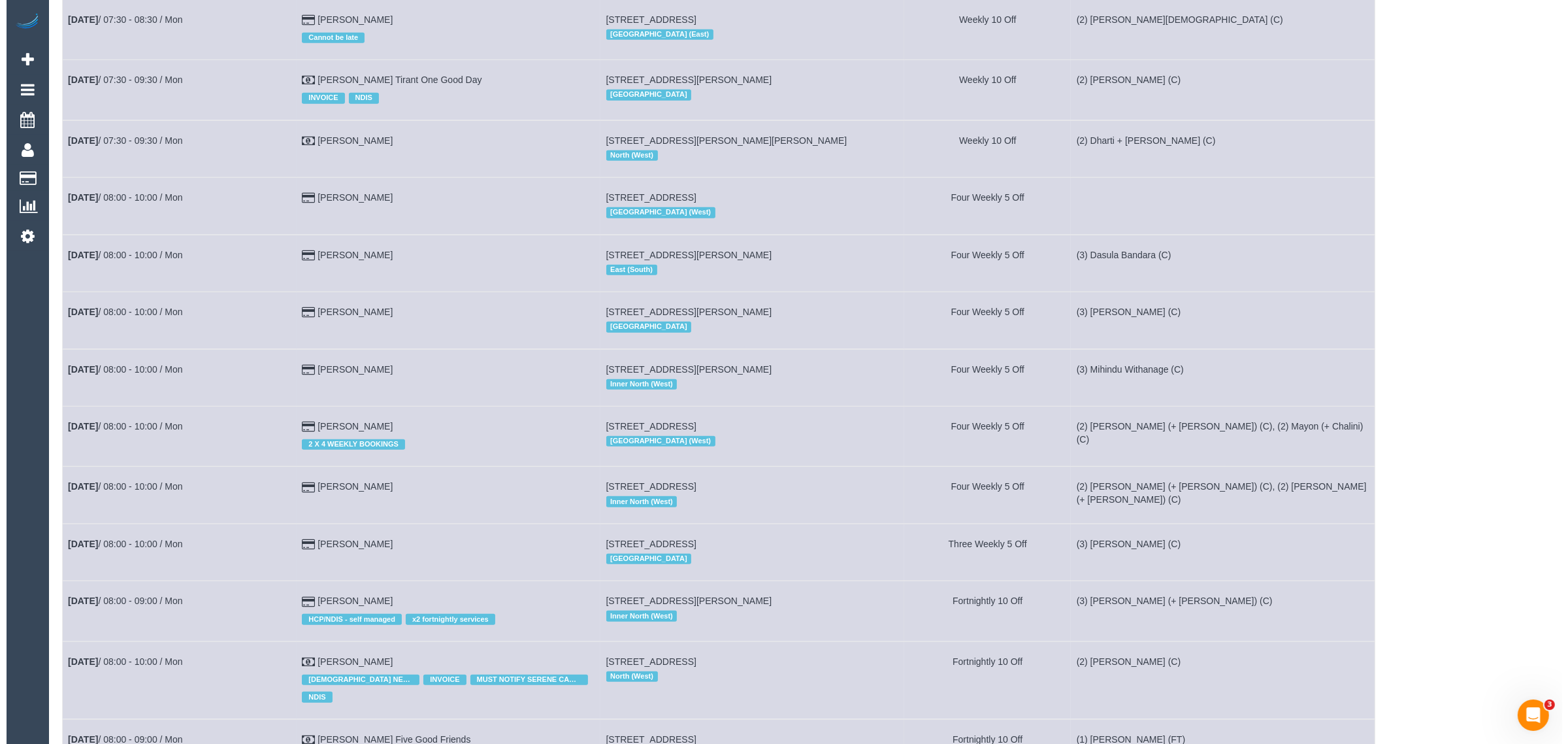
scroll to position [2362, 0]
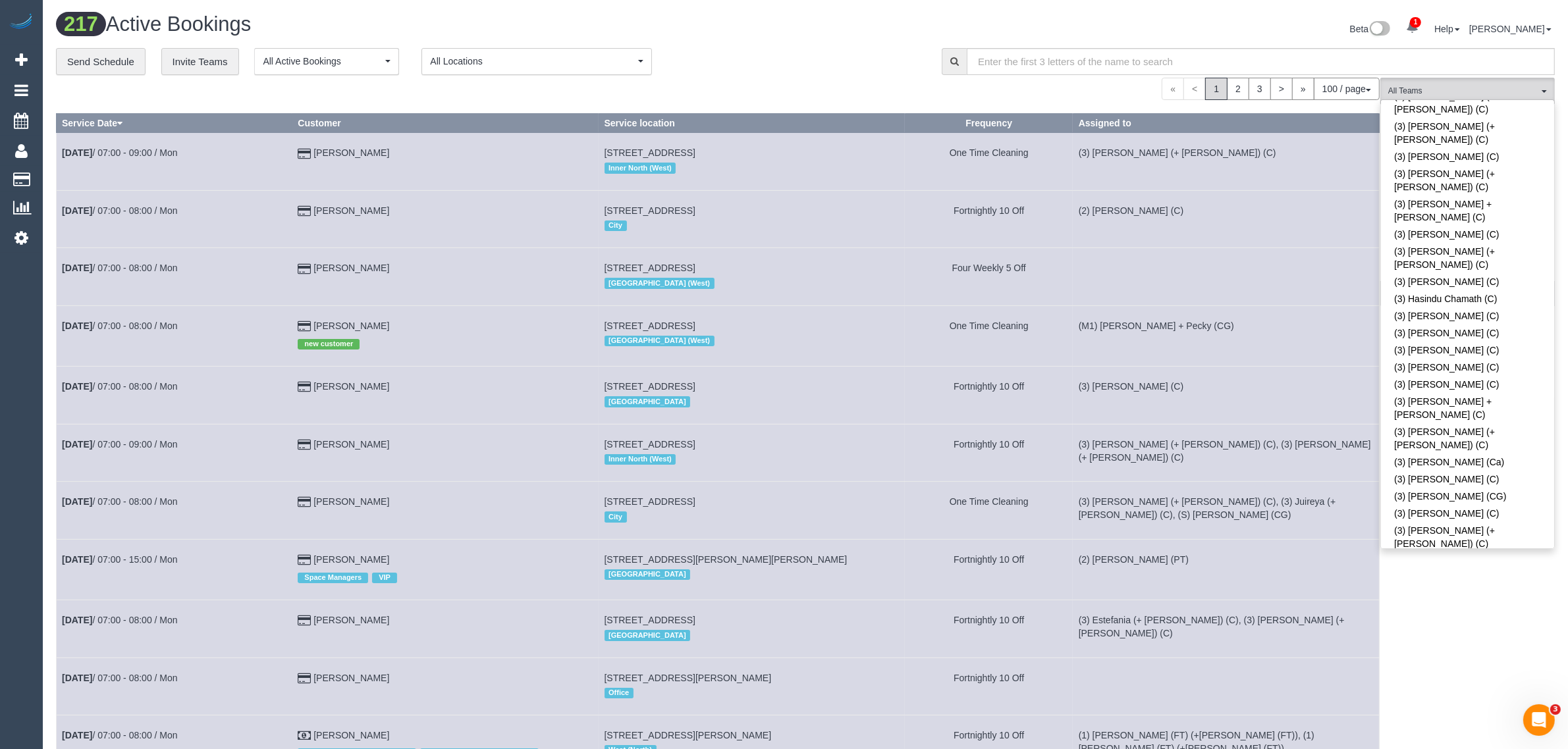
click at [793, 58] on div "**********" at bounding box center [488, 61] width 866 height 28
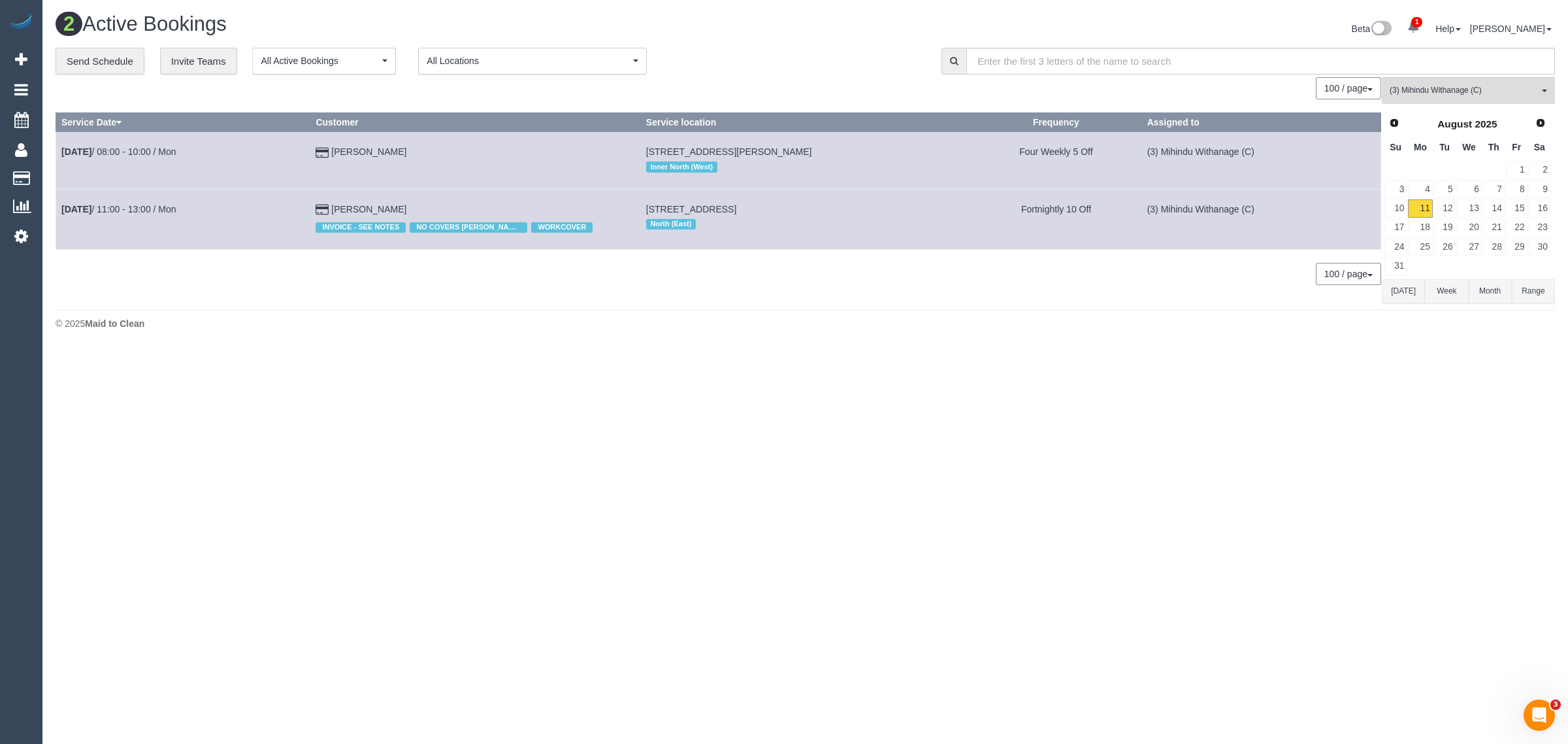
click at [869, 548] on body "1 Beta Your Notifications You have 0 alerts × You have 3 to charge for 11/08/20…" at bounding box center [784, 372] width 1568 height 744
click at [669, 463] on body "1 Beta Your Notifications You have 0 alerts × You have 3 to charge for 11/08/20…" at bounding box center [784, 372] width 1568 height 744
drag, startPoint x: 439, startPoint y: 206, endPoint x: 330, endPoint y: 255, distance: 119.5
click at [330, 255] on div "0 Bookings found. We couldn't find any bookings that matched your search. Creat…" at bounding box center [718, 191] width 1326 height 226
click at [303, 294] on div "0 Bookings found. We couldn't find any bookings that matched your search. Creat…" at bounding box center [718, 191] width 1326 height 226
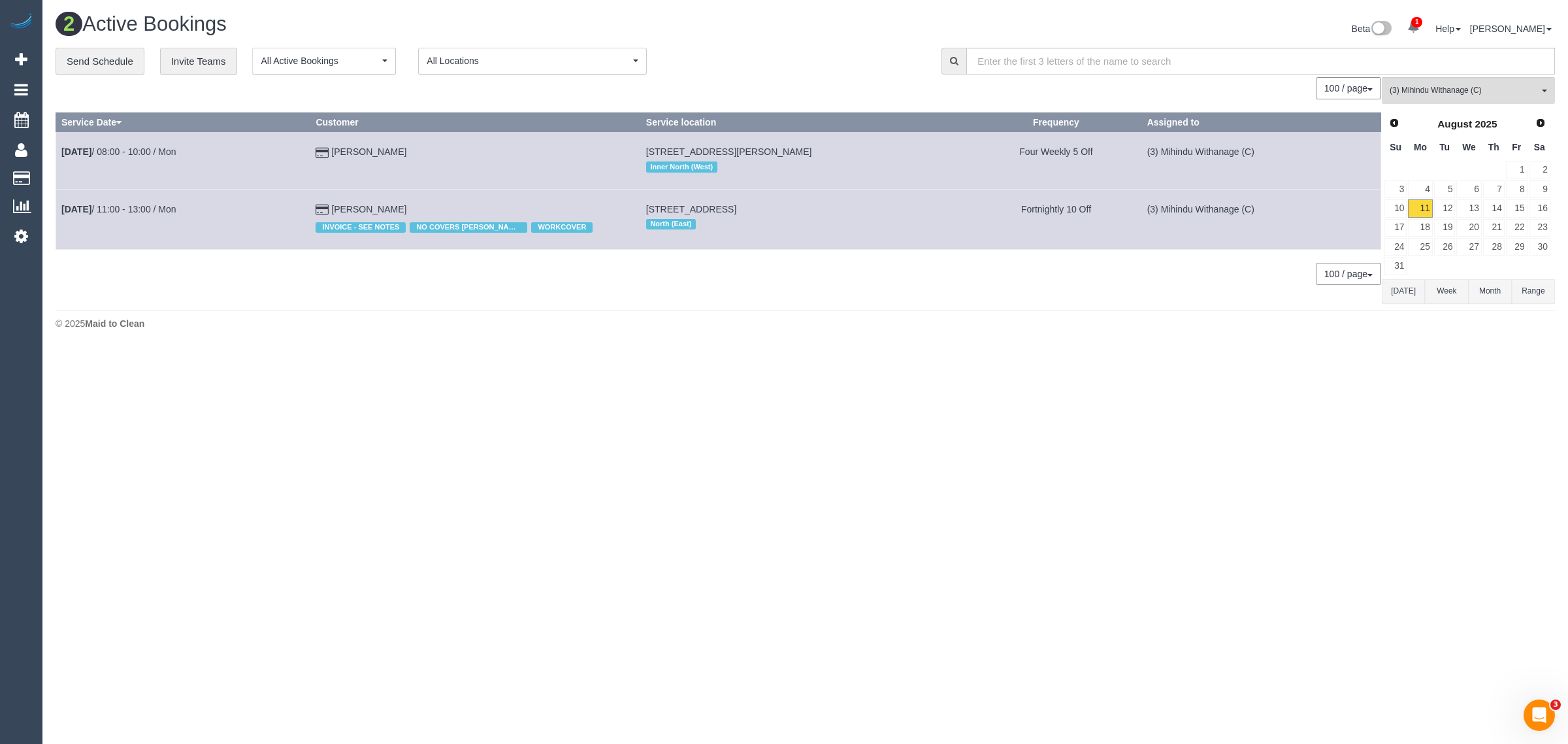
drag, startPoint x: 417, startPoint y: 207, endPoint x: 58, endPoint y: 211, distance: 359.0
click at [58, 211] on tr "Aug 11th / 11:00 - 13:00 / Mon Elizabeth Lew INVOICE - SEE NOTES NO COVERS DAMI…" at bounding box center [718, 219] width 1325 height 60
copy tr "Aug 11th / 11:00 - 13:00 / Mon Elizabeth Lew"
click at [1441, 85] on span "(3) Mihindu Withanage (C)" at bounding box center [1464, 90] width 149 height 11
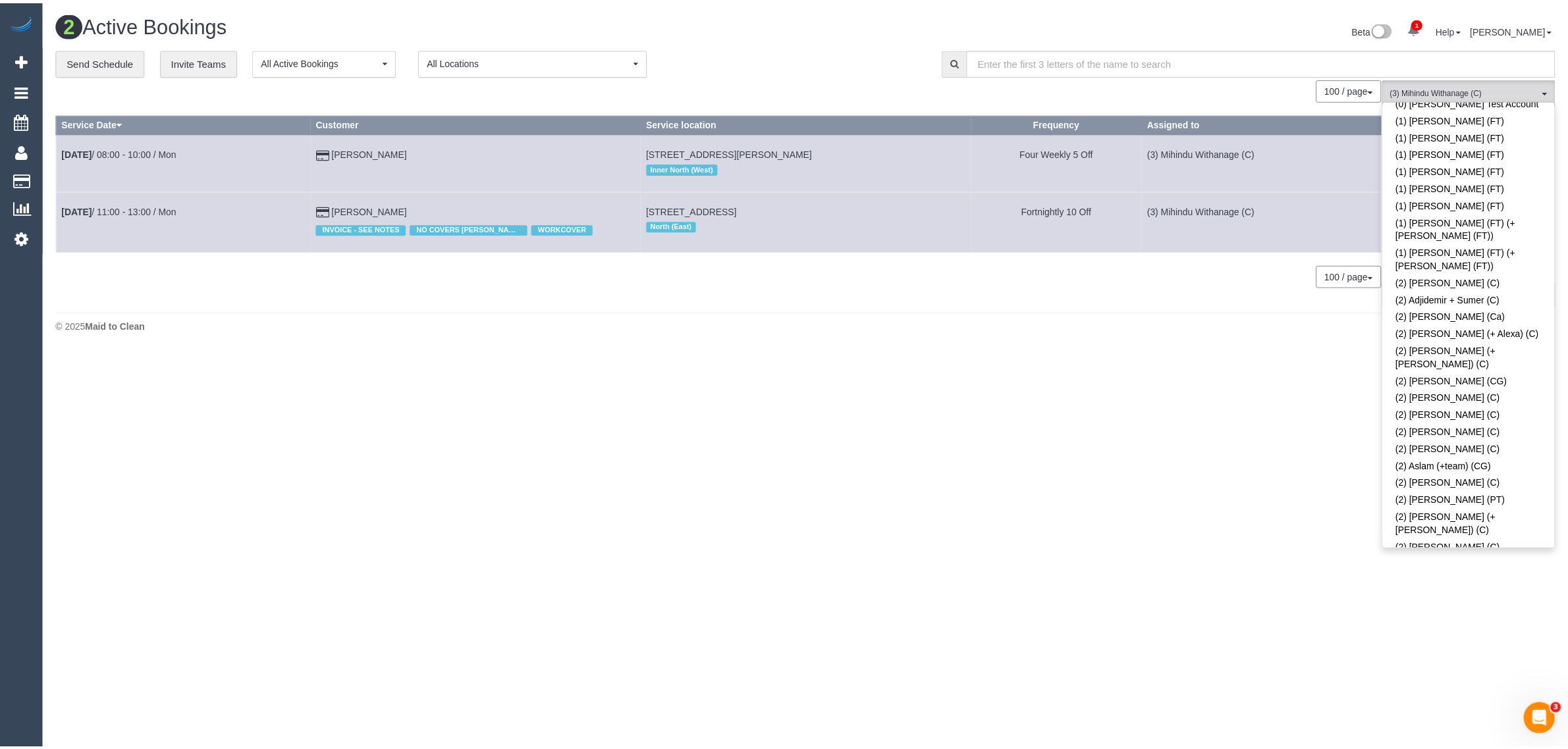
scroll to position [0, 0]
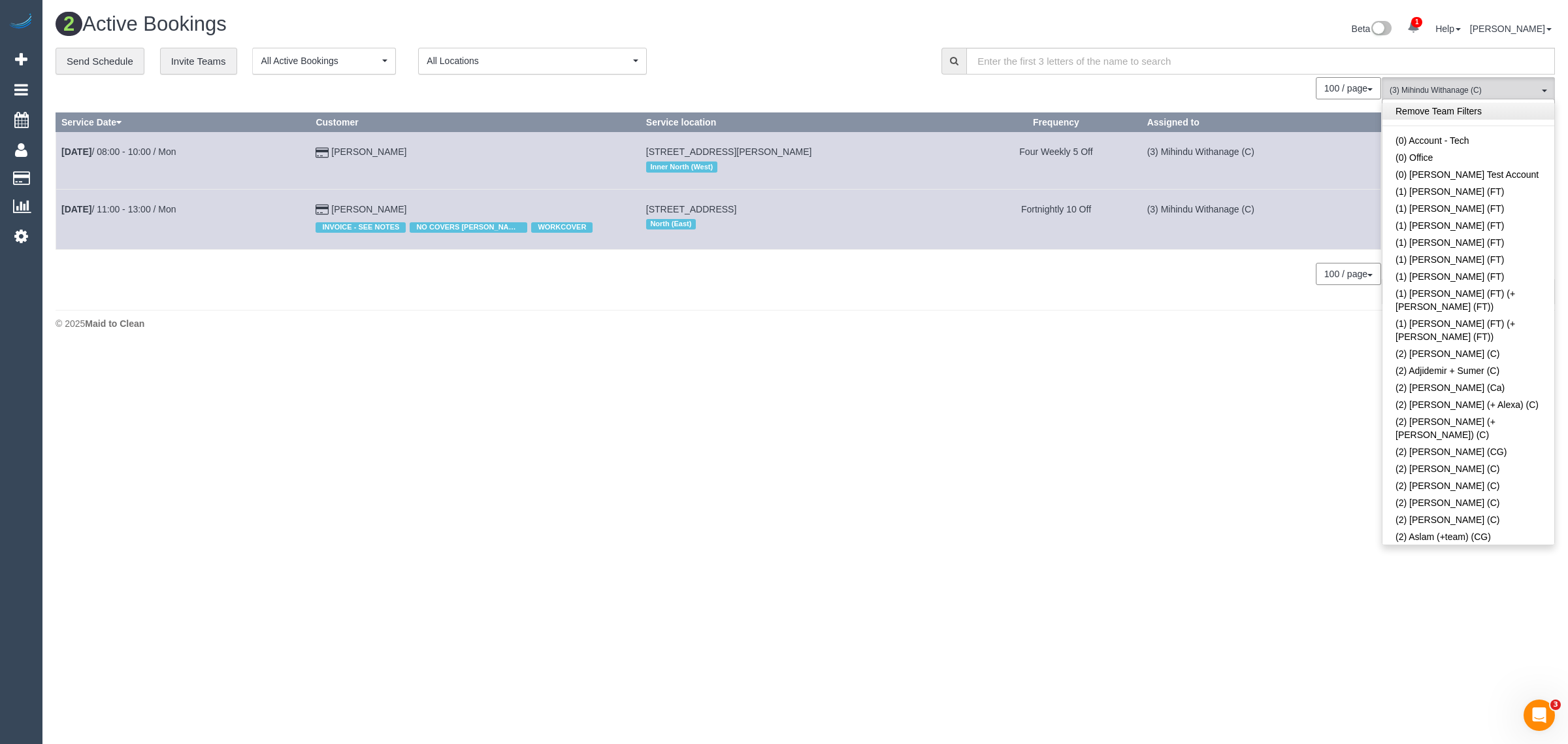
click at [1446, 110] on link "Remove Team Filters" at bounding box center [1468, 111] width 172 height 17
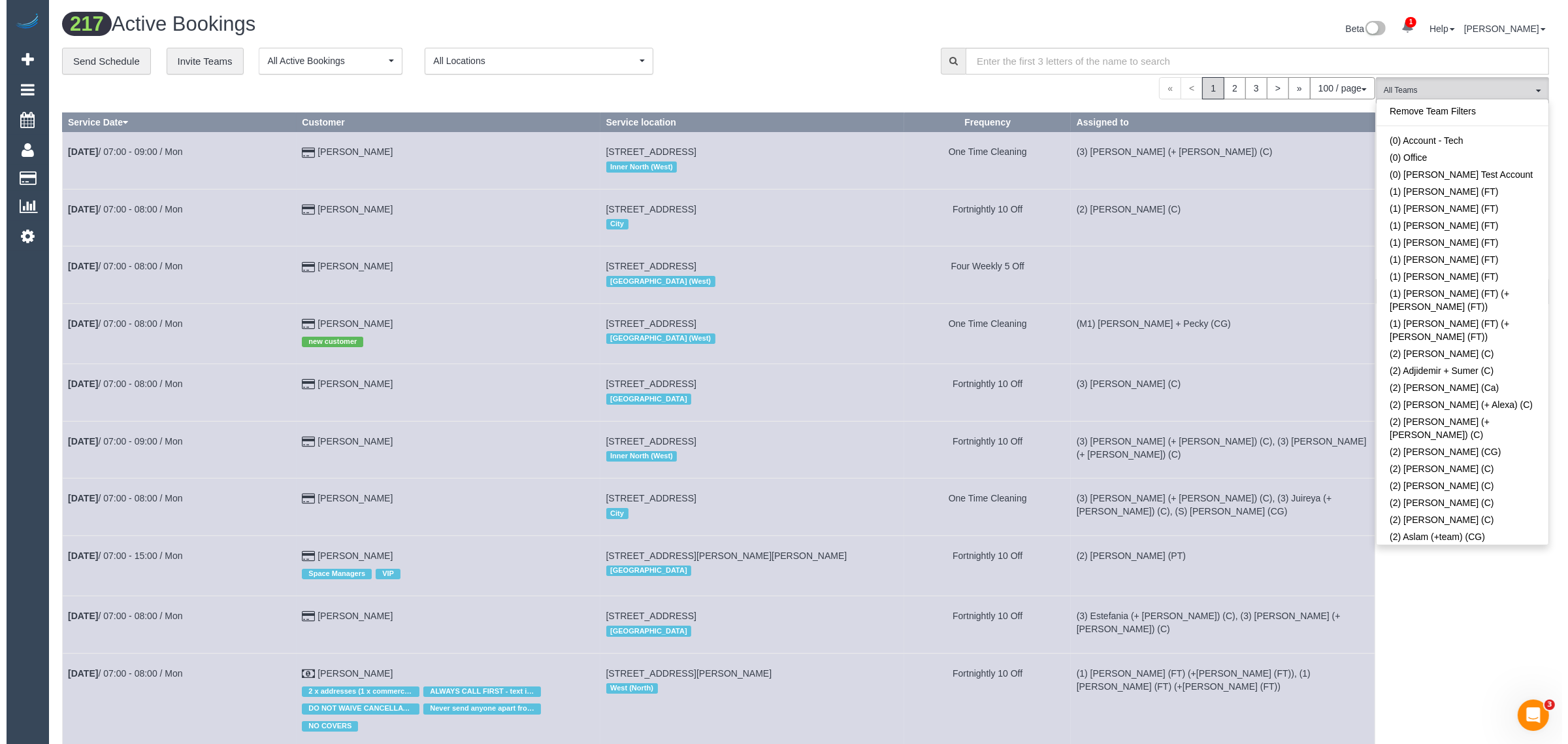
scroll to position [2005, 0]
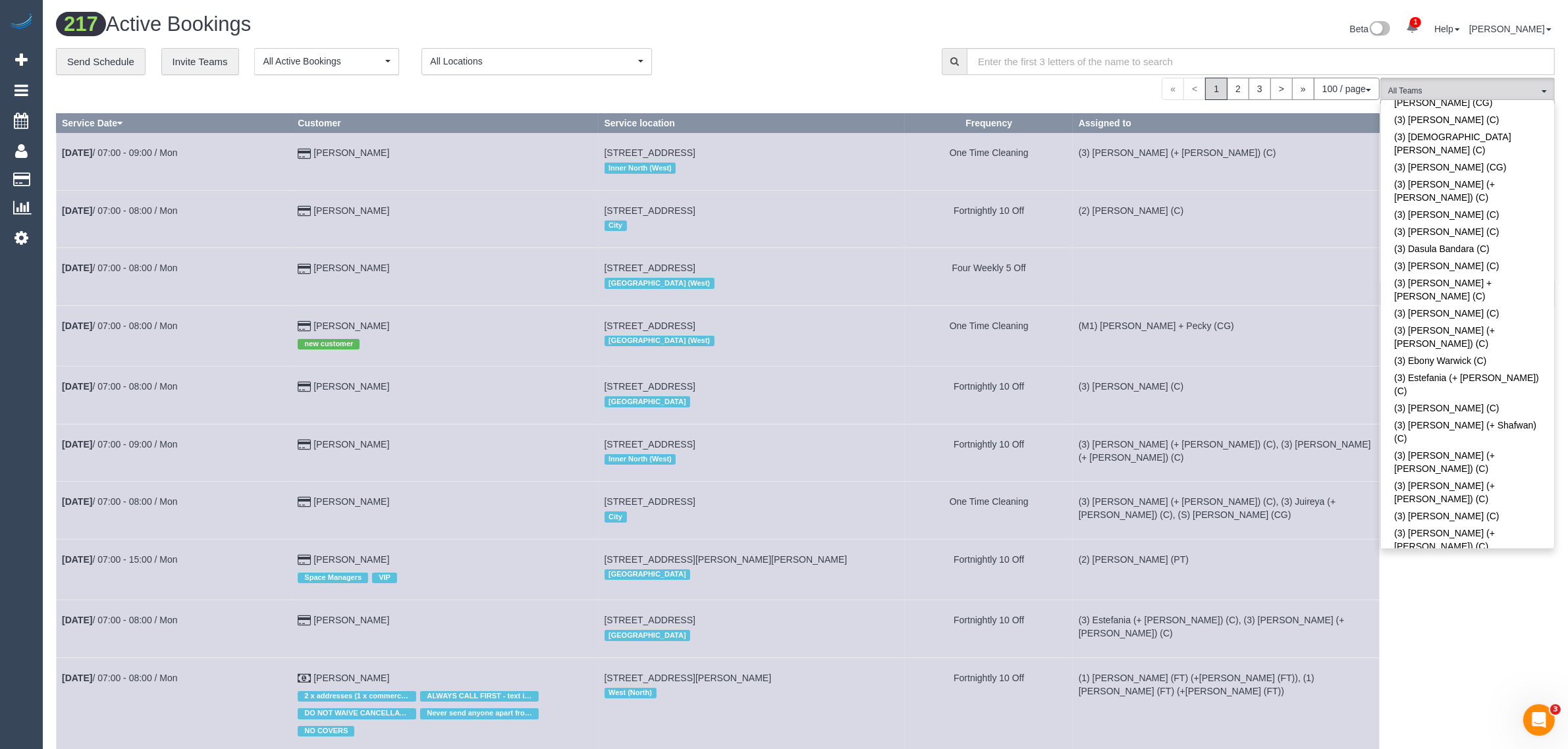
click at [827, 41] on div "Beta 1 Your Notifications You have 0 alerts × You have 3 to charge for 11/08/20…" at bounding box center [1184, 31] width 759 height 35
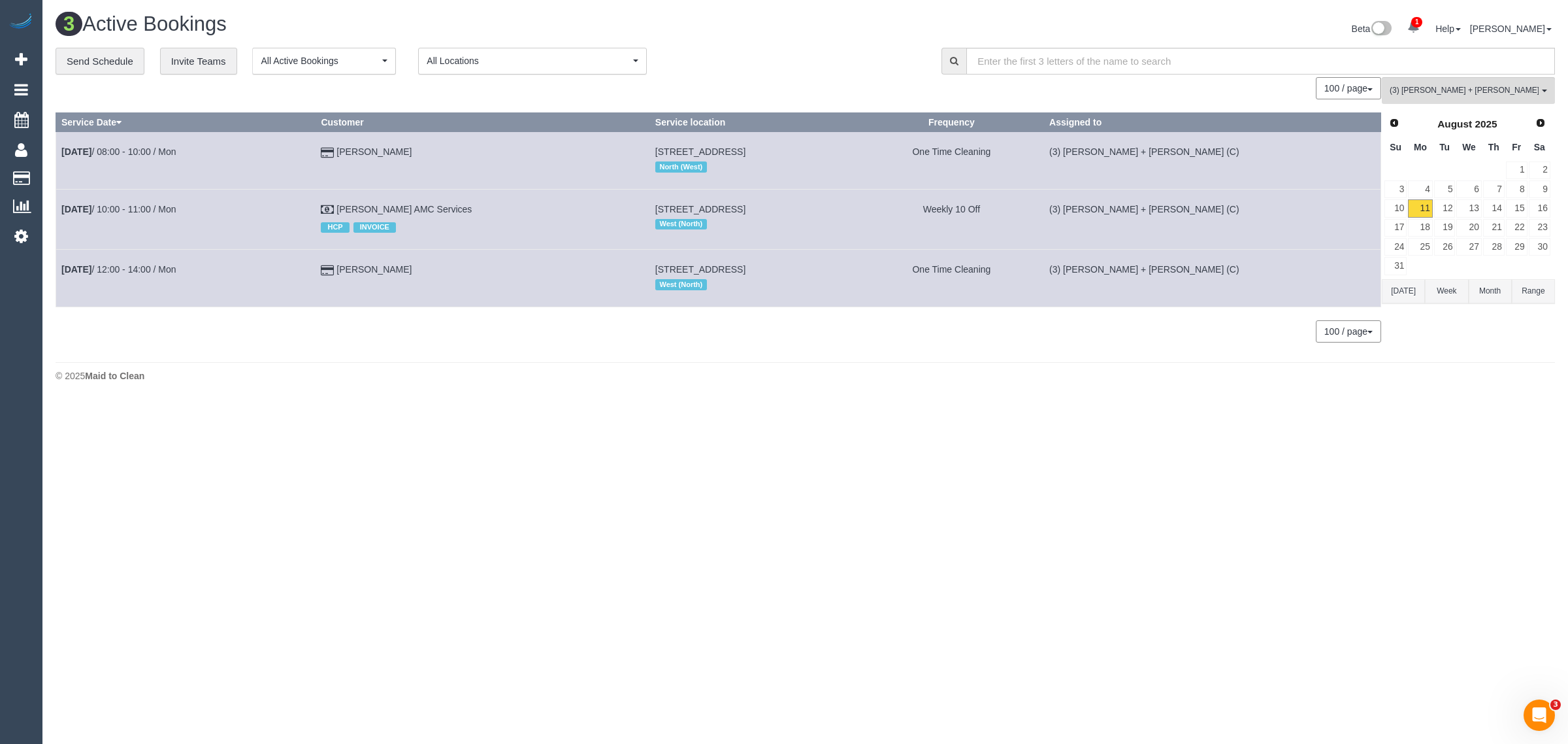
click at [763, 55] on div "**********" at bounding box center [488, 61] width 866 height 28
drag, startPoint x: 458, startPoint y: 158, endPoint x: 62, endPoint y: 175, distance: 396.4
click at [62, 175] on tr "Aug 11th / 08:00 - 10:00 / Mon Aditya Virkar 76 Glenroy Road, Unit 1, Glenroy, …" at bounding box center [718, 161] width 1325 height 57
copy tr "Aug 11th / 08:00 - 10:00 / Mon Aditya Virkar"
click at [1443, 93] on span "(3) [PERSON_NAME] + [PERSON_NAME] (C)" at bounding box center [1464, 90] width 149 height 11
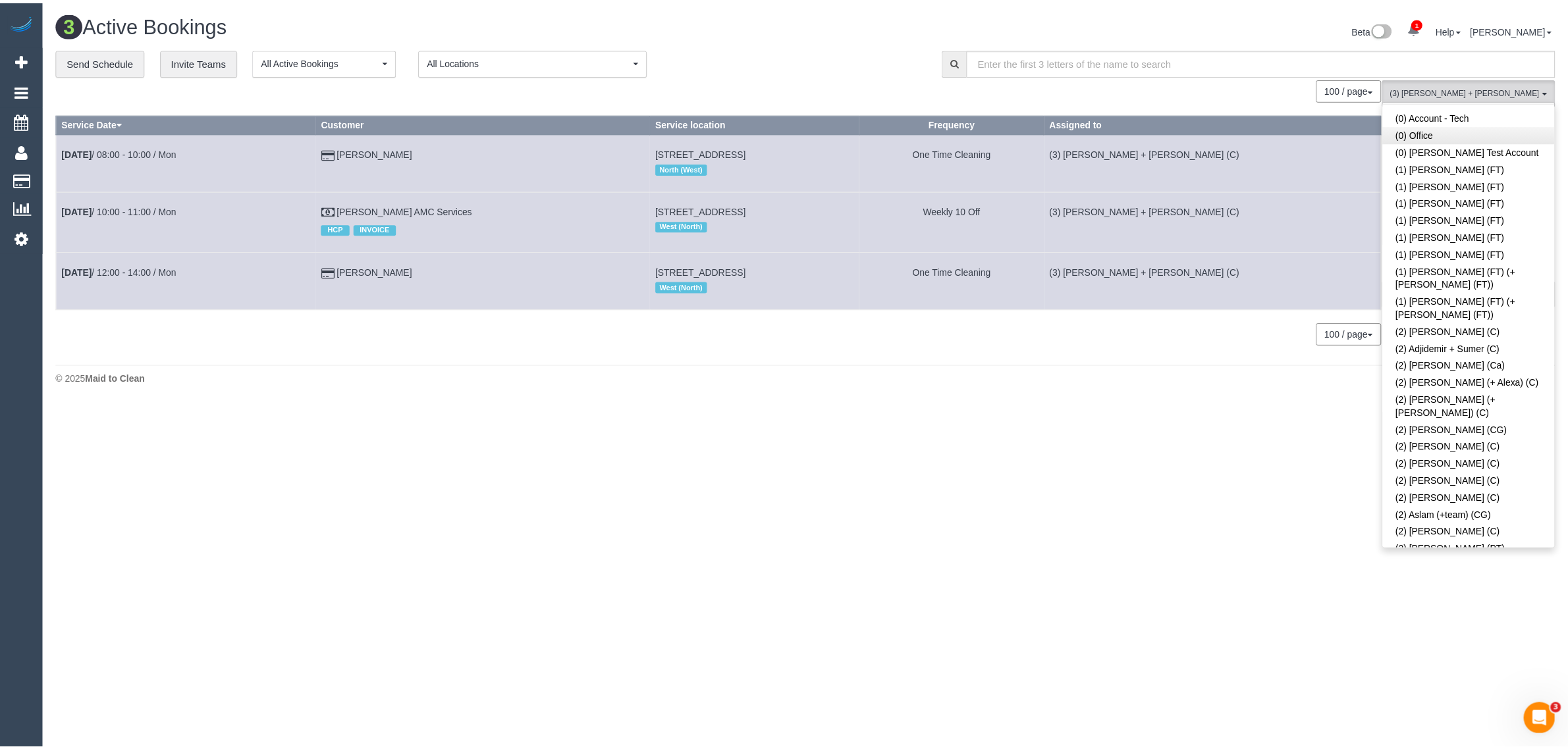
scroll to position [0, 0]
click at [1439, 112] on link "Remove Team Filters" at bounding box center [1480, 111] width 173 height 17
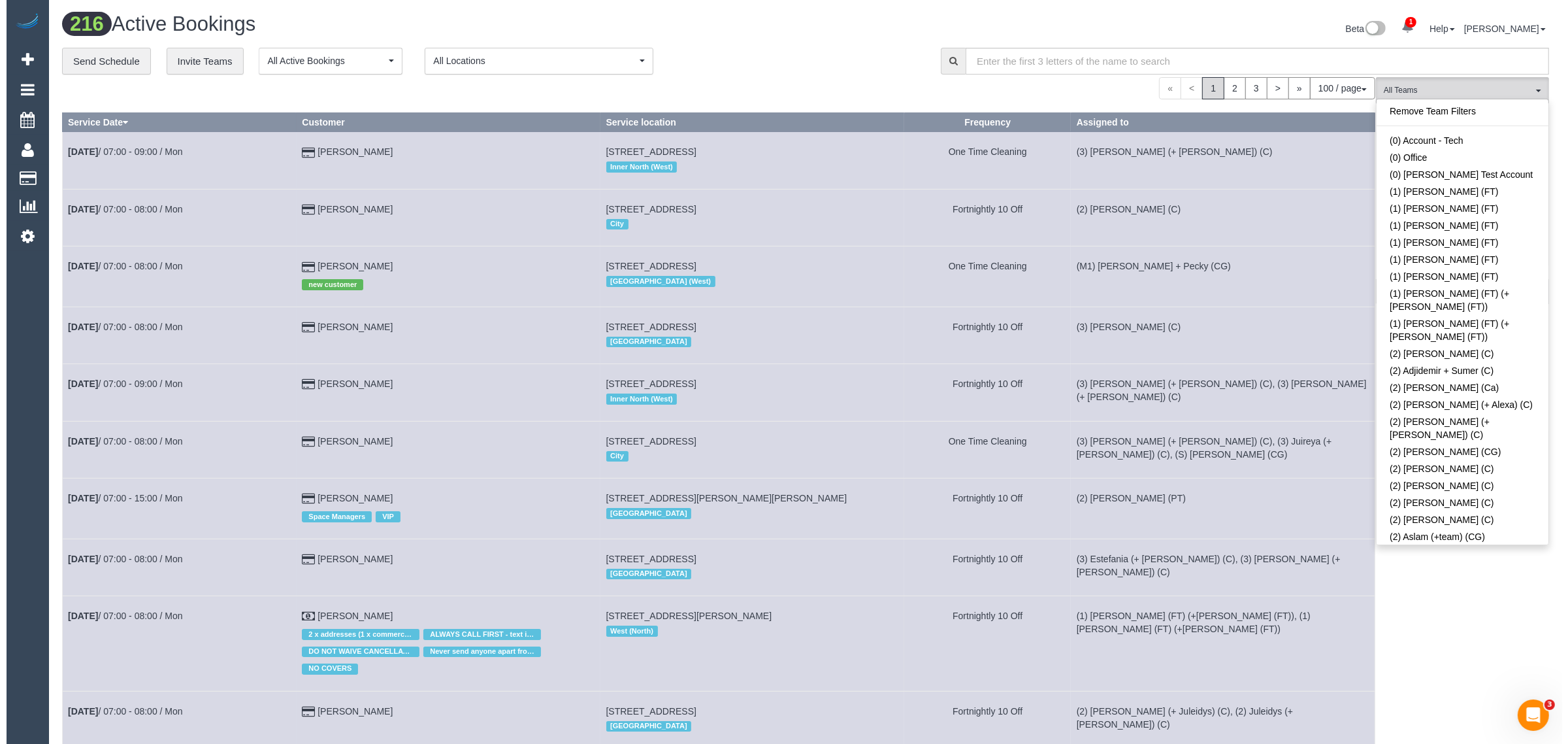
scroll to position [1802, 0]
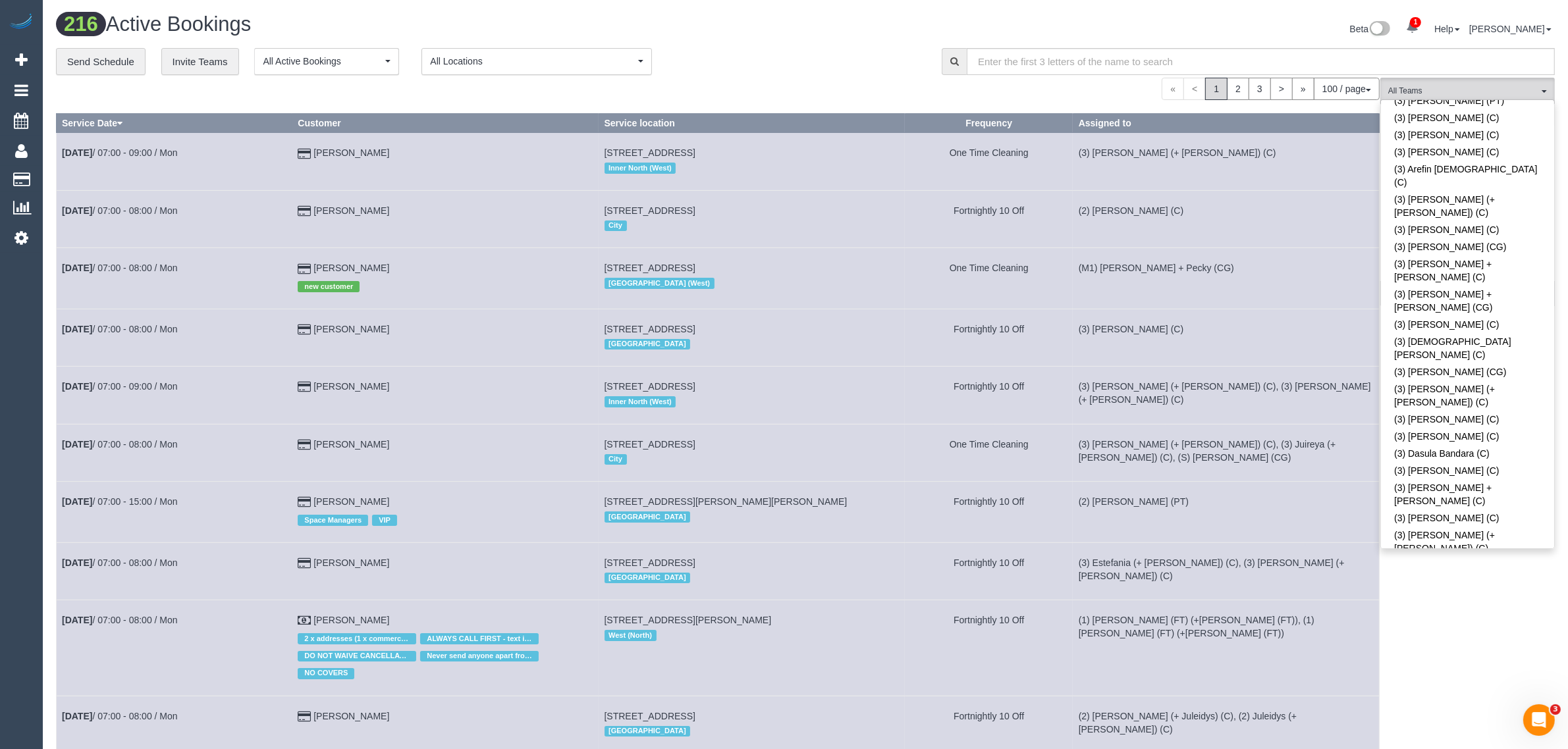
click at [1464, 712] on link "(3) [PERSON_NAME] (C)" at bounding box center [1467, 720] width 173 height 17
click at [851, 82] on div "100 / page 10 / page 20 / page 30 / page 40 / page 50 / page 100 / page" at bounding box center [718, 89] width 1324 height 22
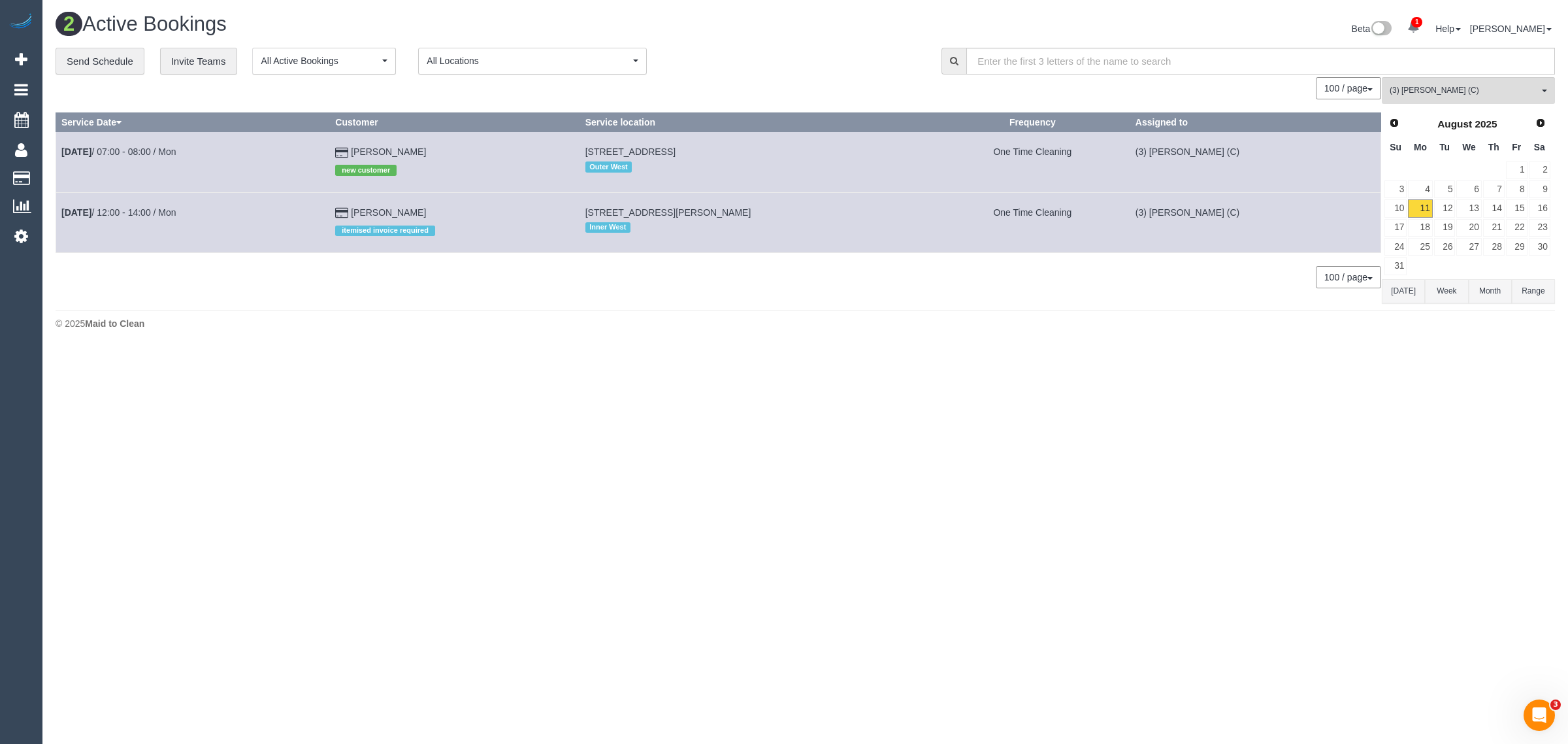
click at [959, 326] on div "© 2025 Maid to Clean" at bounding box center [805, 323] width 1500 height 13
drag, startPoint x: 481, startPoint y: 145, endPoint x: 73, endPoint y: 152, distance: 408.1
click at [58, 152] on tr "Aug 11th / 07:00 - 08:00 / Mon Benjamin Denman new customer 26 Lookout Way, Tar…" at bounding box center [718, 162] width 1325 height 60
copy tr "Aug 11th / 07:00 - 08:00 / Mon Benjamin Denman"
click at [515, 330] on div "© 2025 Maid to Clean" at bounding box center [805, 323] width 1500 height 13
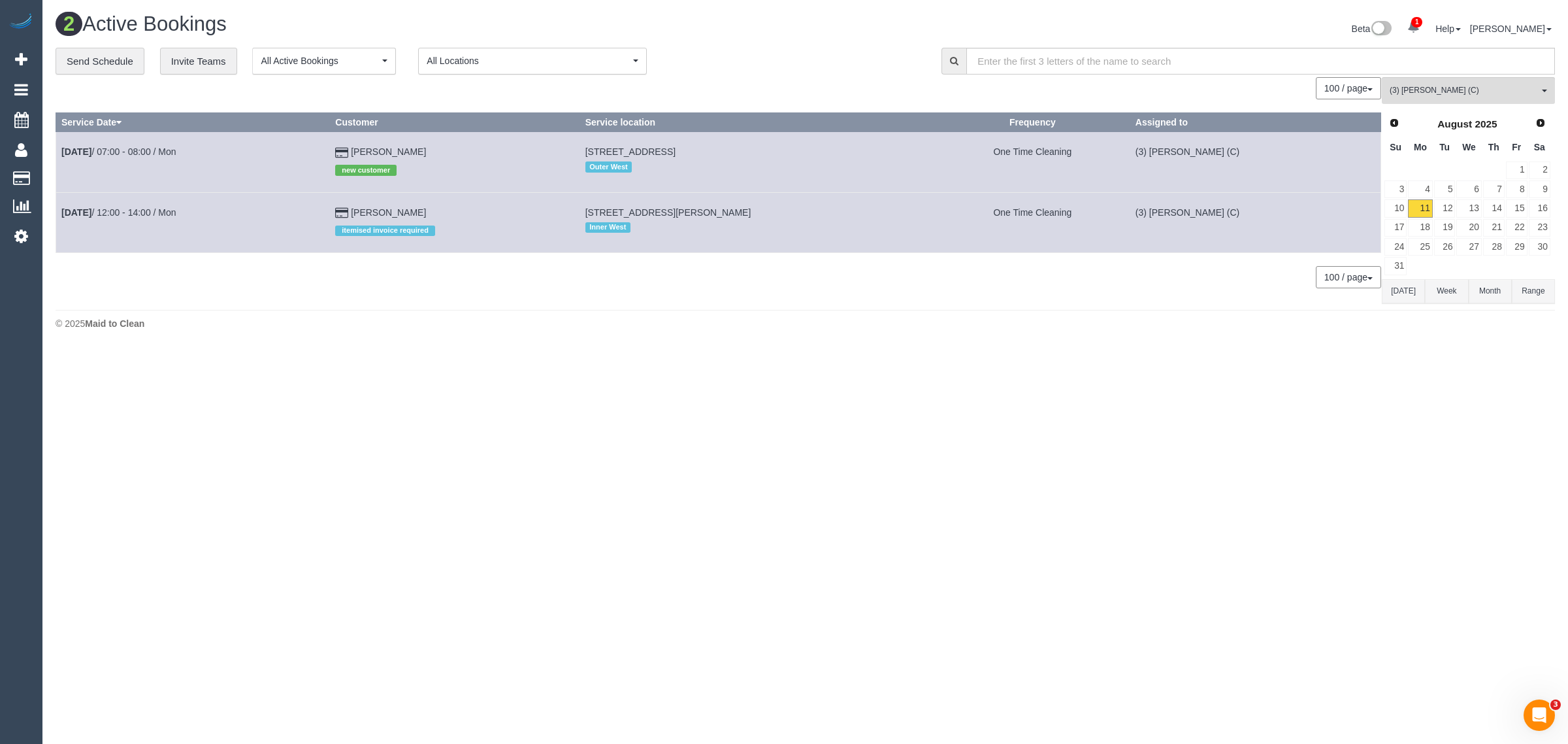
drag, startPoint x: 461, startPoint y: 207, endPoint x: 55, endPoint y: 216, distance: 406.1
click at [56, 216] on tr "Aug 11th / 12:00 - 14:00 / Mon Ally Ashcroft itemised invoice required 24a Sand…" at bounding box center [718, 222] width 1325 height 60
click at [1517, 92] on span "(3) [PERSON_NAME] (C)" at bounding box center [1464, 90] width 149 height 11
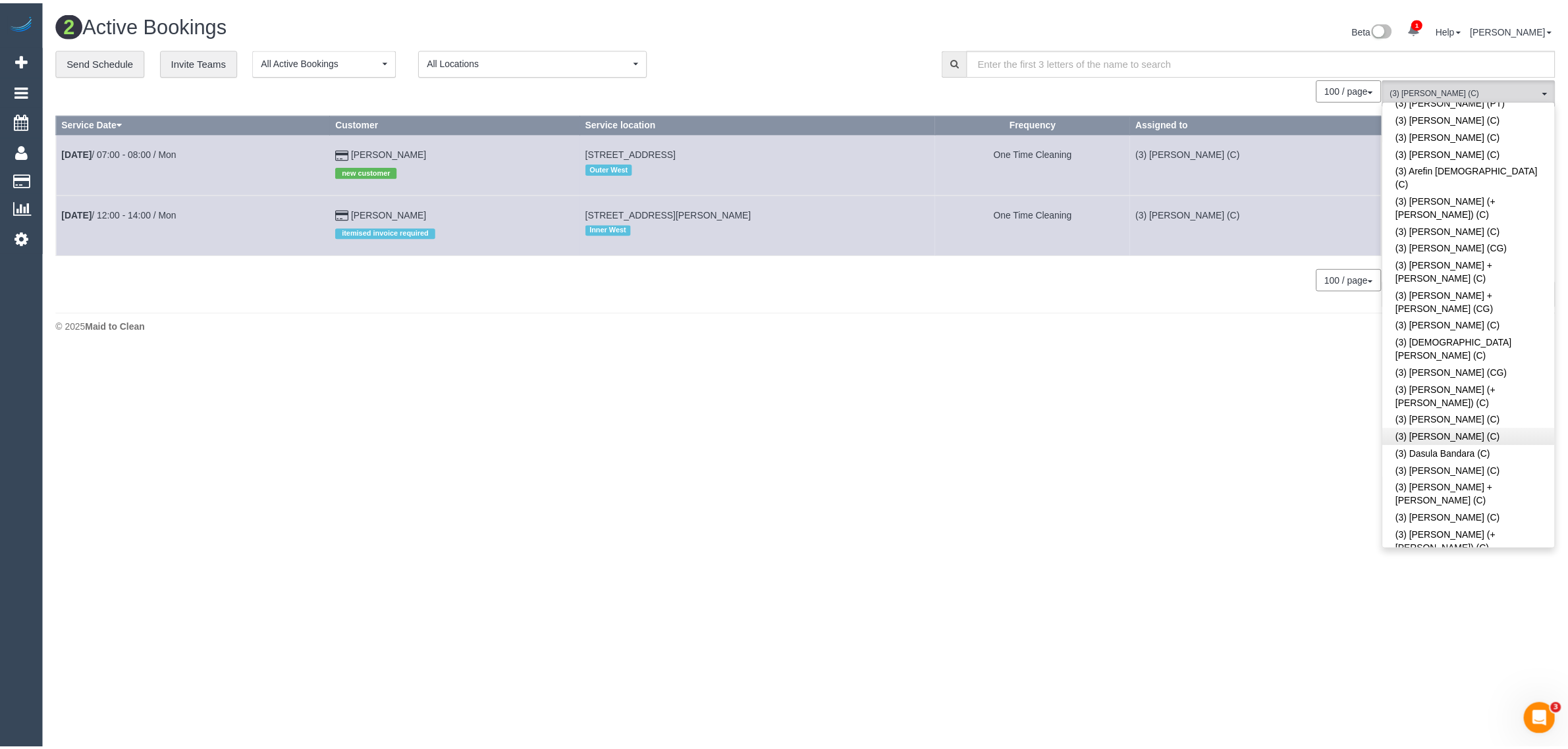
scroll to position [0, 0]
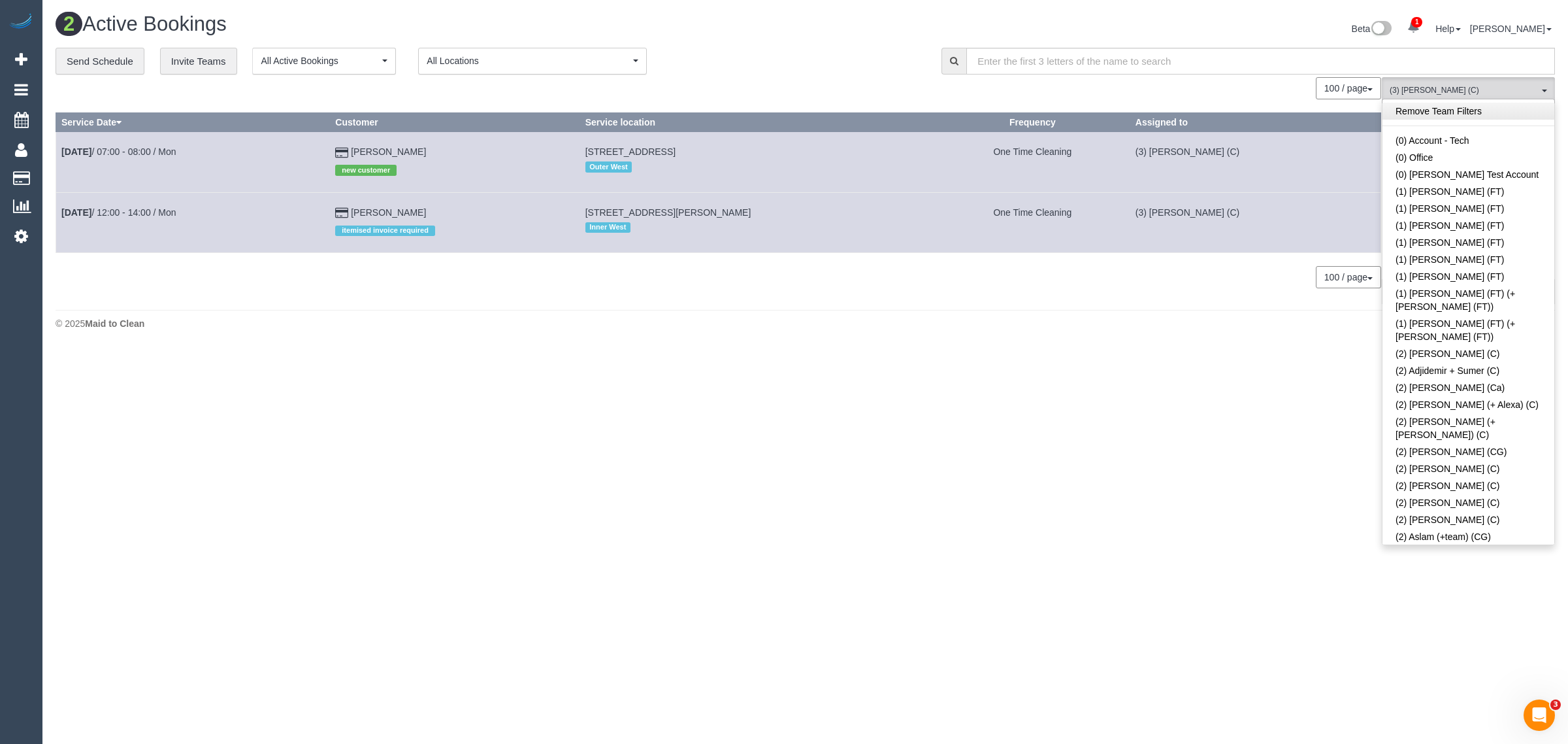
click at [1511, 113] on link "Remove Team Filters" at bounding box center [1468, 111] width 172 height 17
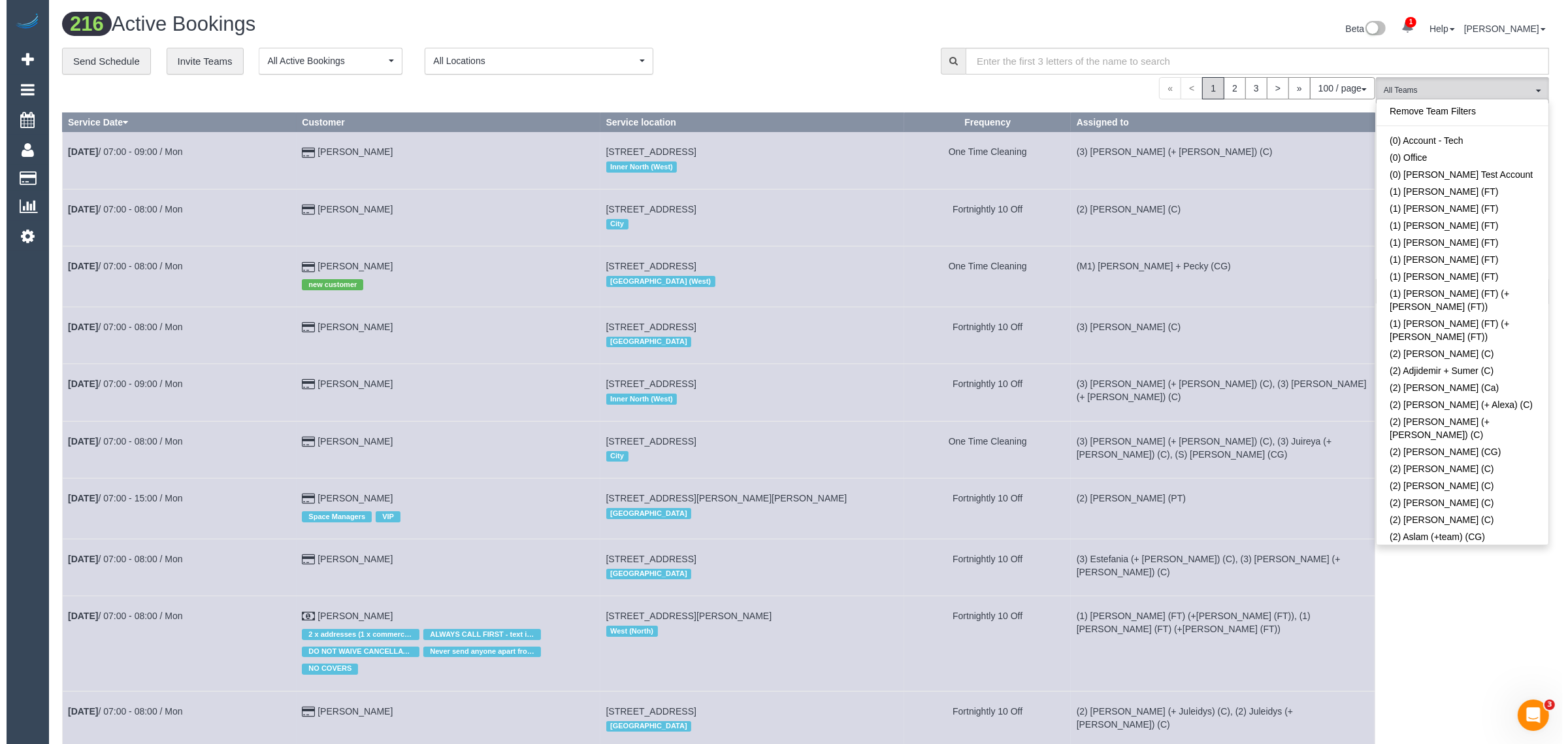
scroll to position [2210, 0]
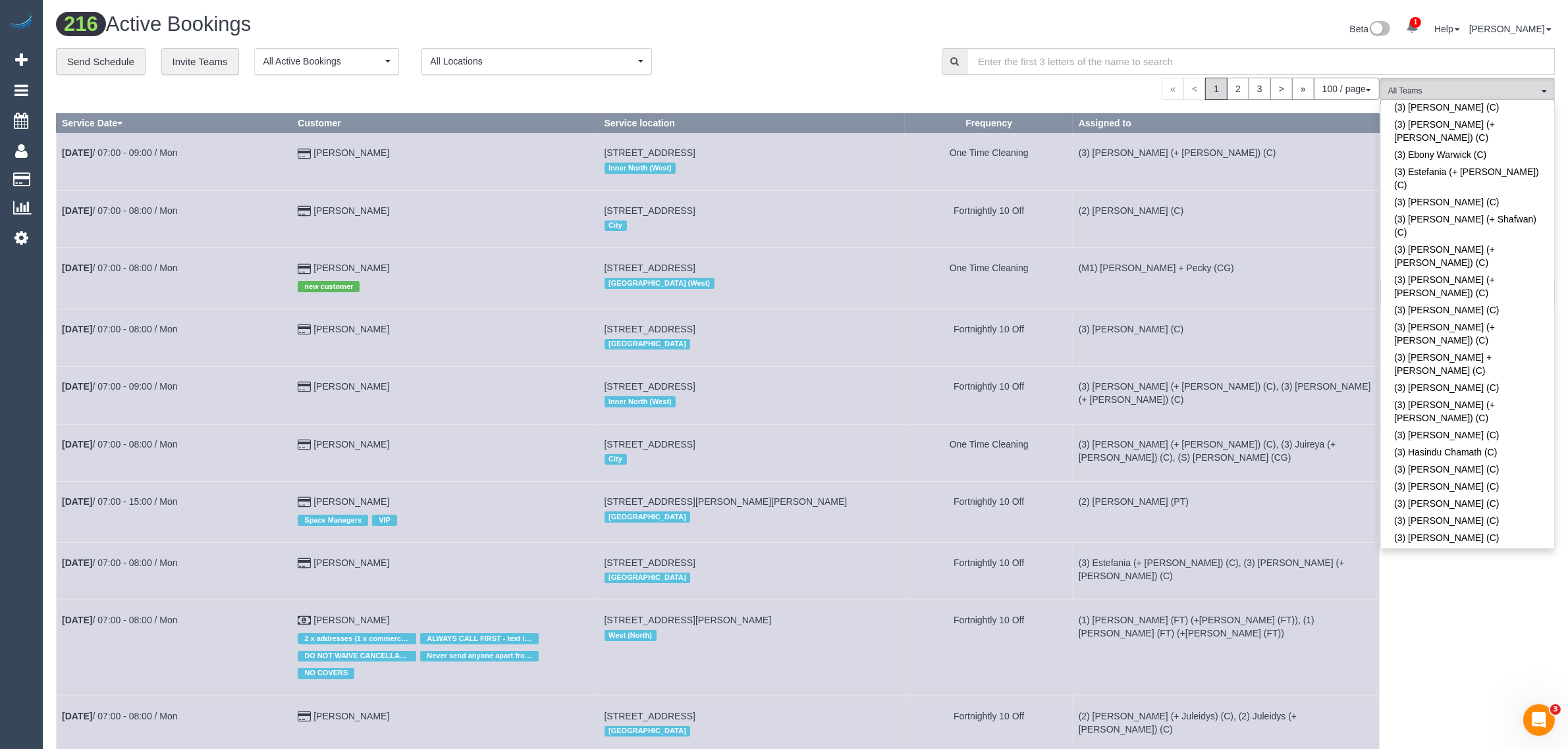
click at [777, 51] on div "**********" at bounding box center [488, 61] width 866 height 28
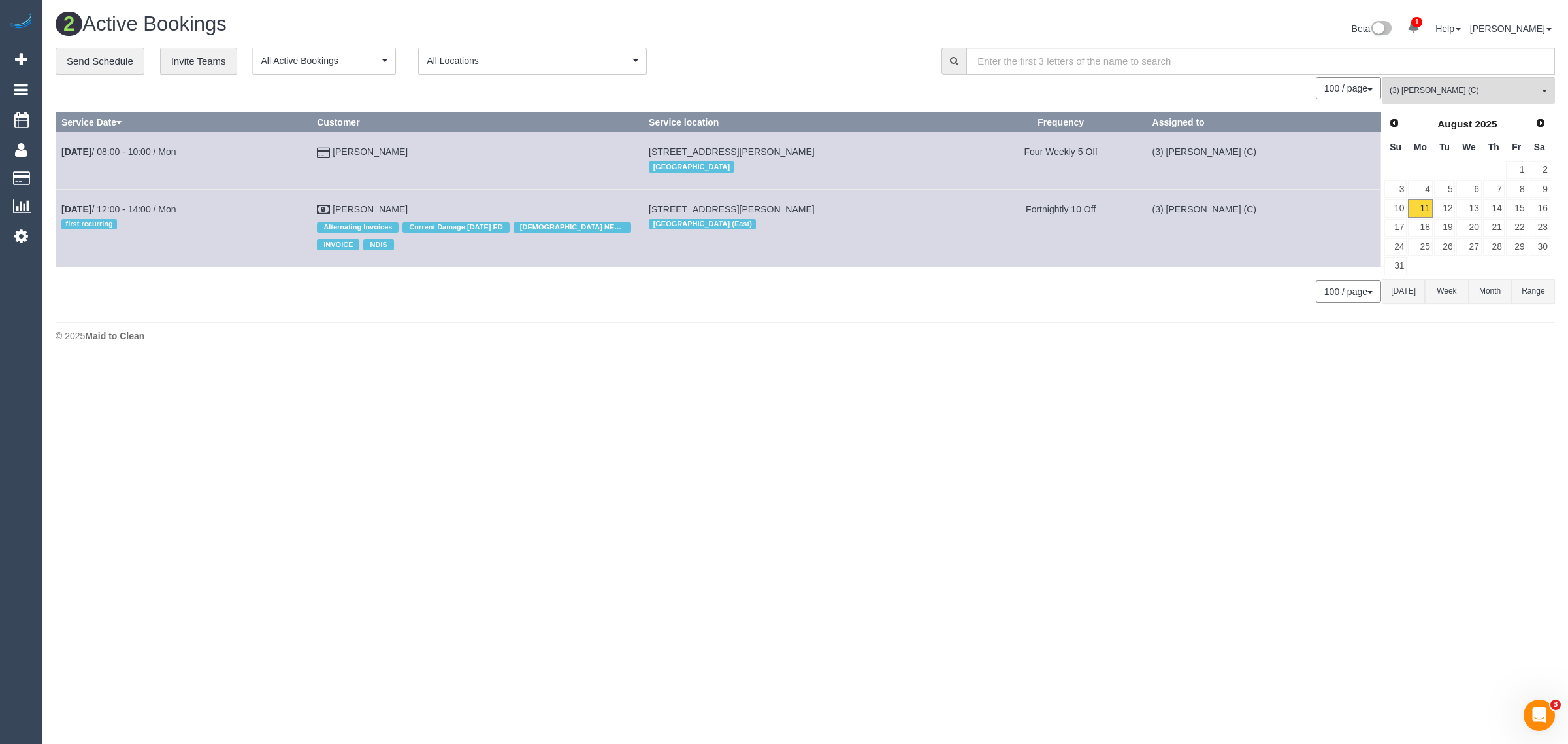
click at [843, 364] on body "1 Beta Your Notifications You have 0 alerts × You have 3 to charge for 11/08/20…" at bounding box center [784, 372] width 1568 height 744
click at [736, 373] on body "1 Beta Your Notifications You have 0 alerts × You have 3 to charge for 11/08/20…" at bounding box center [784, 372] width 1568 height 744
drag, startPoint x: 856, startPoint y: 152, endPoint x: 677, endPoint y: 115, distance: 182.8
click at [691, 153] on td "7/1 Gordon Grove, Malvern, VIC 3144 Inner South East" at bounding box center [809, 161] width 332 height 57
click at [1462, 96] on span "(3) Kirin Miller (C)" at bounding box center [1464, 90] width 149 height 11
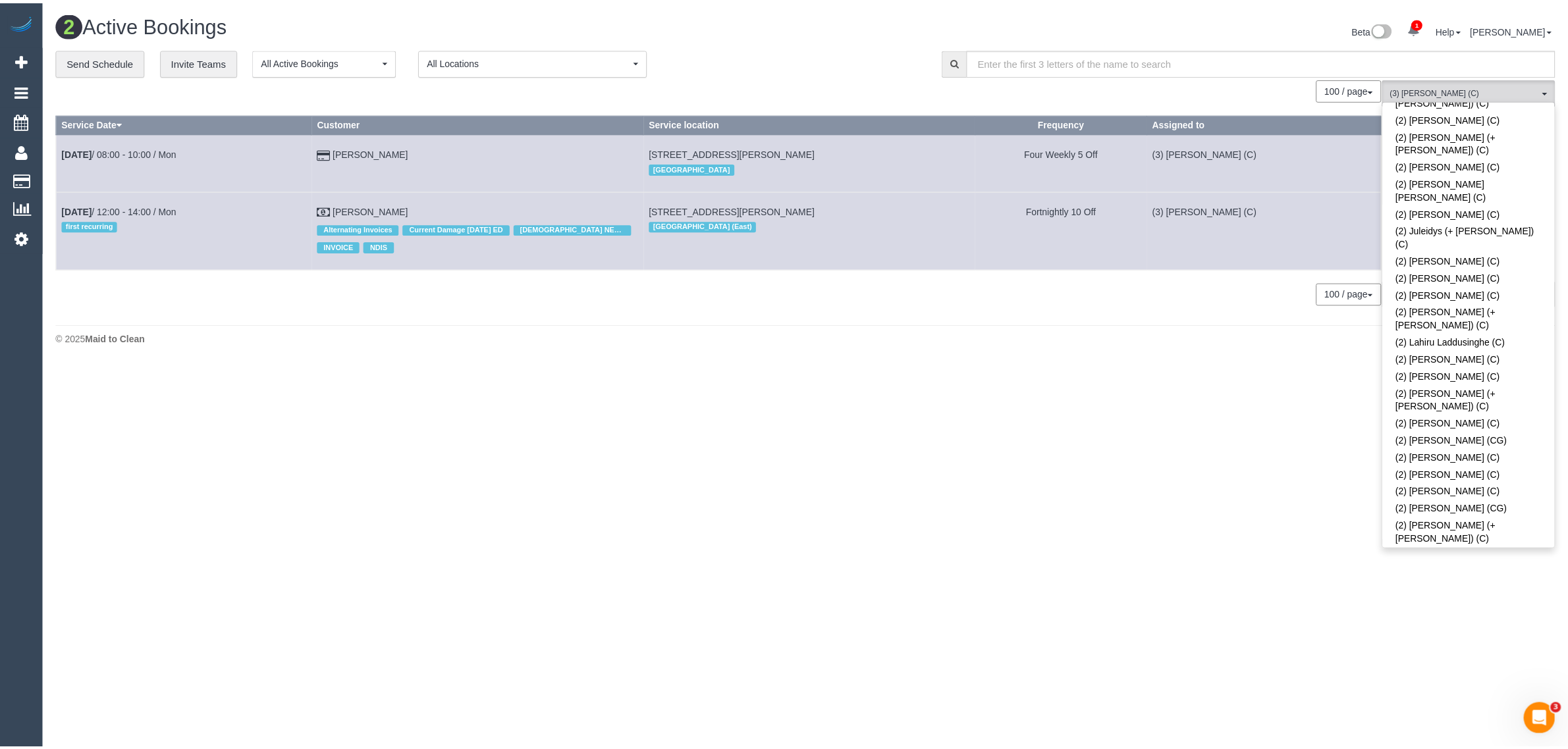
scroll to position [0, 0]
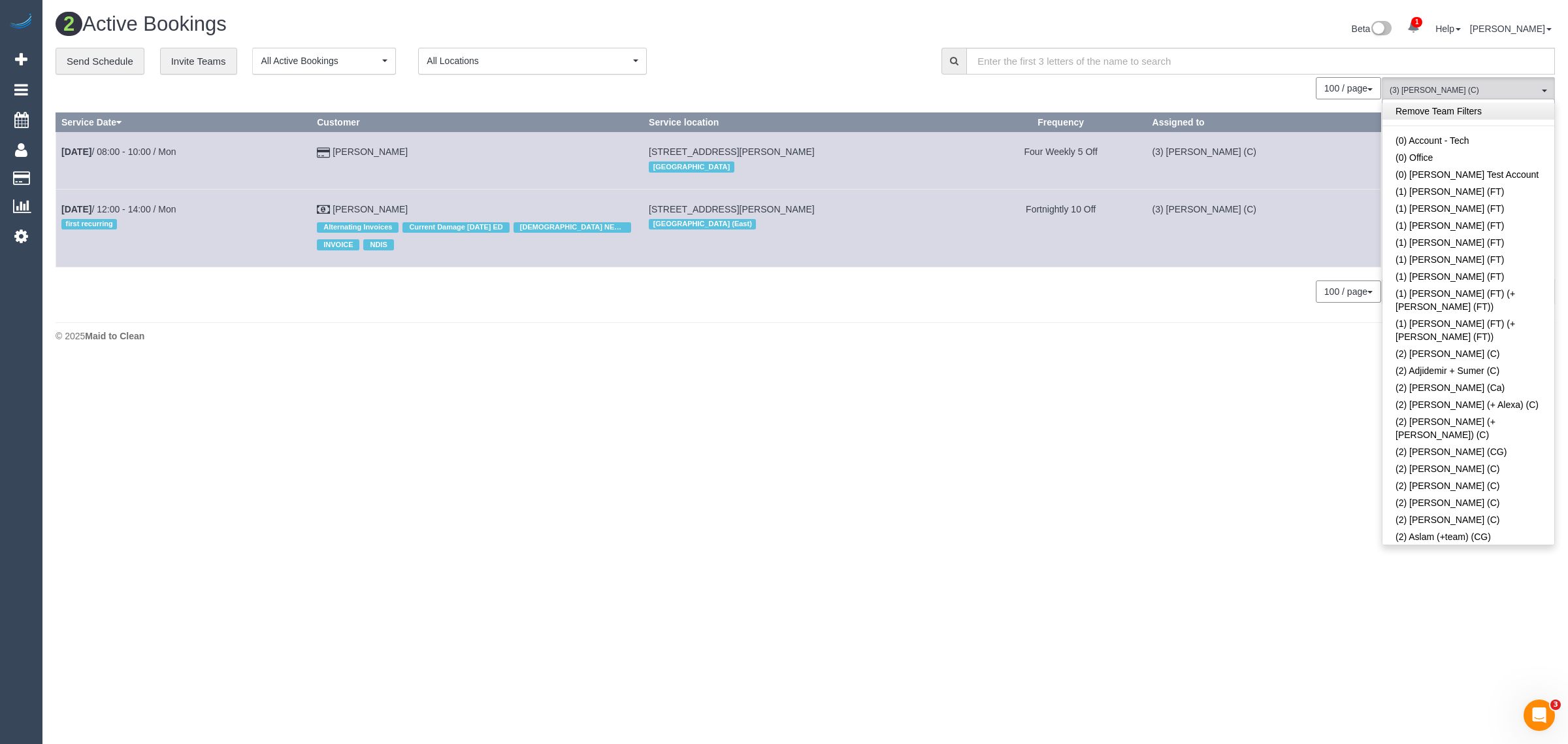
click at [1491, 109] on link "Remove Team Filters" at bounding box center [1468, 111] width 172 height 17
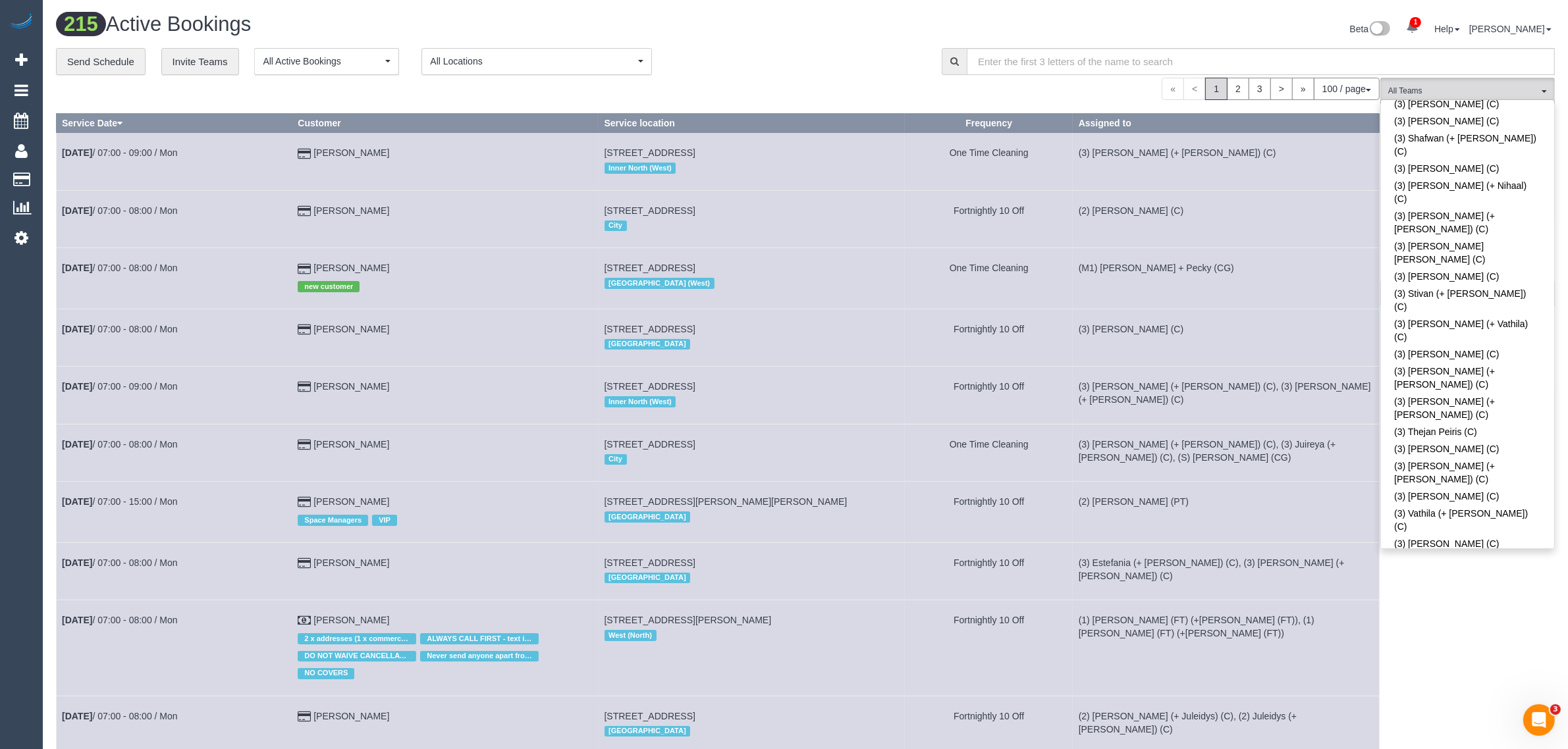
drag, startPoint x: 1453, startPoint y: 326, endPoint x: 1378, endPoint y: 310, distance: 76.7
click at [867, 66] on div "**********" at bounding box center [488, 61] width 866 height 28
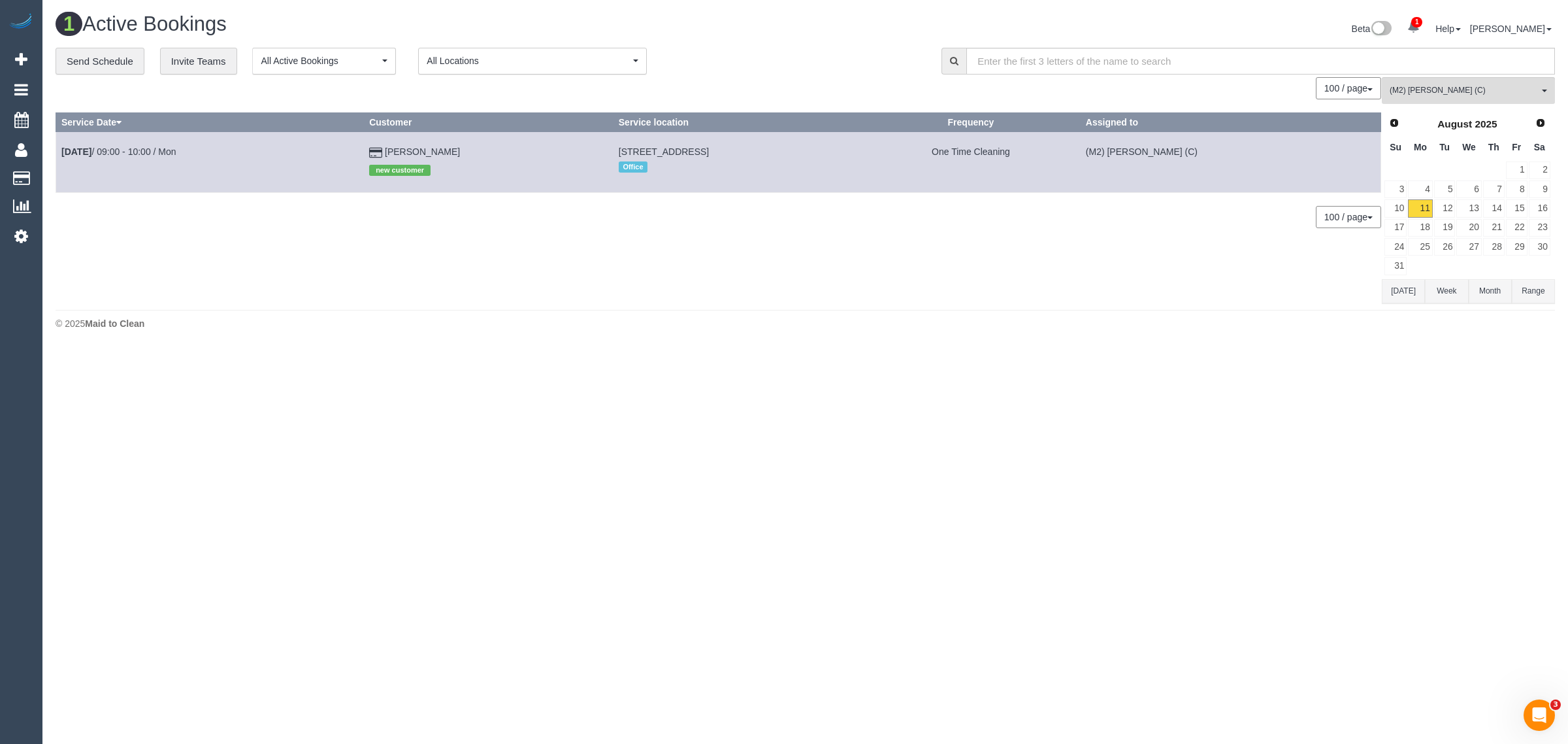
click at [1099, 338] on div "1 Active Bookings Beta 1 Your Notifications You have 0 alerts × You have 3 to c…" at bounding box center [805, 175] width 1526 height 349
click at [654, 266] on div "0 Bookings found. We couldn't find any bookings that matched your search. Creat…" at bounding box center [718, 191] width 1326 height 226
drag, startPoint x: 464, startPoint y: 157, endPoint x: 62, endPoint y: 153, distance: 402.0
click at [62, 153] on tr "Aug 11th / 09:00 - 10:00 / Mon Anthony Byrnes new customer 7 Roxburgh Street, 5…" at bounding box center [718, 162] width 1325 height 60
click at [1477, 96] on button "(M2) Ahasan Habib (C) All Teams" at bounding box center [1468, 91] width 173 height 27
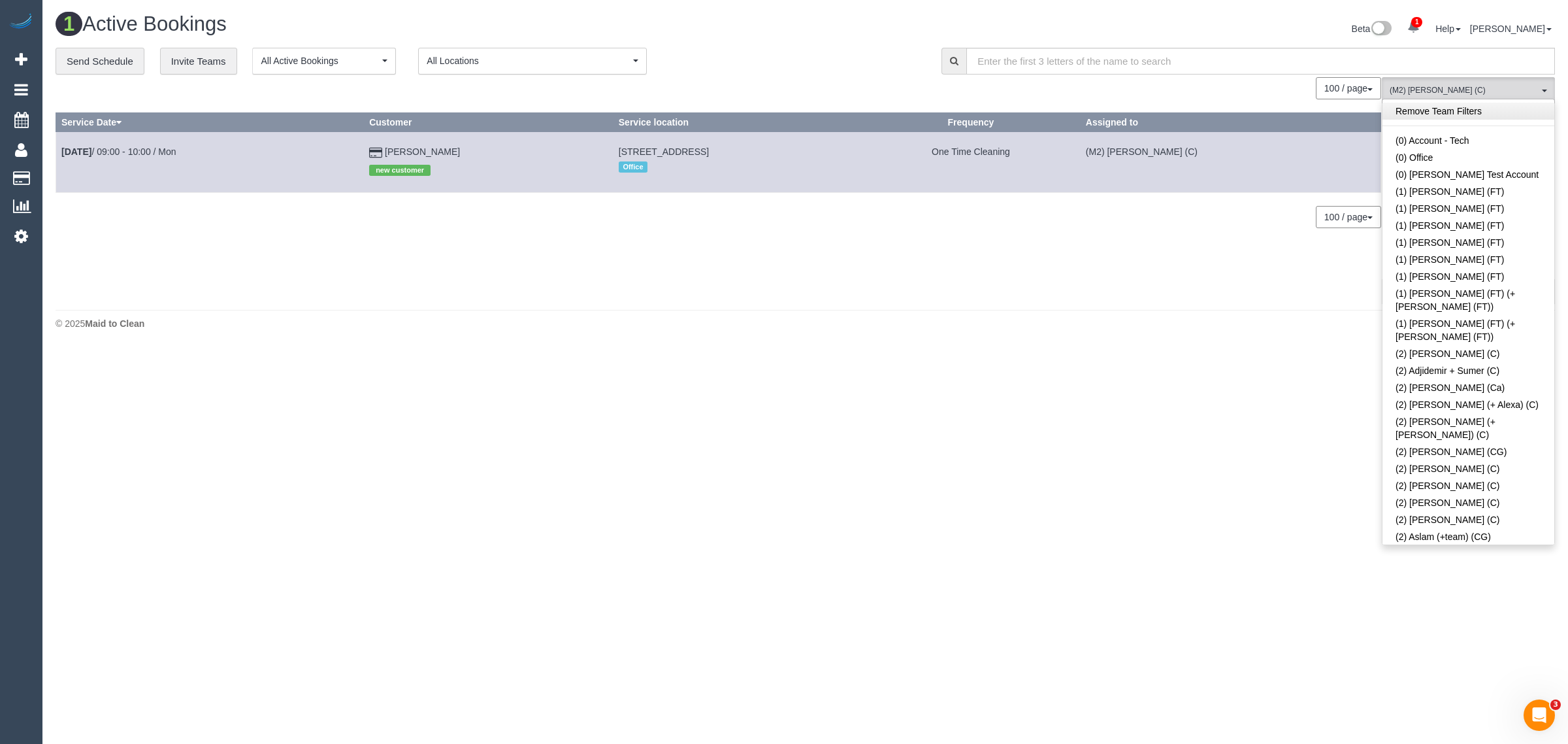
click at [1503, 116] on link "Remove Team Filters" at bounding box center [1468, 111] width 172 height 17
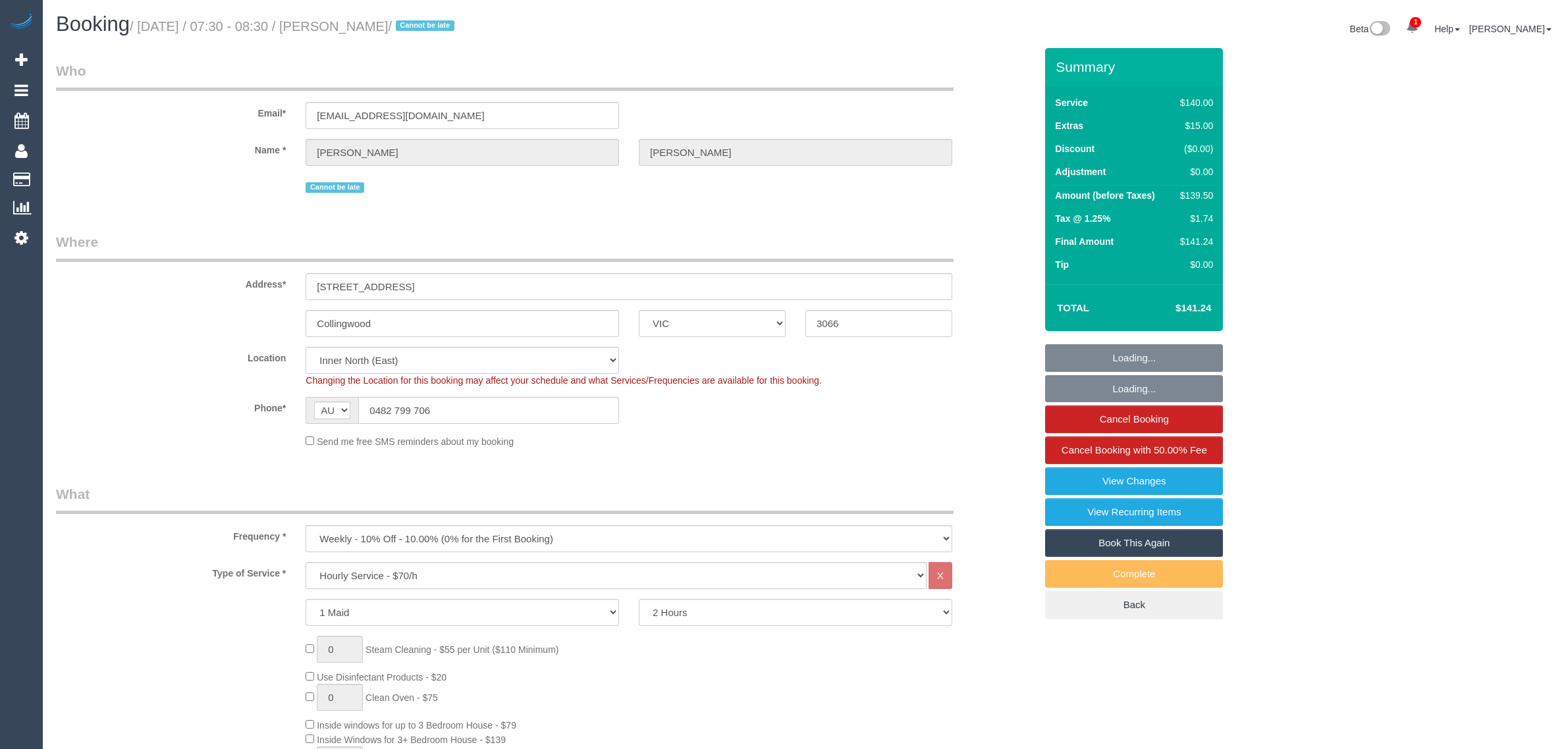
select select "VIC"
select select "number:28"
select select "number:14"
select select "number:19"
select select "number:22"
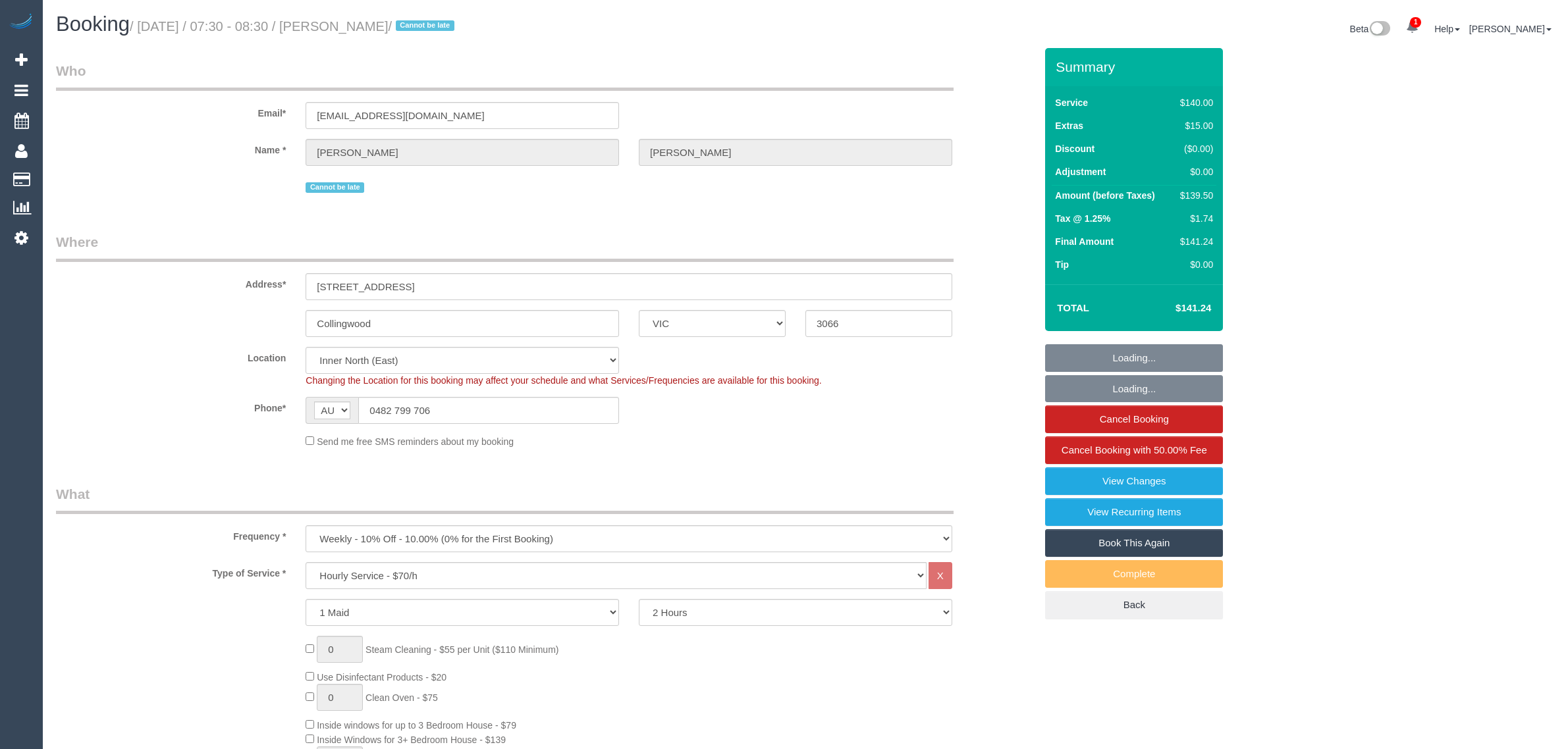
select select "number:34"
select select "number:11"
select select "object:1627"
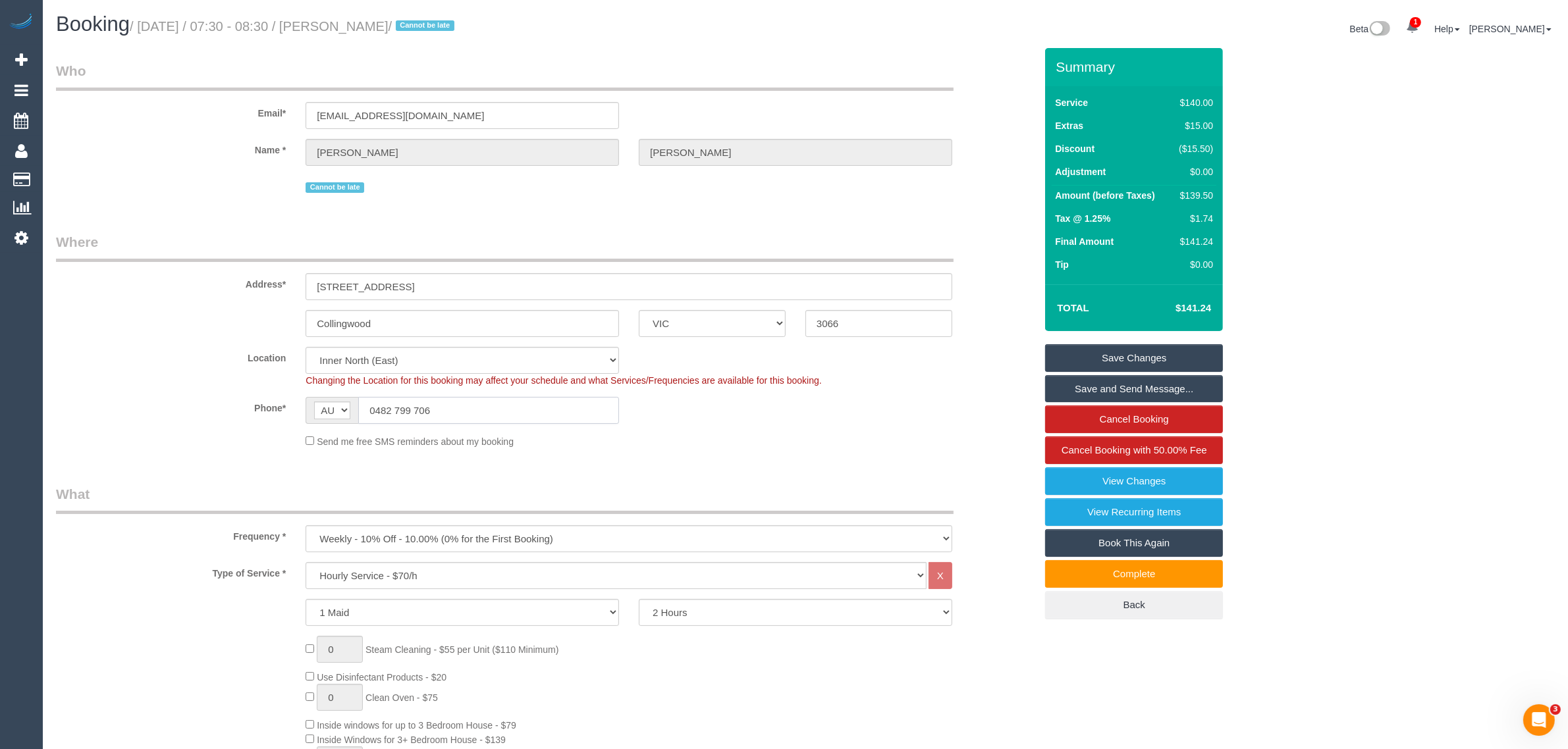
click at [459, 400] on input "0482 799 706" at bounding box center [488, 411] width 260 height 27
click at [497, 419] on input "0482 799 706" at bounding box center [488, 411] width 260 height 27
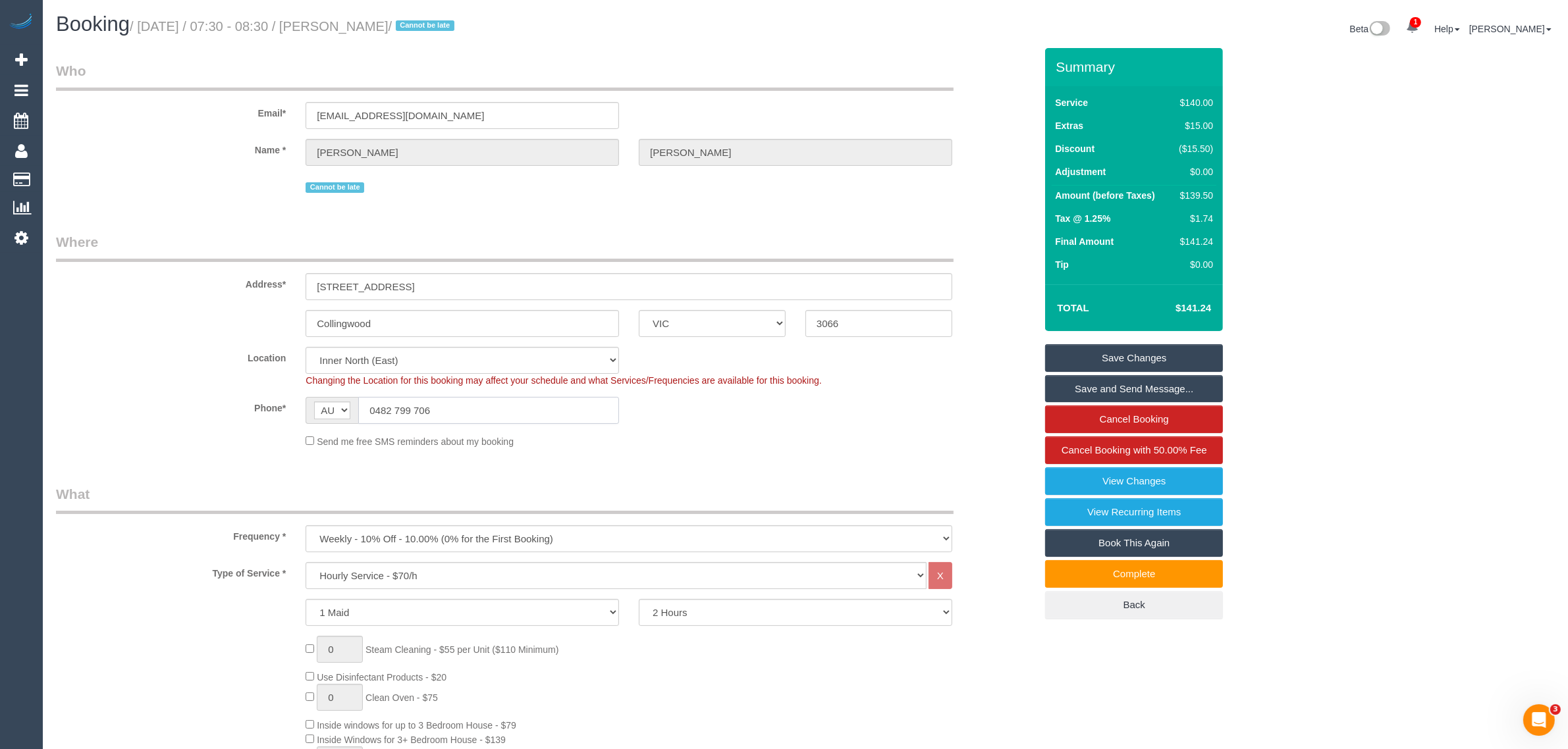
click at [497, 419] on input "0482 799 706" at bounding box center [488, 411] width 260 height 27
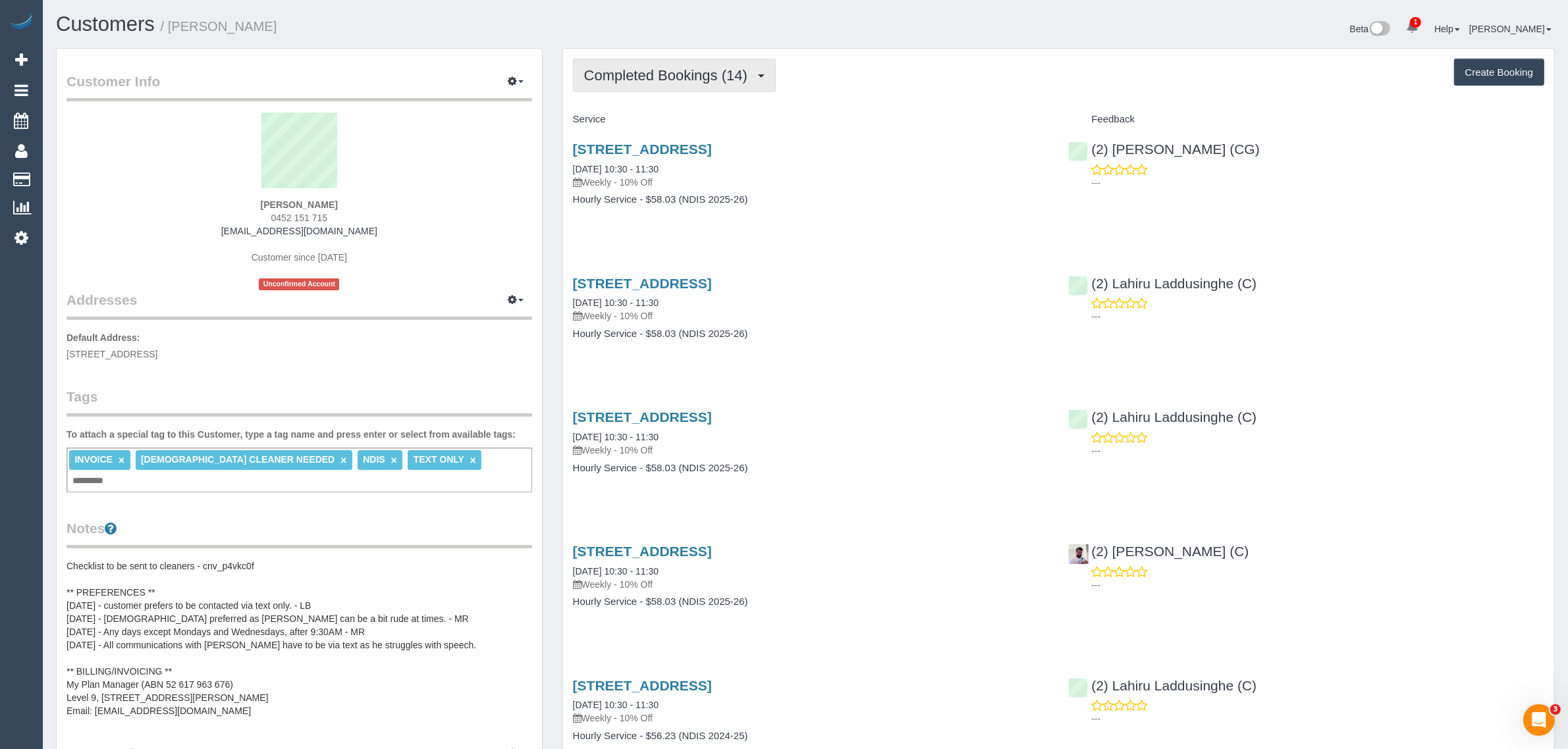
click at [700, 67] on span "Completed Bookings (14)" at bounding box center [668, 75] width 170 height 17
click at [668, 122] on link "Upcoming Bookings (11)" at bounding box center [644, 123] width 143 height 17
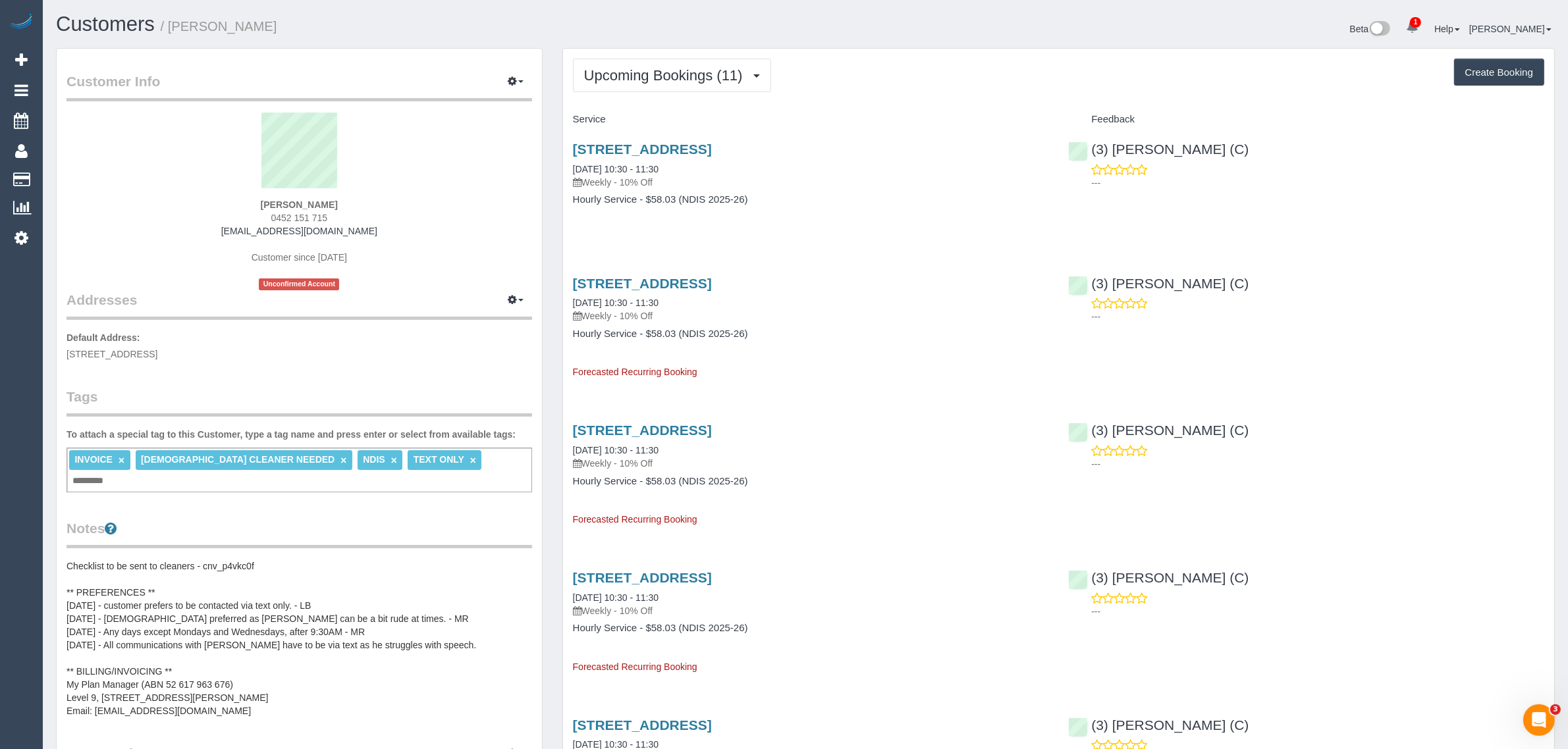
drag, startPoint x: 694, startPoint y: 173, endPoint x: 575, endPoint y: 168, distance: 119.1
click at [575, 168] on div "58 Jacks Avenue, Dingley Village, VIC 045215171 19/08/2025 10:30 - 11:30 Weekly…" at bounding box center [811, 166] width 476 height 48
copy link "19/08/2025 10:30 - 11:30"
click at [1002, 207] on div "58 Jacks Avenue, Dingley Village, VIC 045215171 19/08/2025 10:30 - 11:30 Weekly…" at bounding box center [811, 181] width 496 height 101
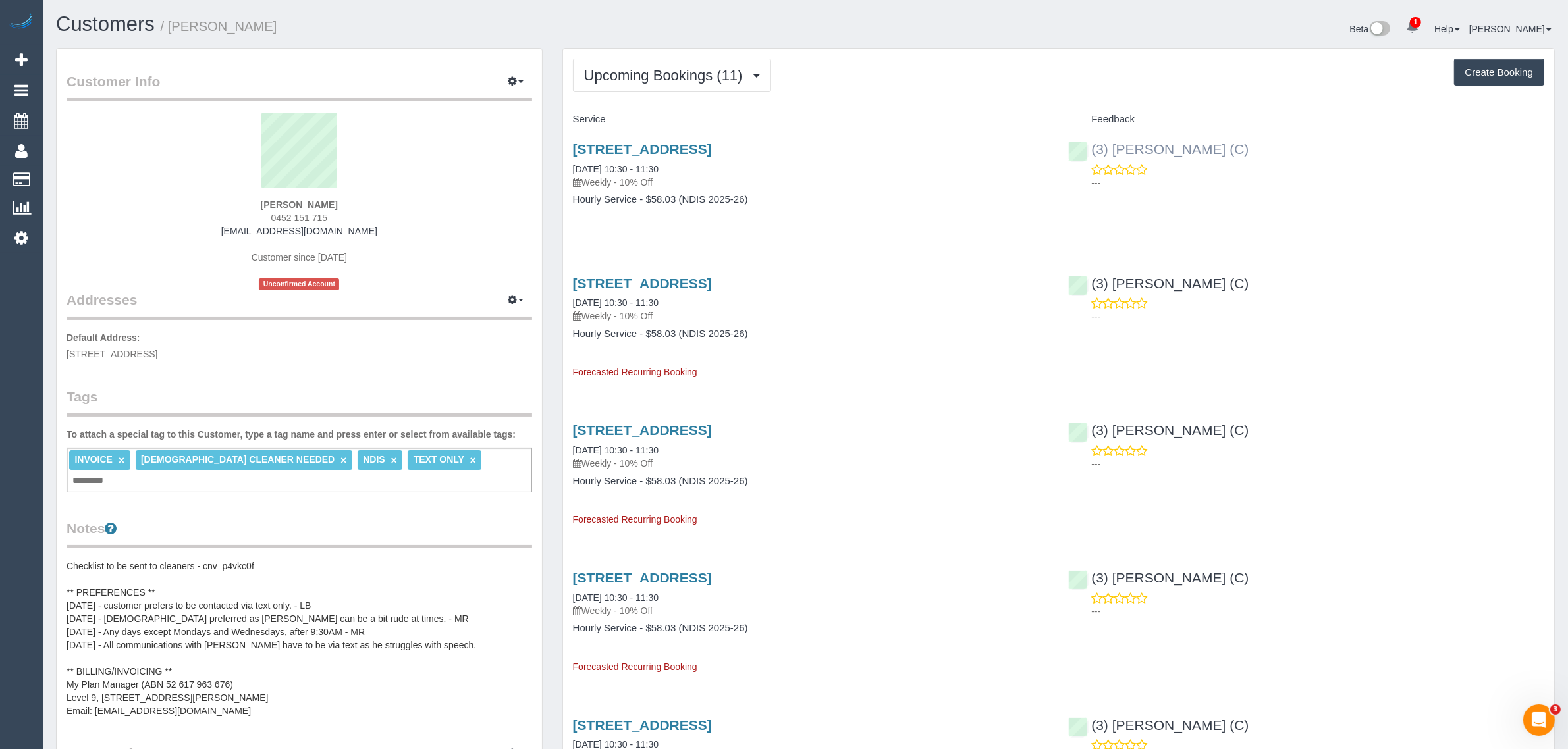
click at [1088, 143] on div "(3) Milasha Fernando (C) ---" at bounding box center [1306, 162] width 496 height 64
copy link "(3) Milasha Fernando (C)"
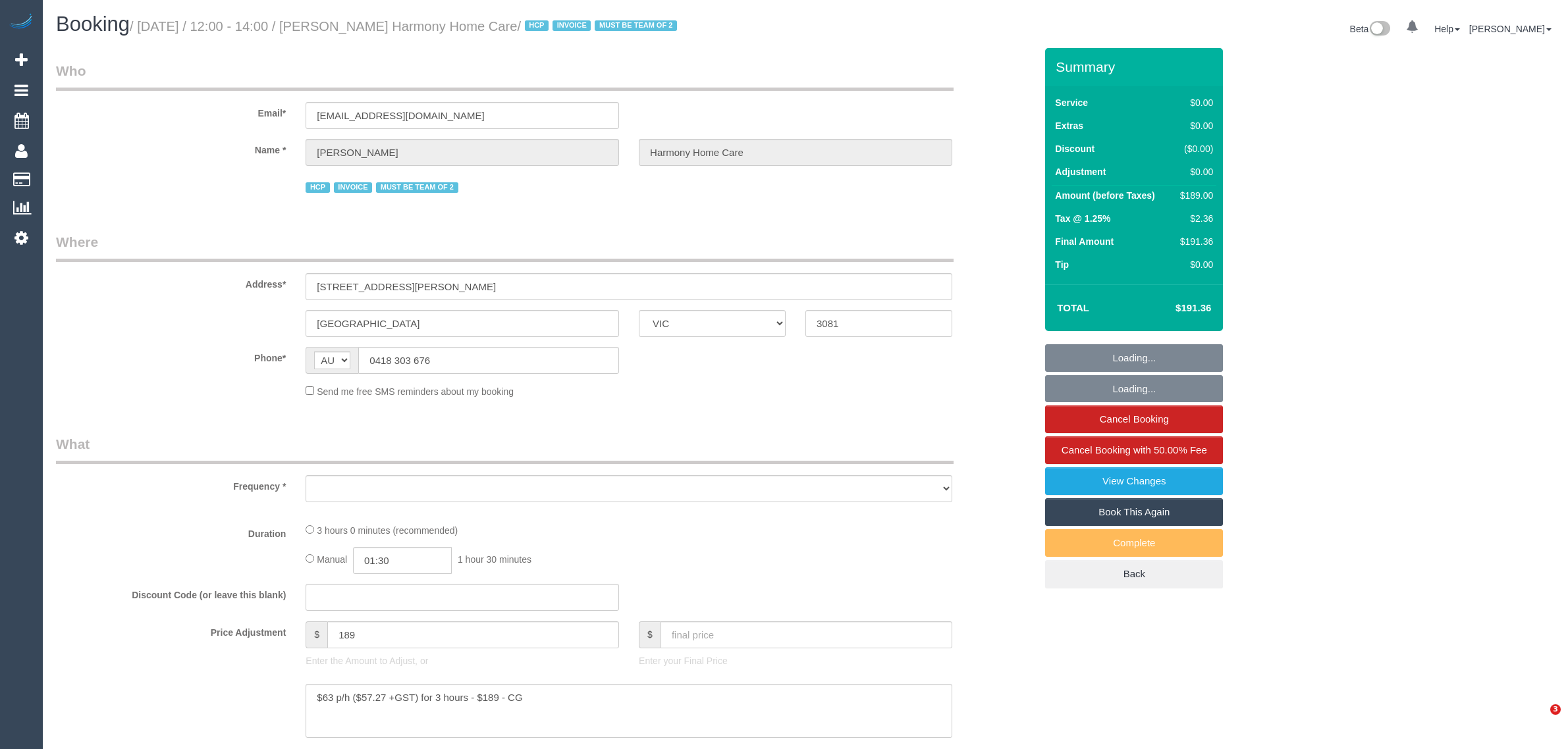
select select "VIC"
select select "object:692"
select select "number:28"
select select "number:14"
select select "number:19"
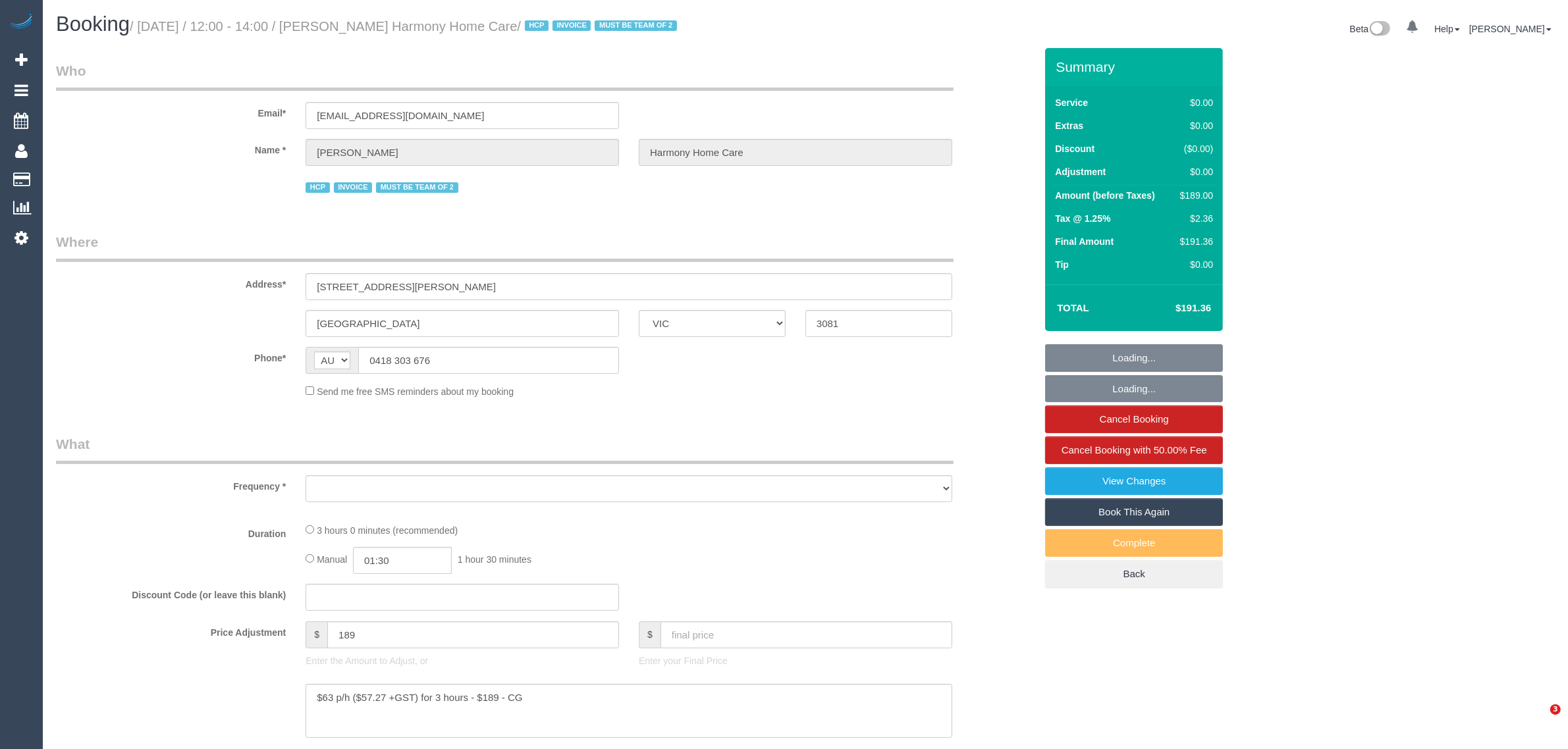
select select "number:36"
select select "number:35"
select select "180"
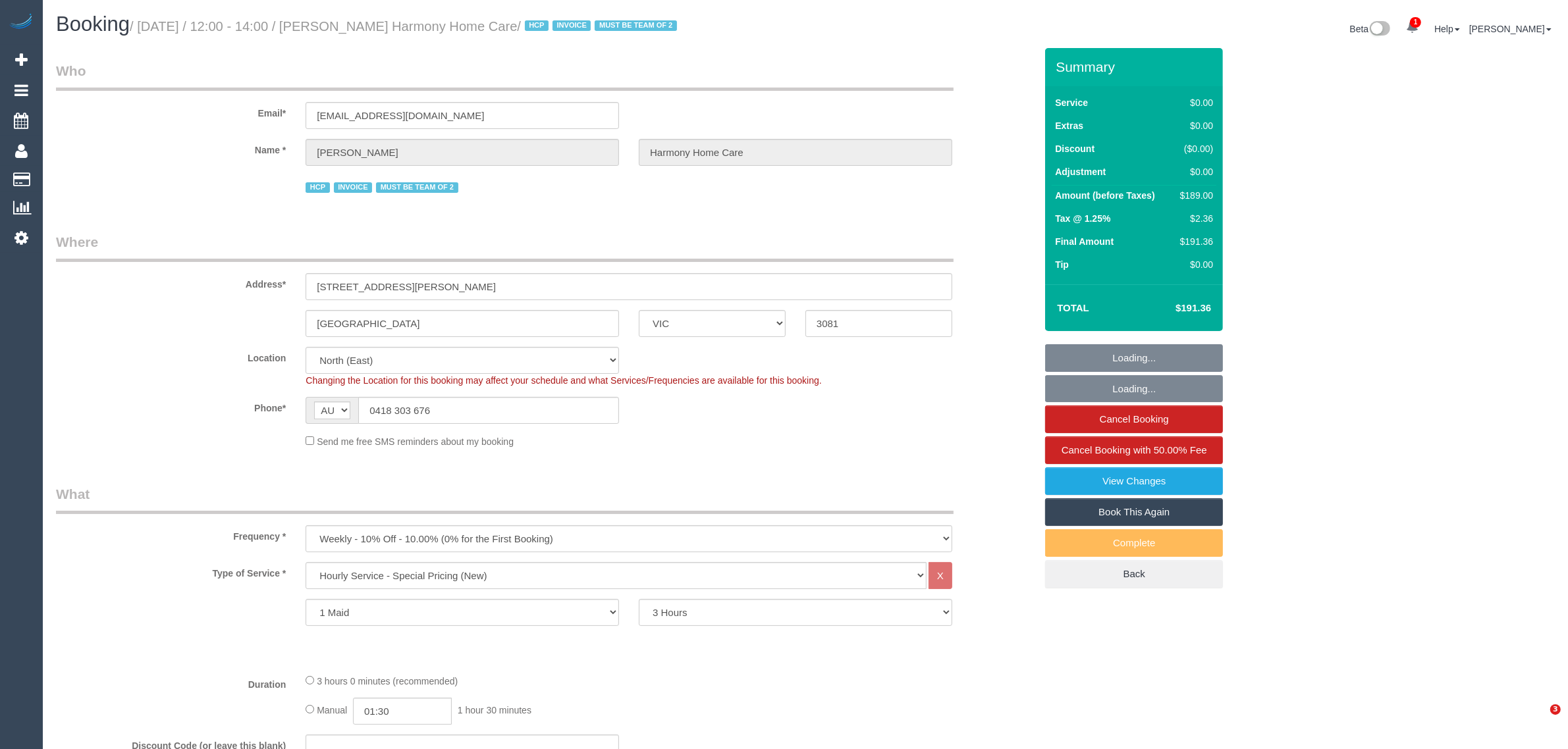
drag, startPoint x: 987, startPoint y: 237, endPoint x: 1015, endPoint y: 276, distance: 48.0
click at [987, 237] on div "Address* 97 Porter Rd" at bounding box center [545, 266] width 999 height 68
select select "object:1437"
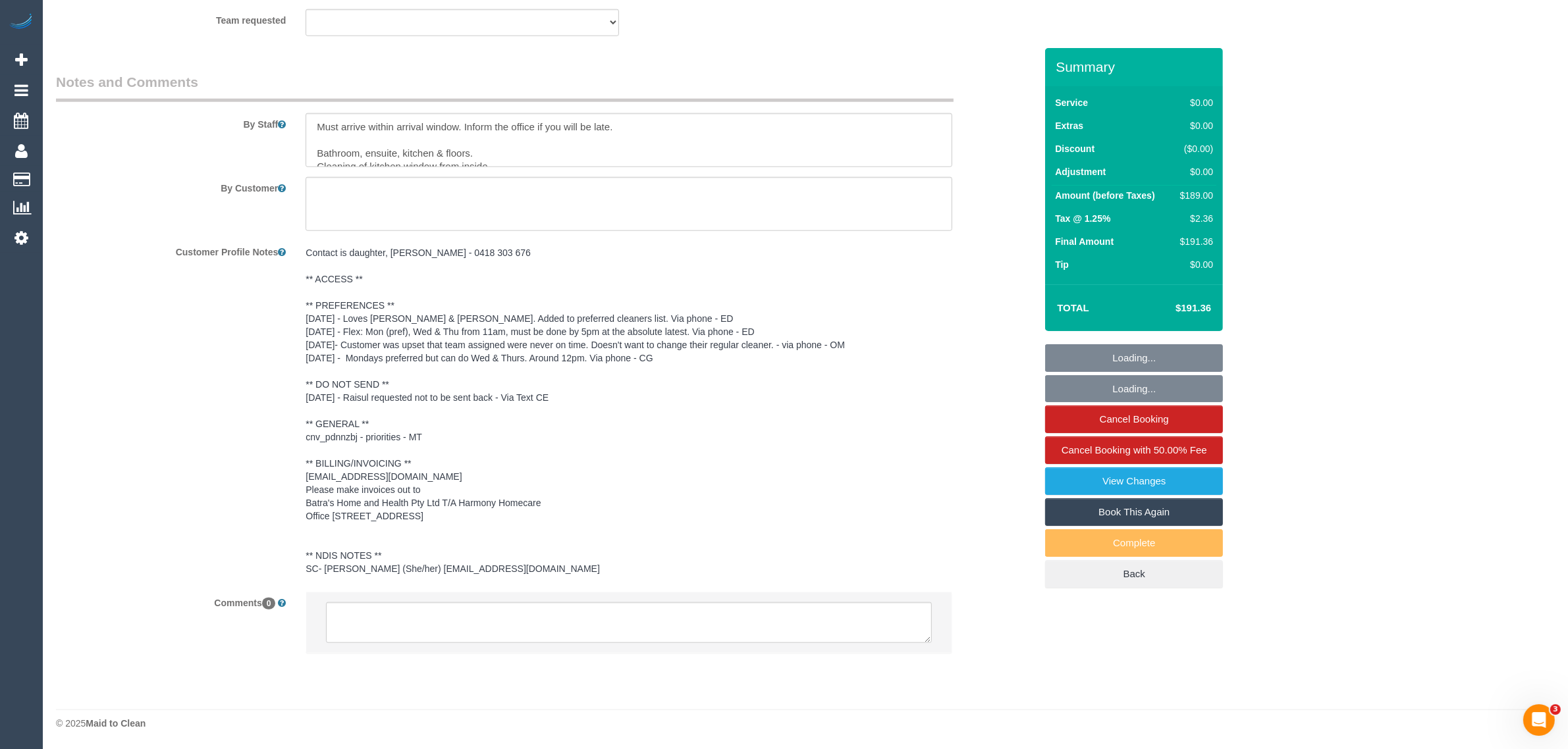
scroll to position [1742, 0]
click at [668, 613] on textarea at bounding box center [628, 622] width 606 height 41
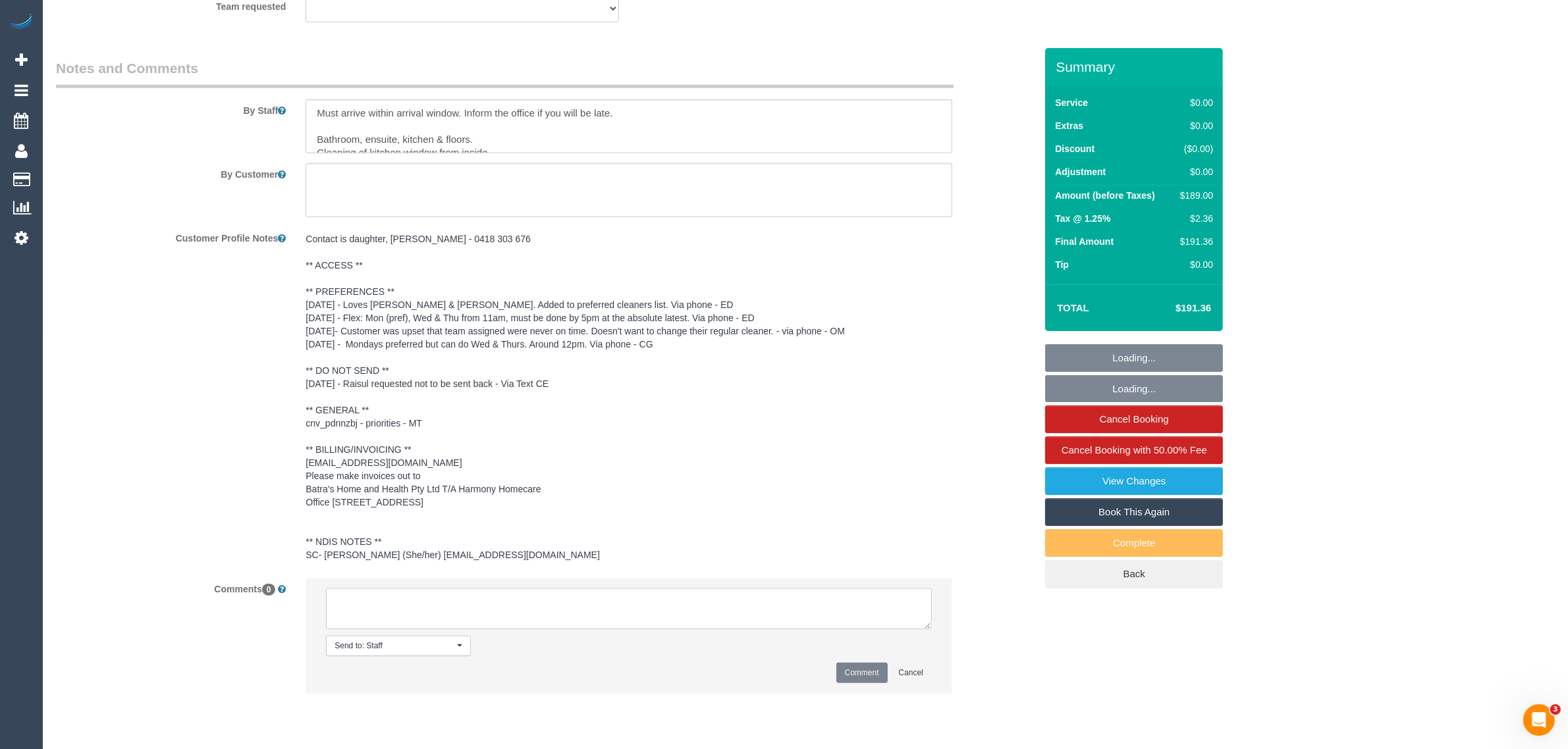
paste textarea "Cleaner(s) Unassigned: Reason Unassigned: Contact via: Which message sent: Addi…"
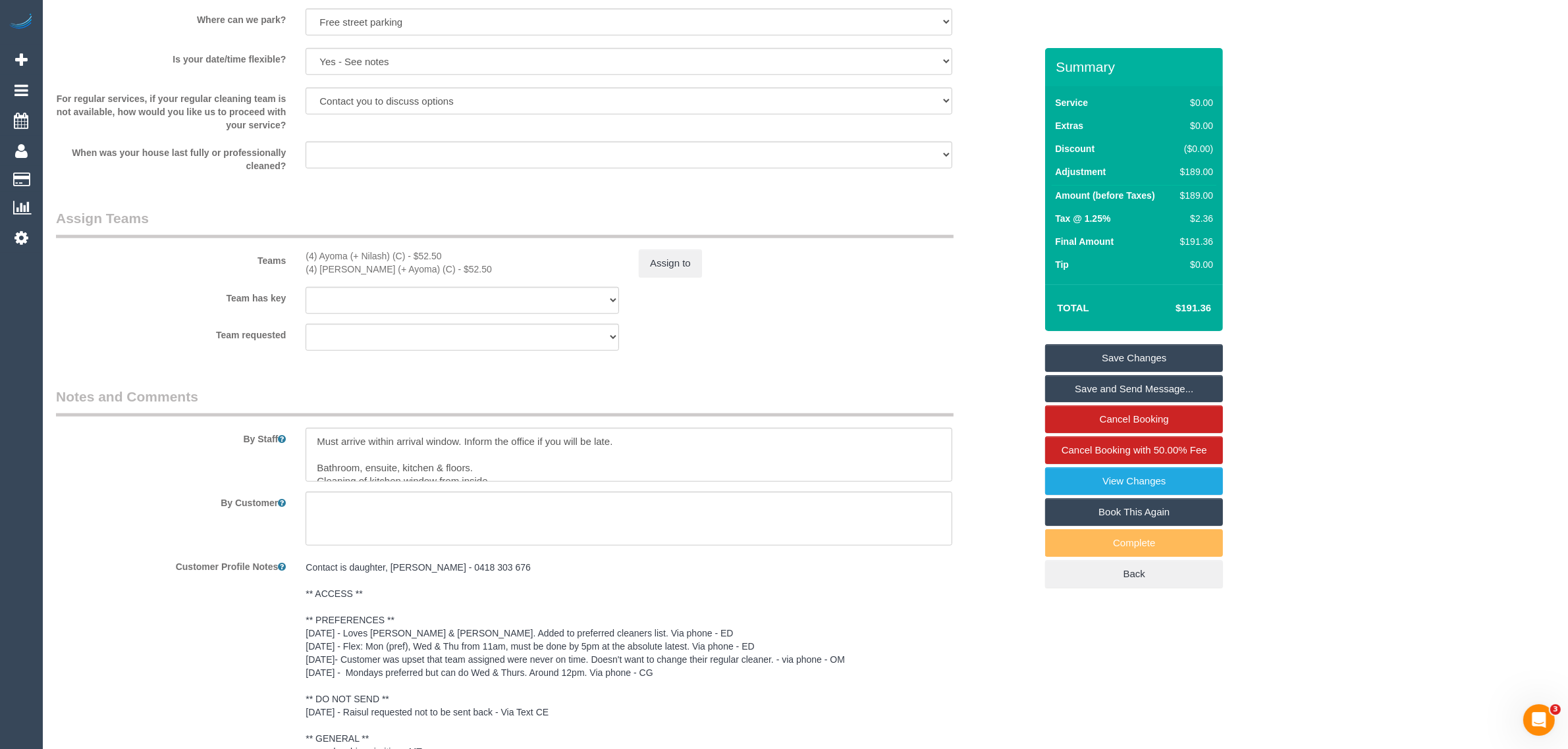
scroll to position [1412, 0]
drag, startPoint x: 303, startPoint y: 255, endPoint x: 404, endPoint y: 253, distance: 101.0
click at [404, 253] on div "(4) Ayoma (+ Nilash) (C) - $52.50 (4) Nilash (+ Ayoma) (C) - $52.50" at bounding box center [462, 263] width 333 height 26
copy div "(4) Ayoma (+ Nilash) (C)"
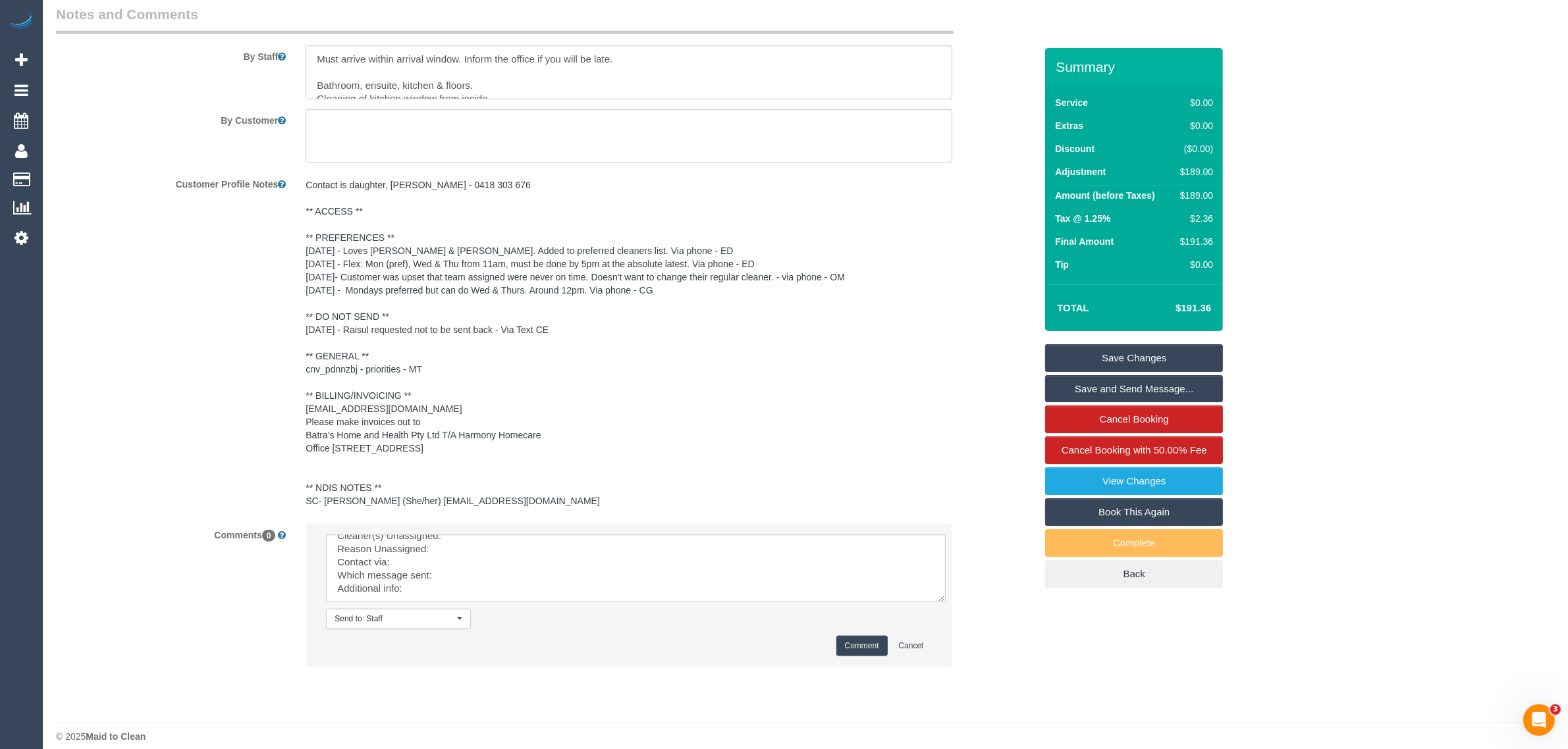
scroll to position [0, 0]
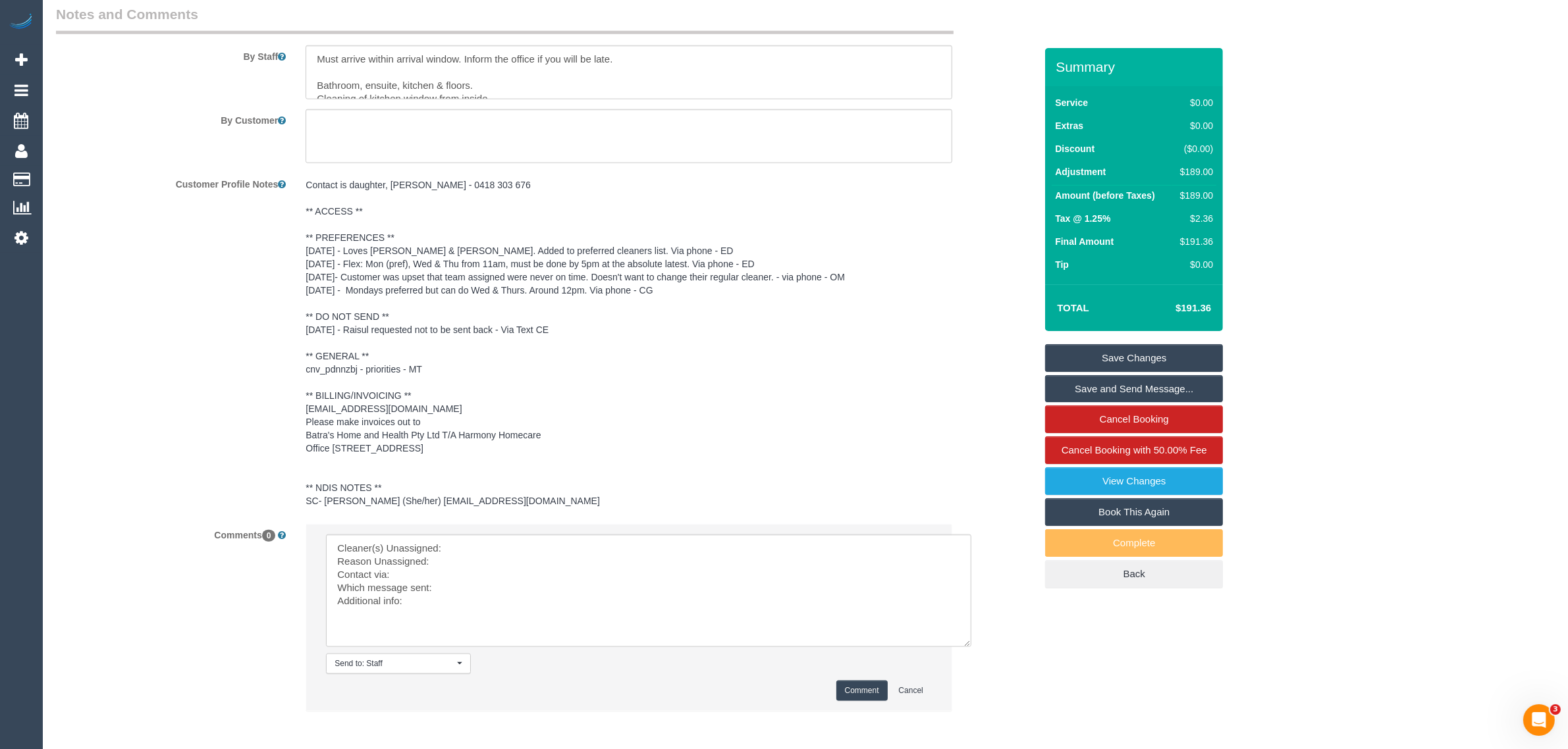
drag, startPoint x: 920, startPoint y: 584, endPoint x: 960, endPoint y: 658, distance: 84.1
click at [960, 647] on textarea at bounding box center [648, 590] width 645 height 112
click at [723, 561] on textarea at bounding box center [648, 591] width 645 height 114
paste textarea "(4) Ayoma (+ Nilash) (C)"
click at [483, 567] on textarea at bounding box center [648, 591] width 645 height 114
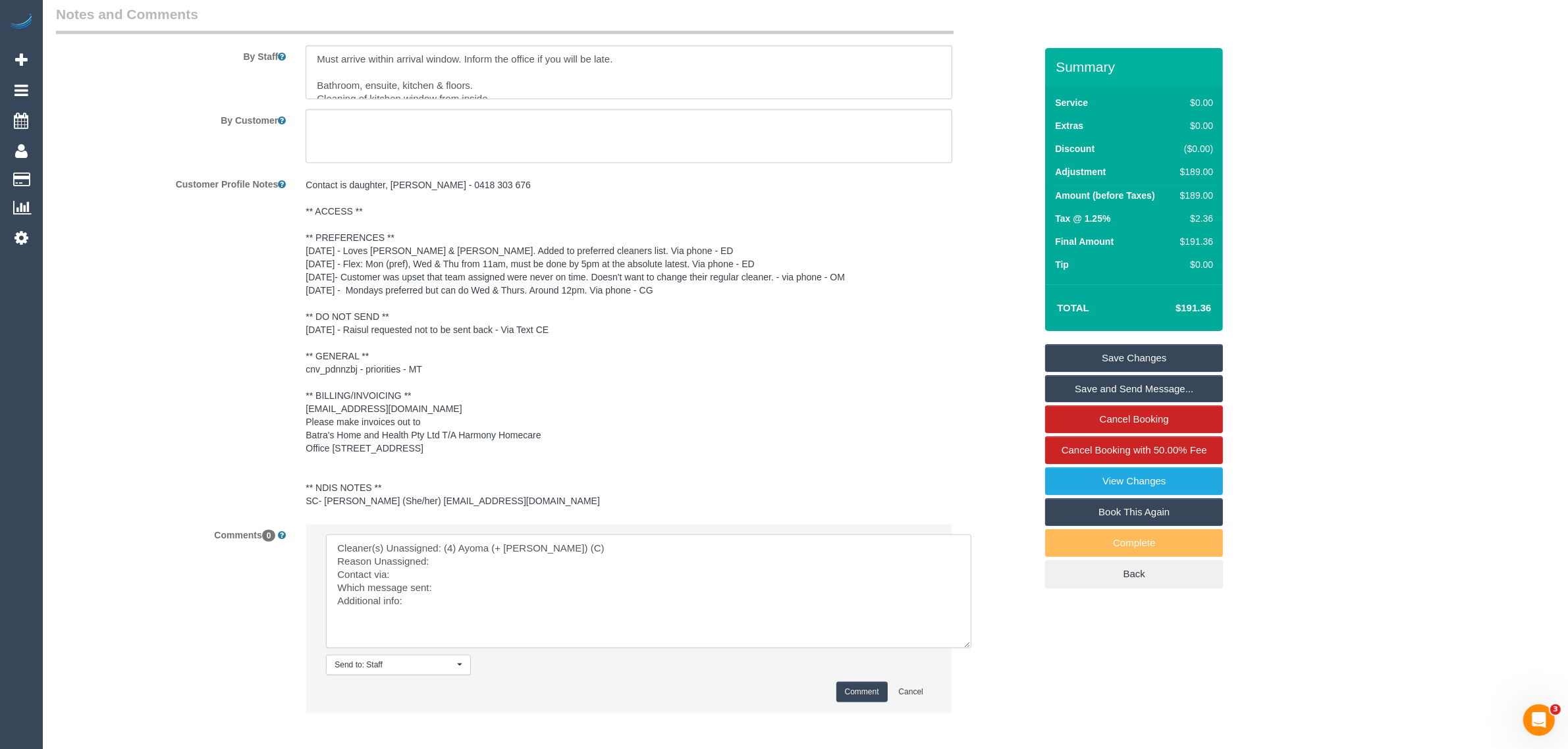
click at [474, 575] on textarea at bounding box center [648, 591] width 645 height 114
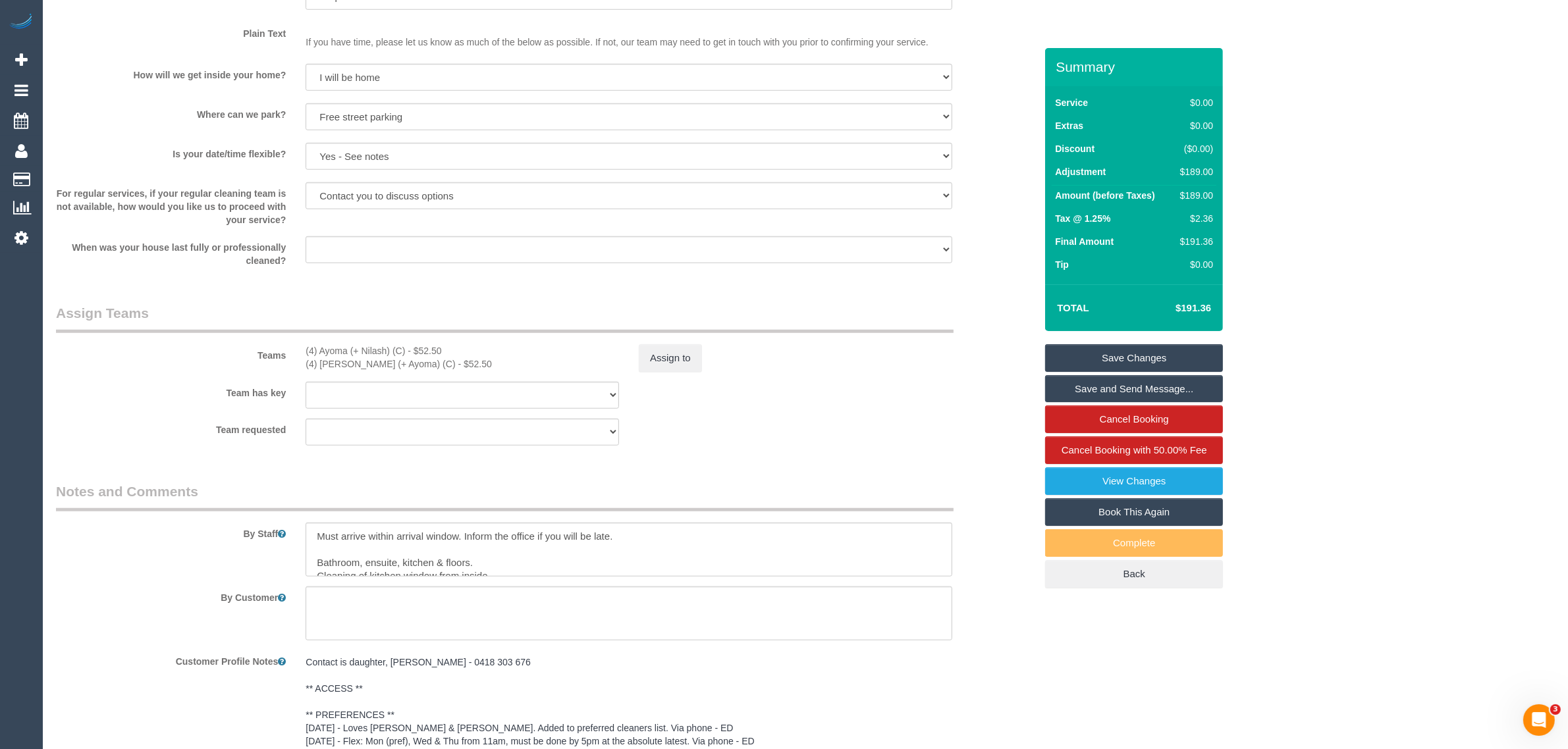
scroll to position [1796, 0]
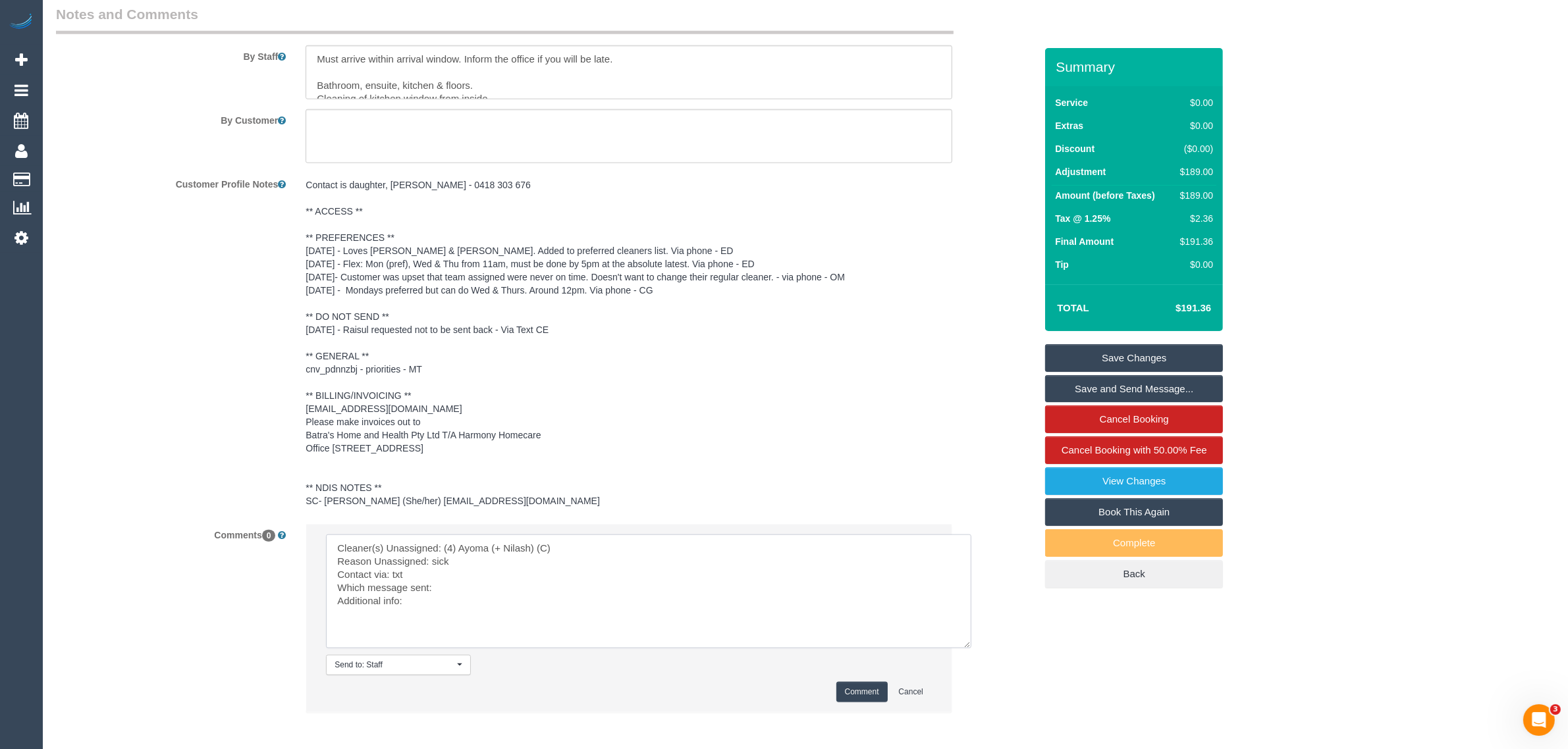
click at [545, 614] on textarea at bounding box center [648, 591] width 645 height 114
click at [561, 601] on textarea at bounding box center [648, 591] width 645 height 114
type textarea "Cleaner(s) Unassigned: (4) Ayoma (+ Nilash) (C) Reason Unassigned: sick Contact…"
drag, startPoint x: 868, startPoint y: 692, endPoint x: 859, endPoint y: 708, distance: 18.4
click at [868, 694] on li "Send to: Staff Nothing selected Send to: Staff Send to: Customer Send to: Team …" at bounding box center [628, 618] width 645 height 188
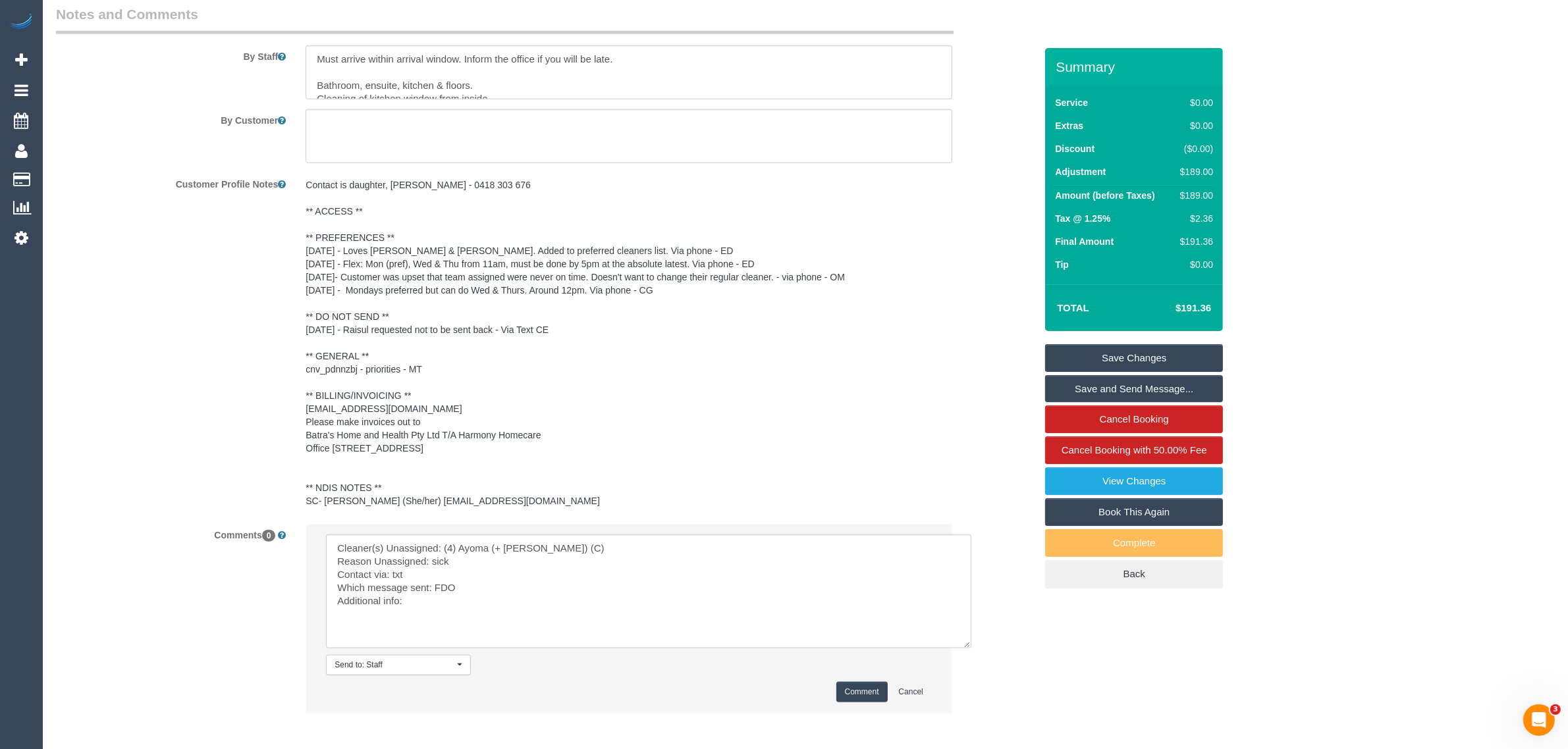
click at [859, 702] on button "Comment" at bounding box center [862, 692] width 51 height 21
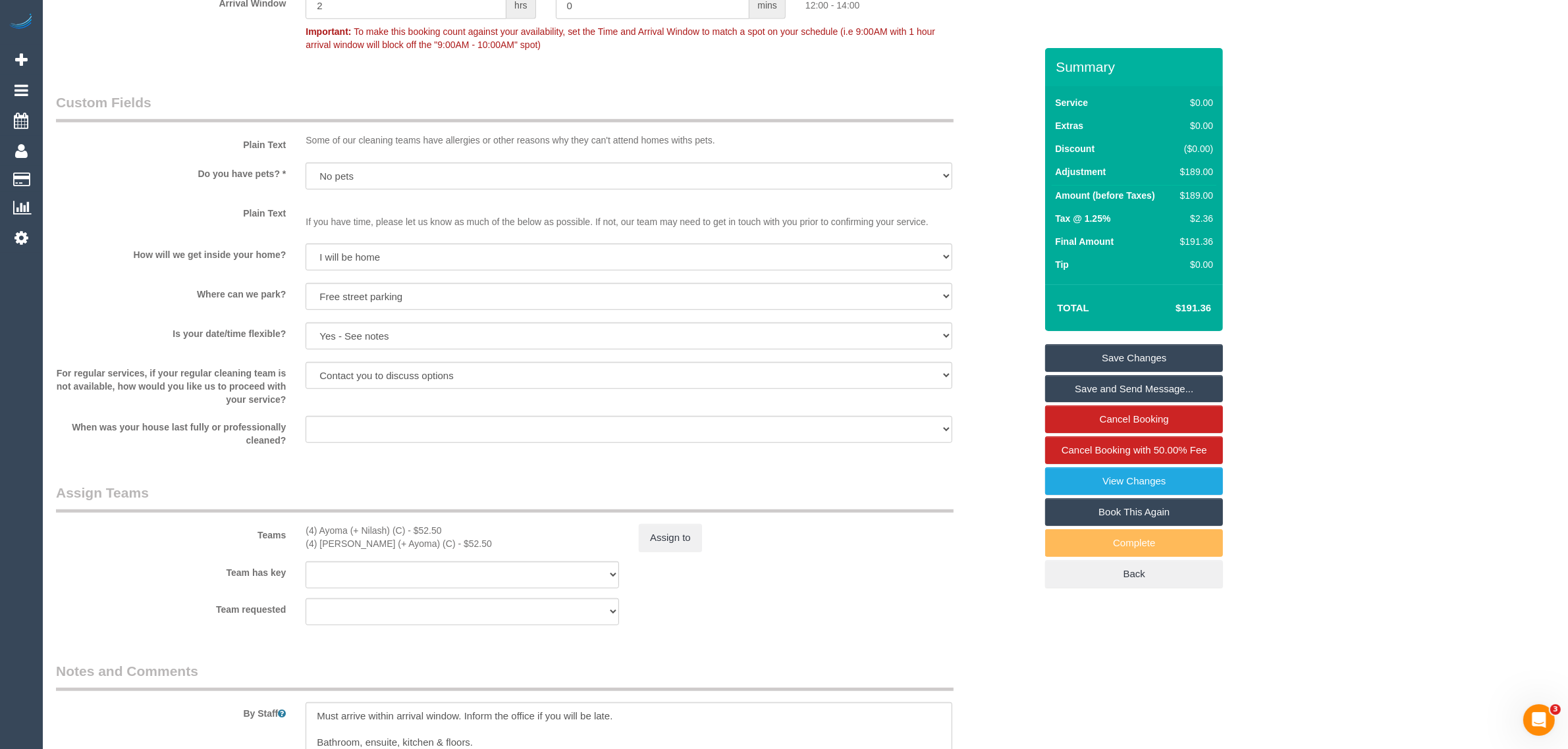
scroll to position [1137, 0]
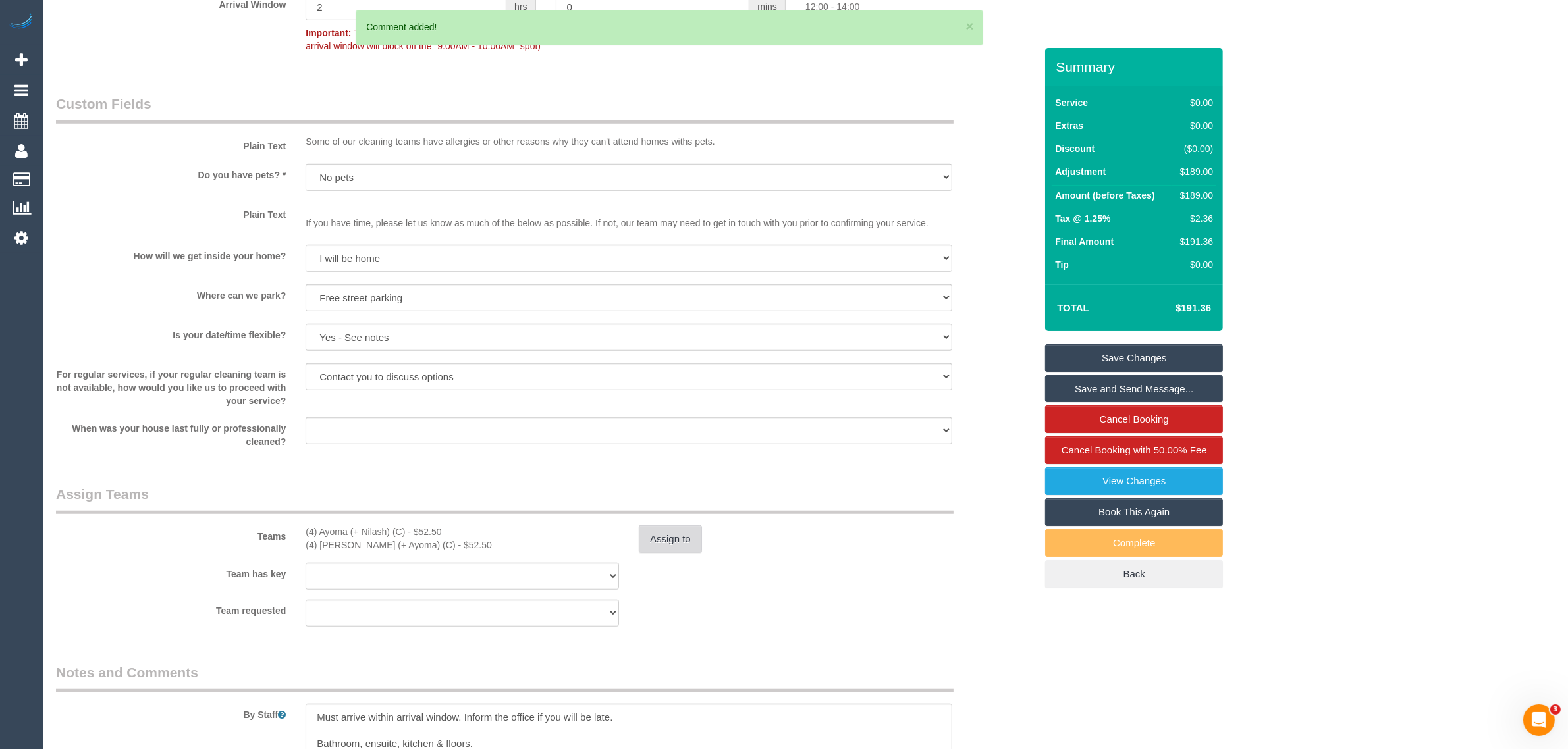
click at [655, 540] on button "Assign to" at bounding box center [670, 539] width 63 height 28
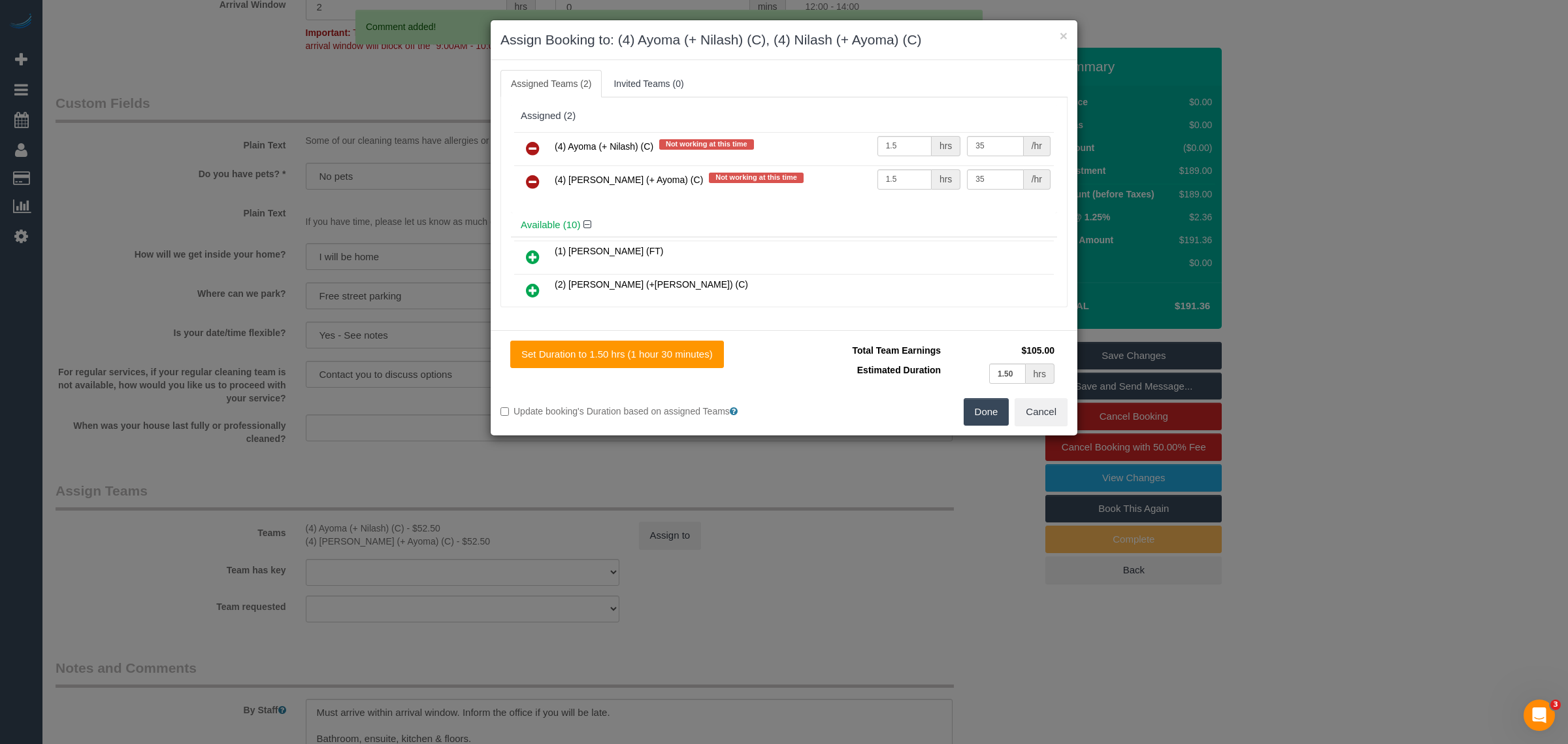
click at [545, 150] on link at bounding box center [533, 149] width 31 height 26
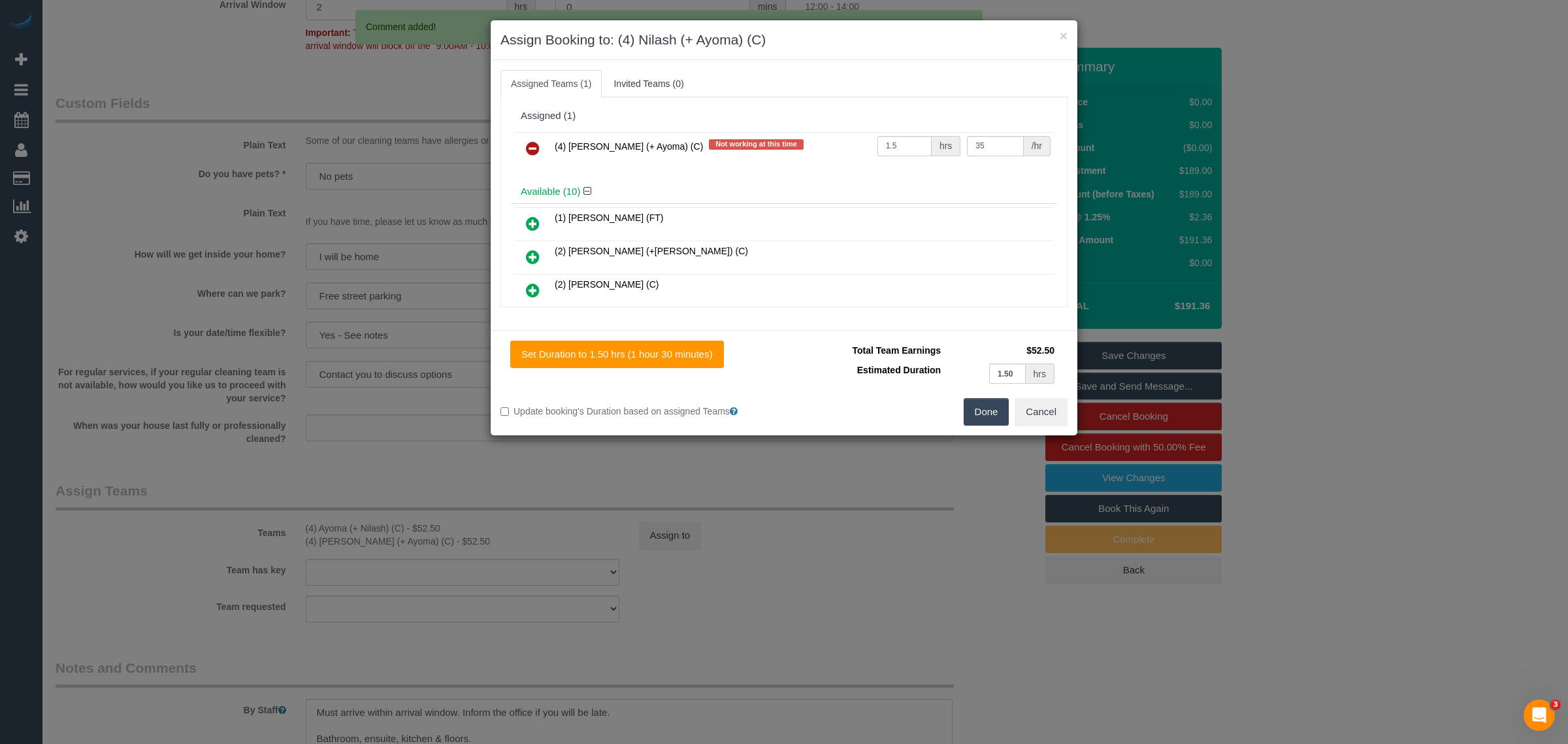
click at [545, 150] on link at bounding box center [533, 149] width 31 height 26
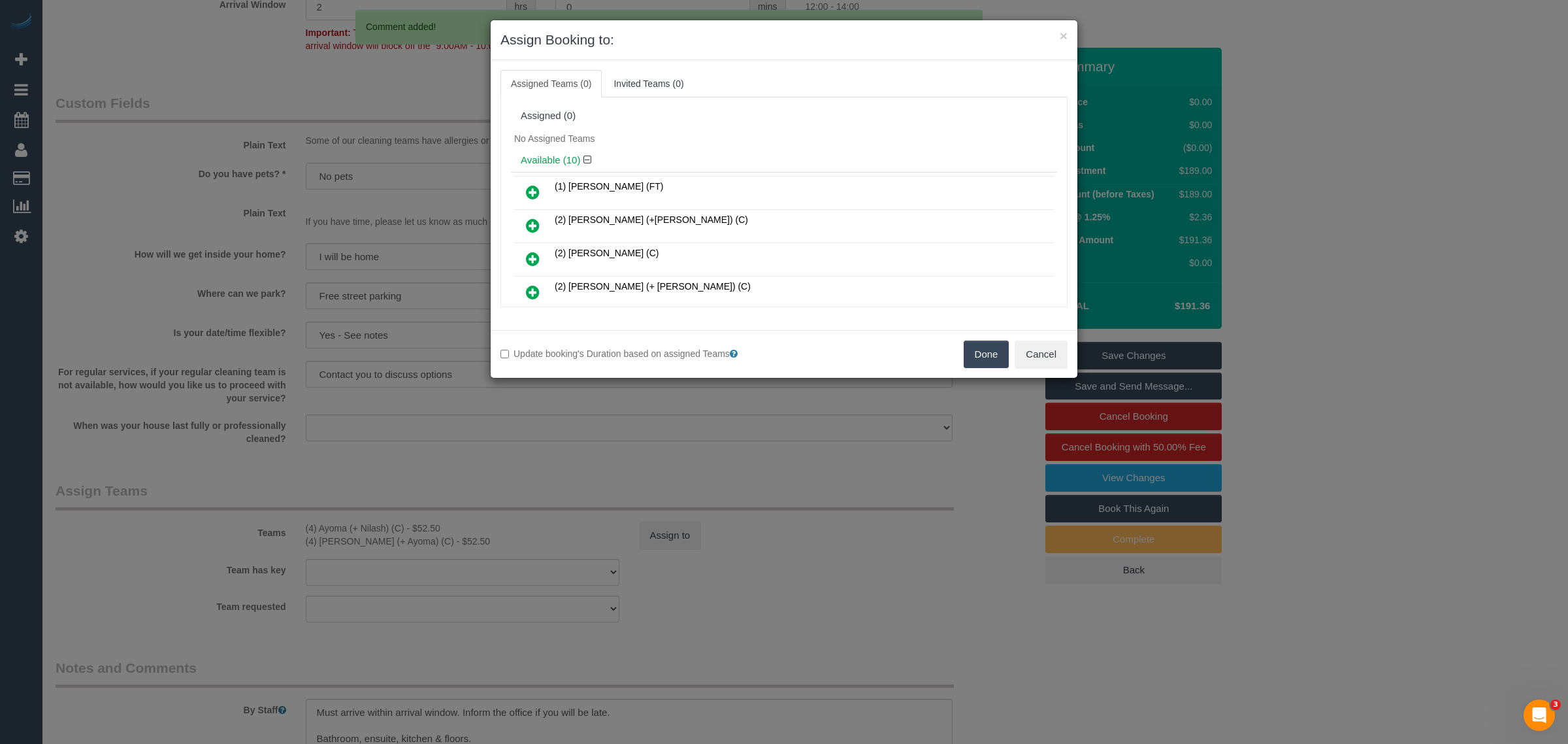
click at [978, 363] on button "Done" at bounding box center [987, 354] width 46 height 28
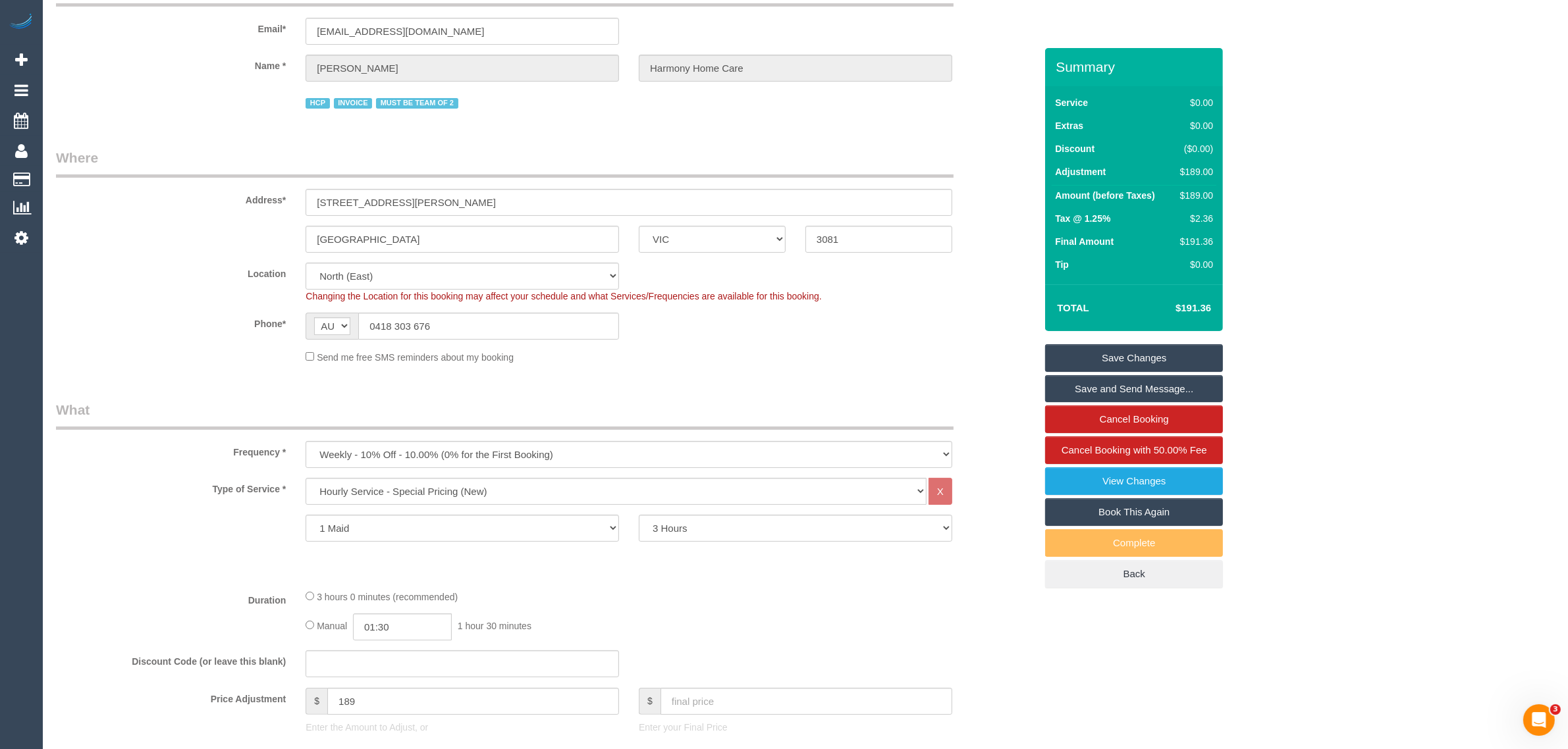
scroll to position [0, 0]
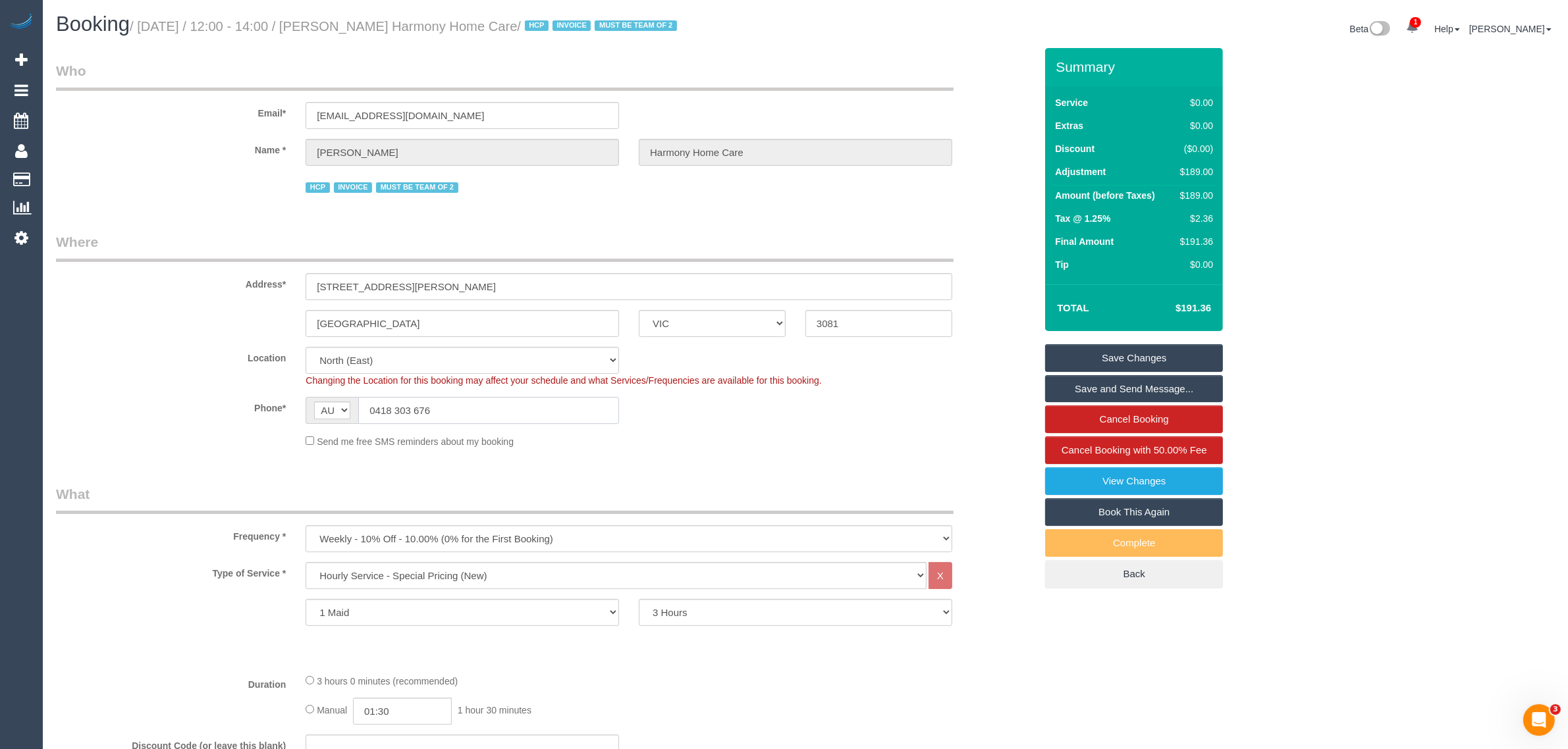
click at [466, 402] on input "0418 303 676" at bounding box center [488, 411] width 260 height 27
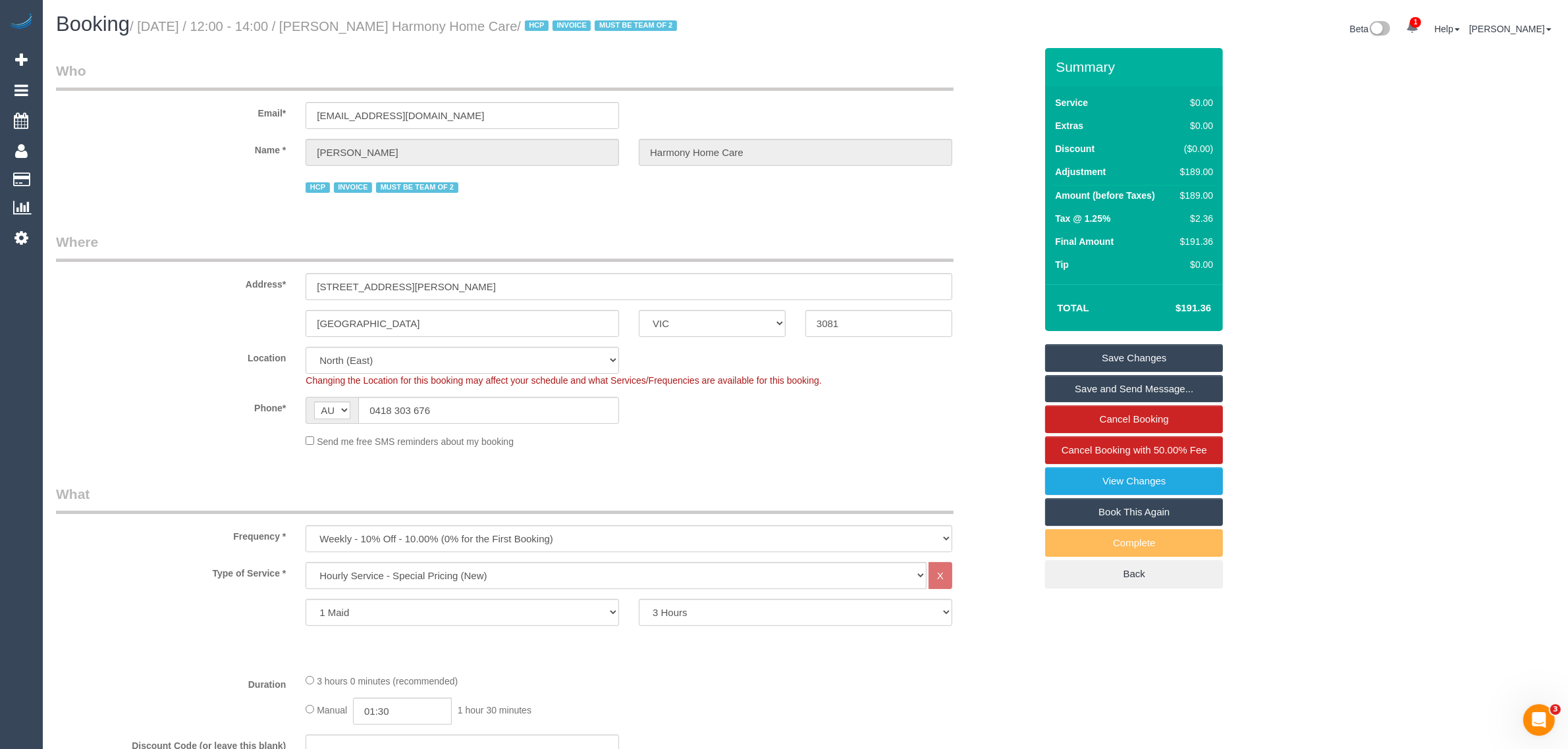
click at [355, 21] on small "/ August 11, 2025 / 12:00 - 14:00 / Guiseppe Lombardo Harmony Home Care / HCP I…" at bounding box center [405, 26] width 551 height 14
copy small "Guiseppe"
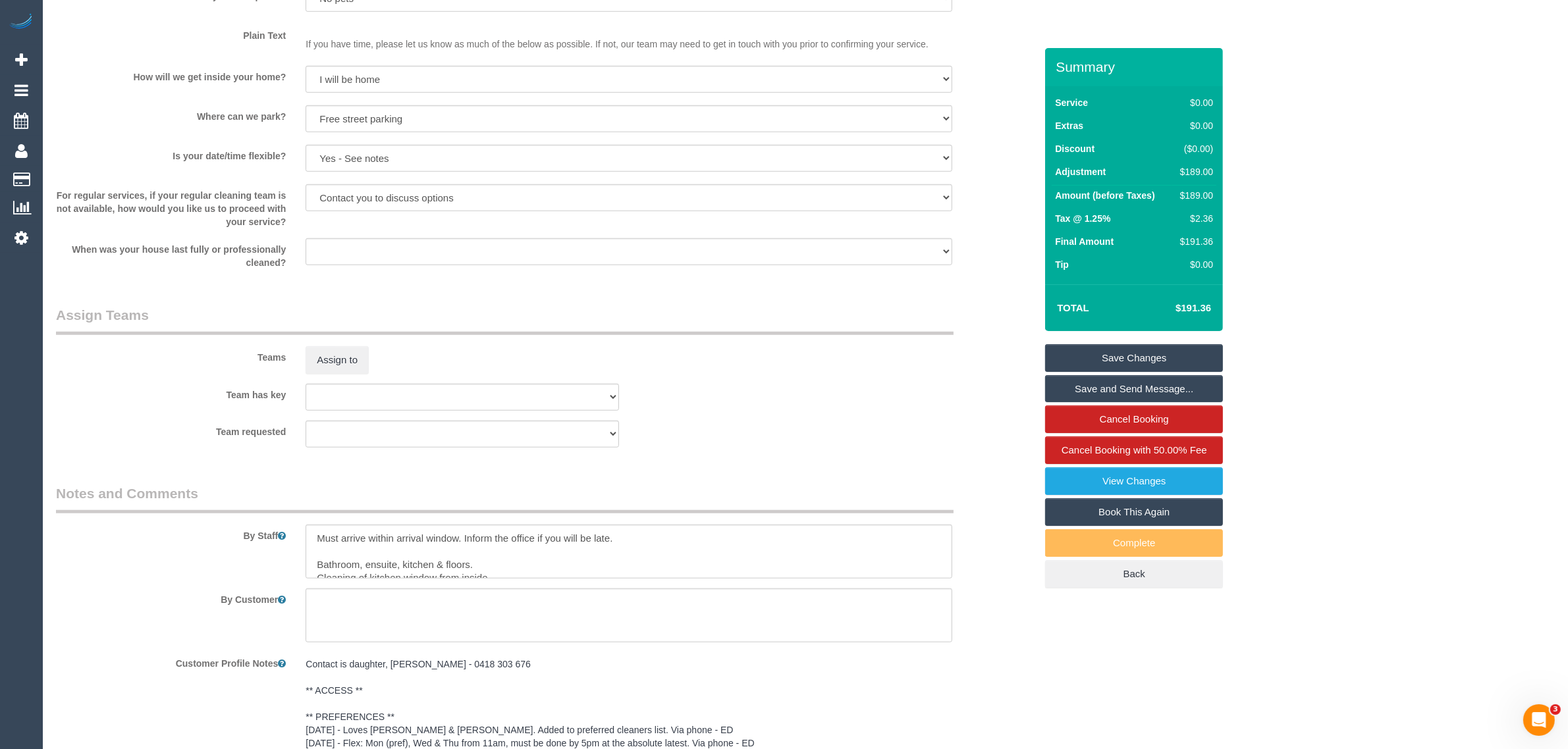
scroll to position [1965, 0]
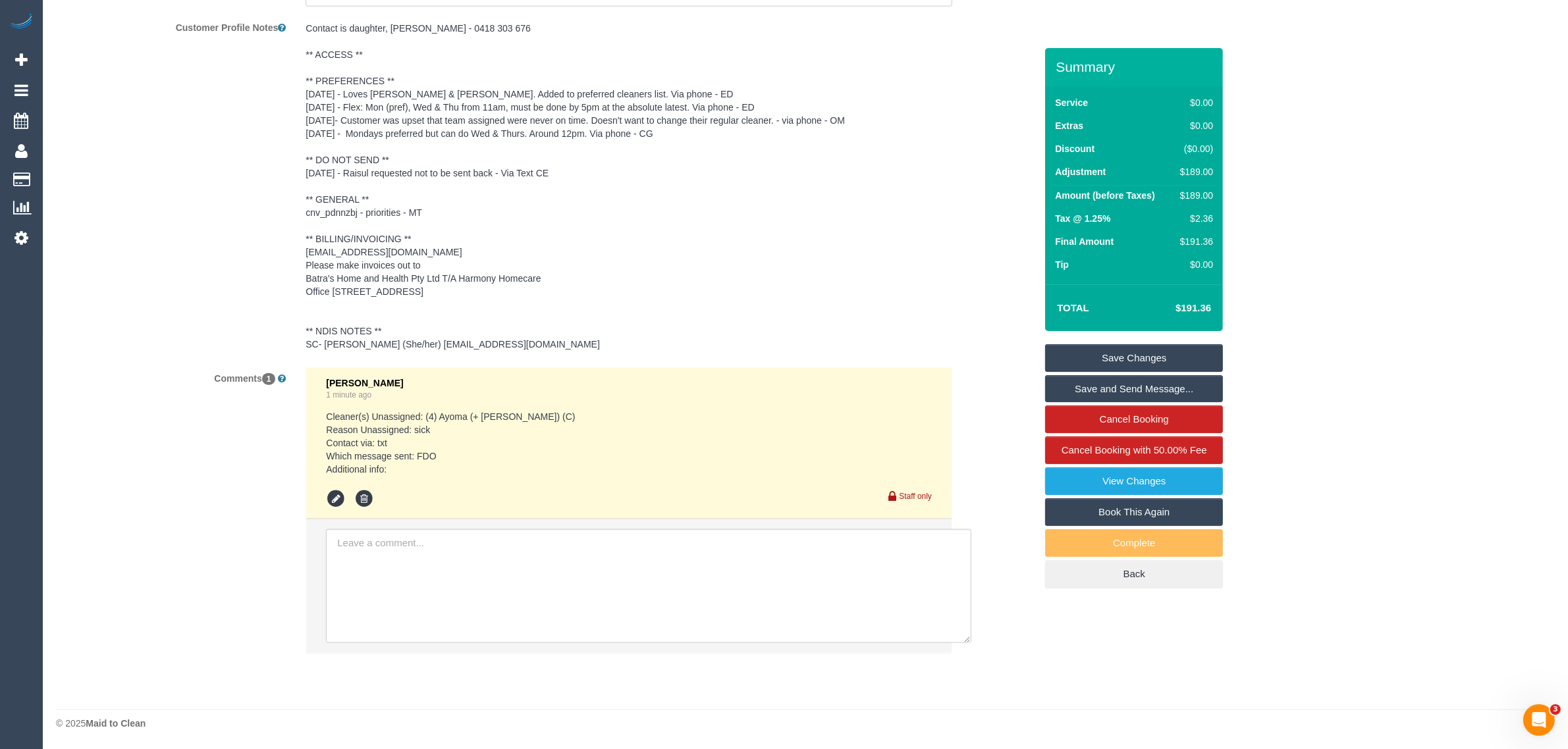
click at [1097, 359] on link "Save Changes" at bounding box center [1133, 357] width 178 height 28
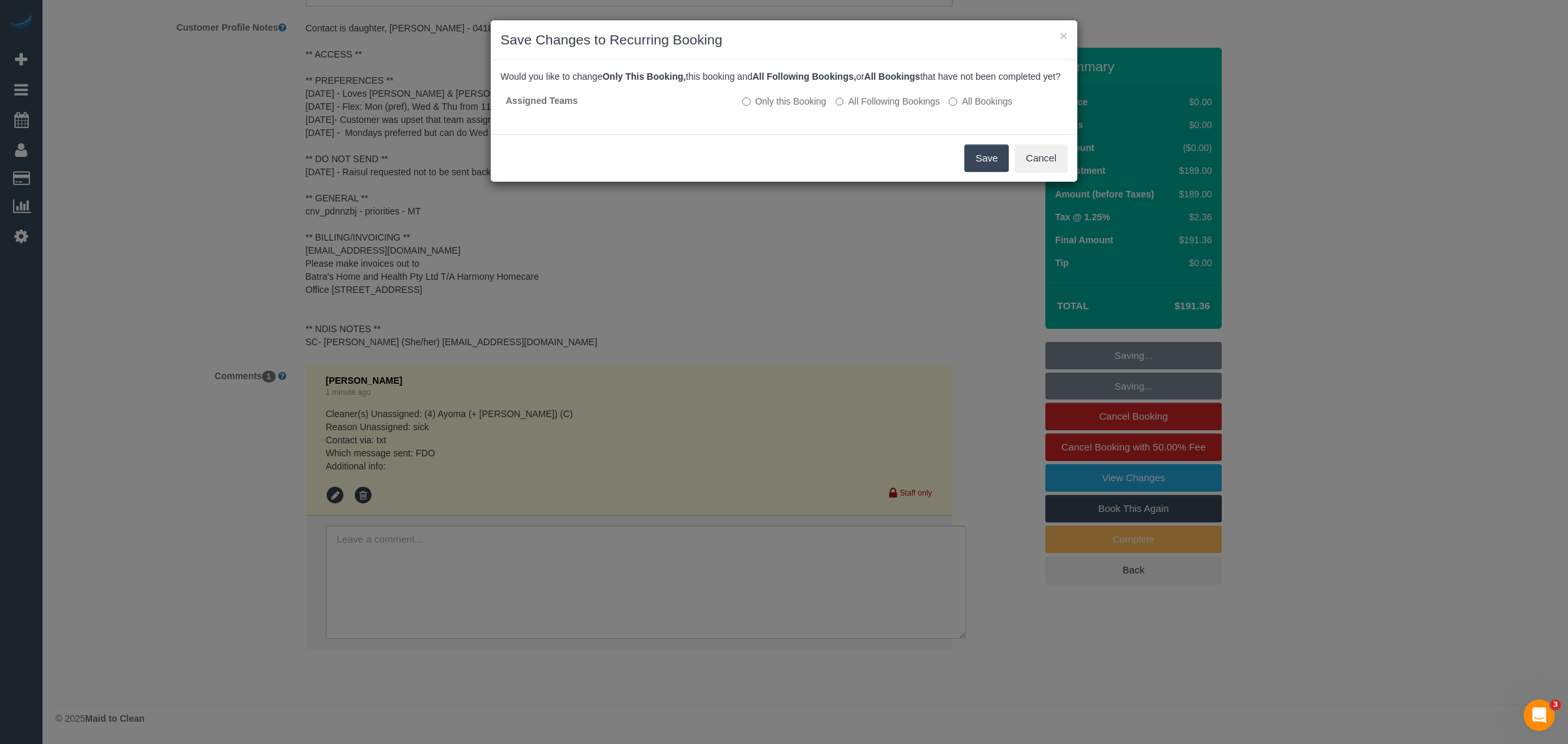
click at [974, 161] on button "Save" at bounding box center [986, 158] width 44 height 28
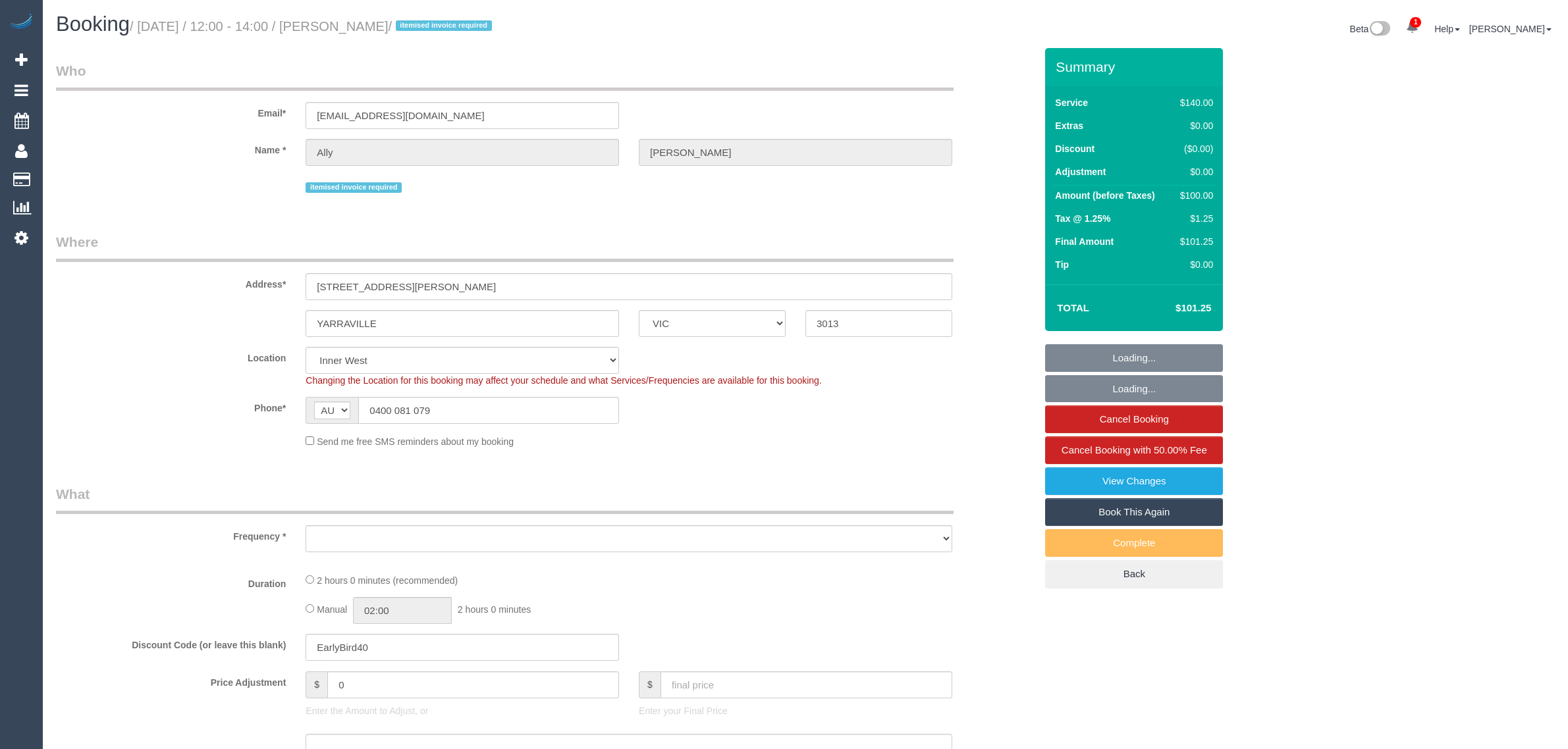
select select "VIC"
select select "string:stripe-pm_1RtKkp2GScqysDRVzx9NOzMC"
select select "number:29"
select select "number:14"
select select "number:19"
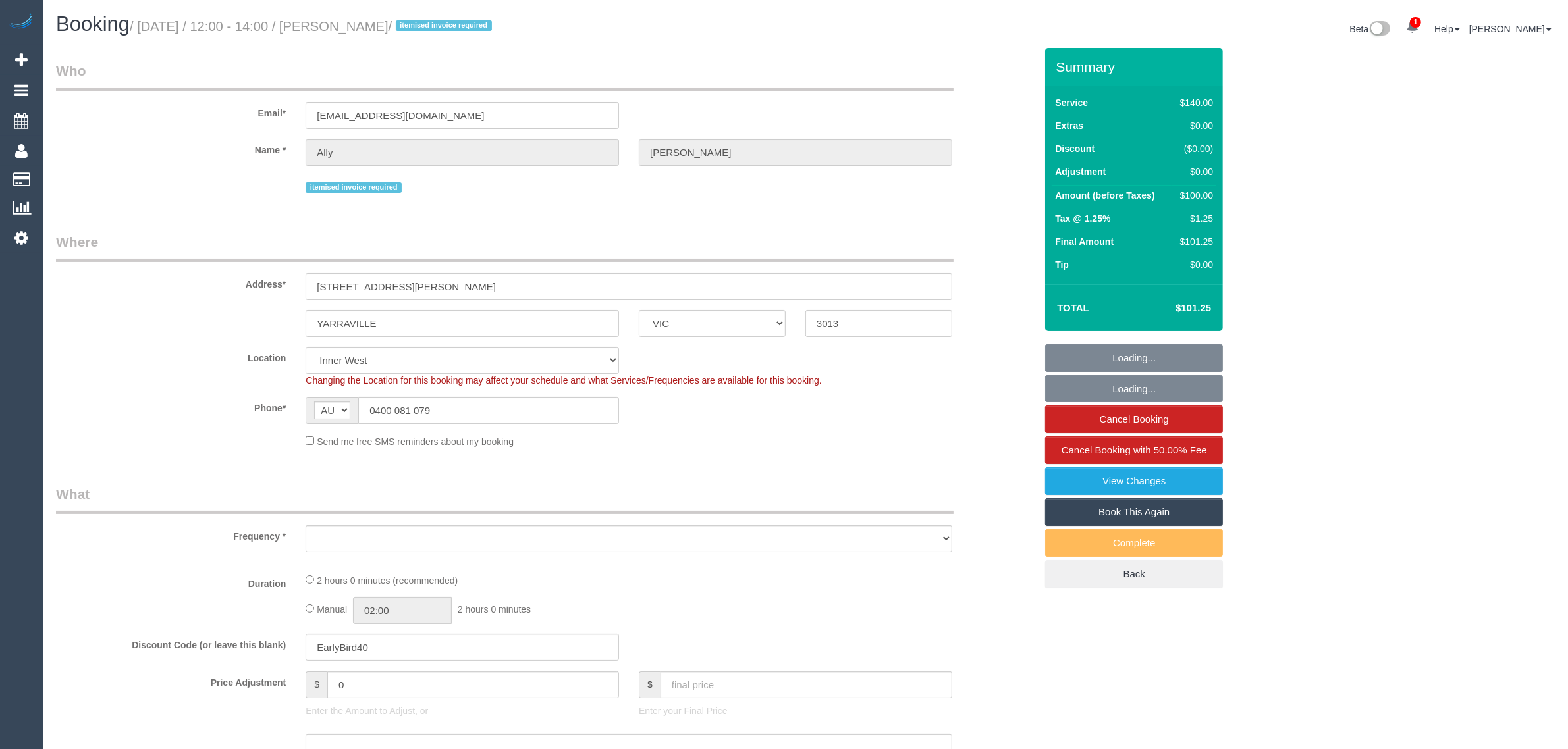
select select "number:22"
select select "number:26"
select select "object:1555"
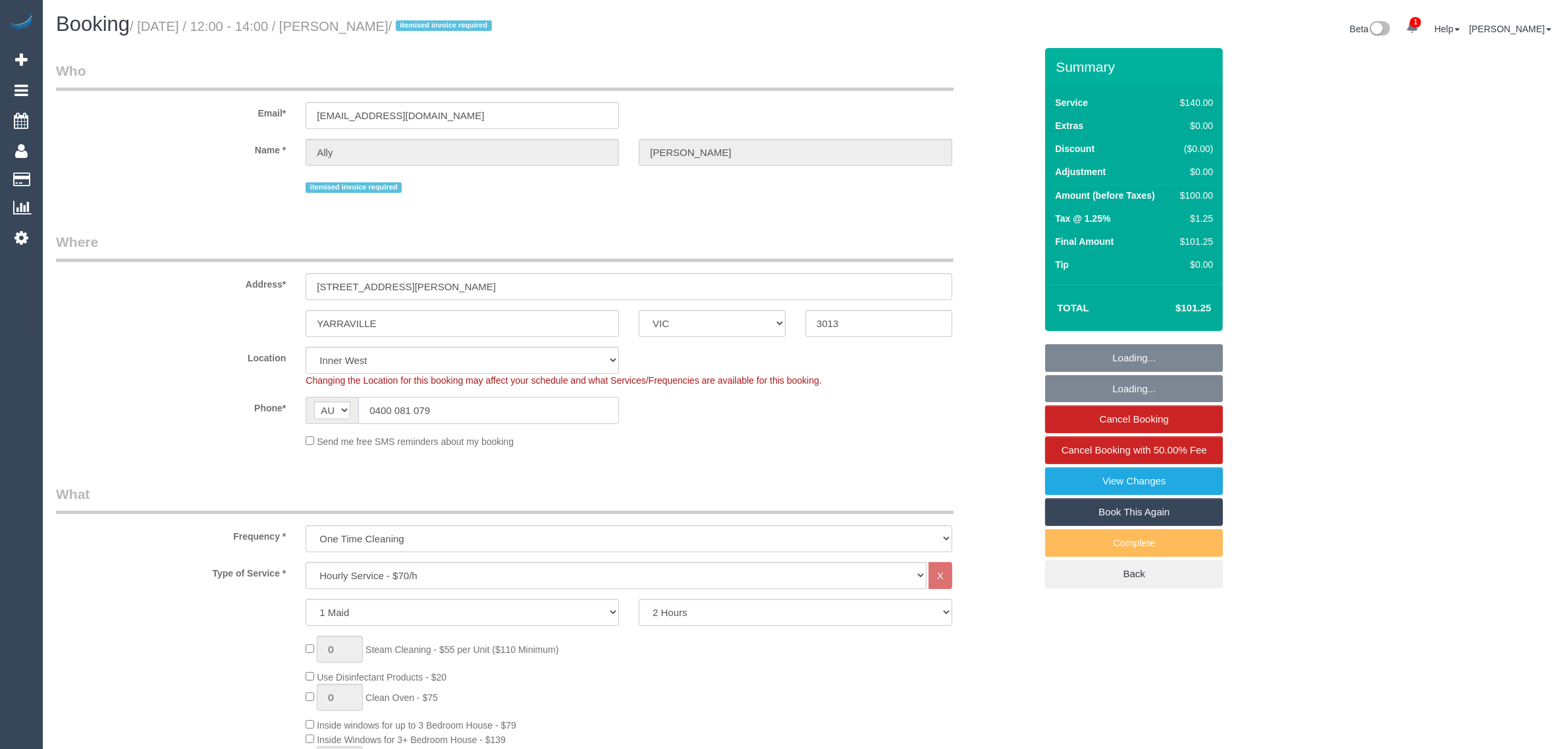
click at [558, 412] on input "0400 081 079" at bounding box center [488, 411] width 260 height 27
